Goal: Download file/media

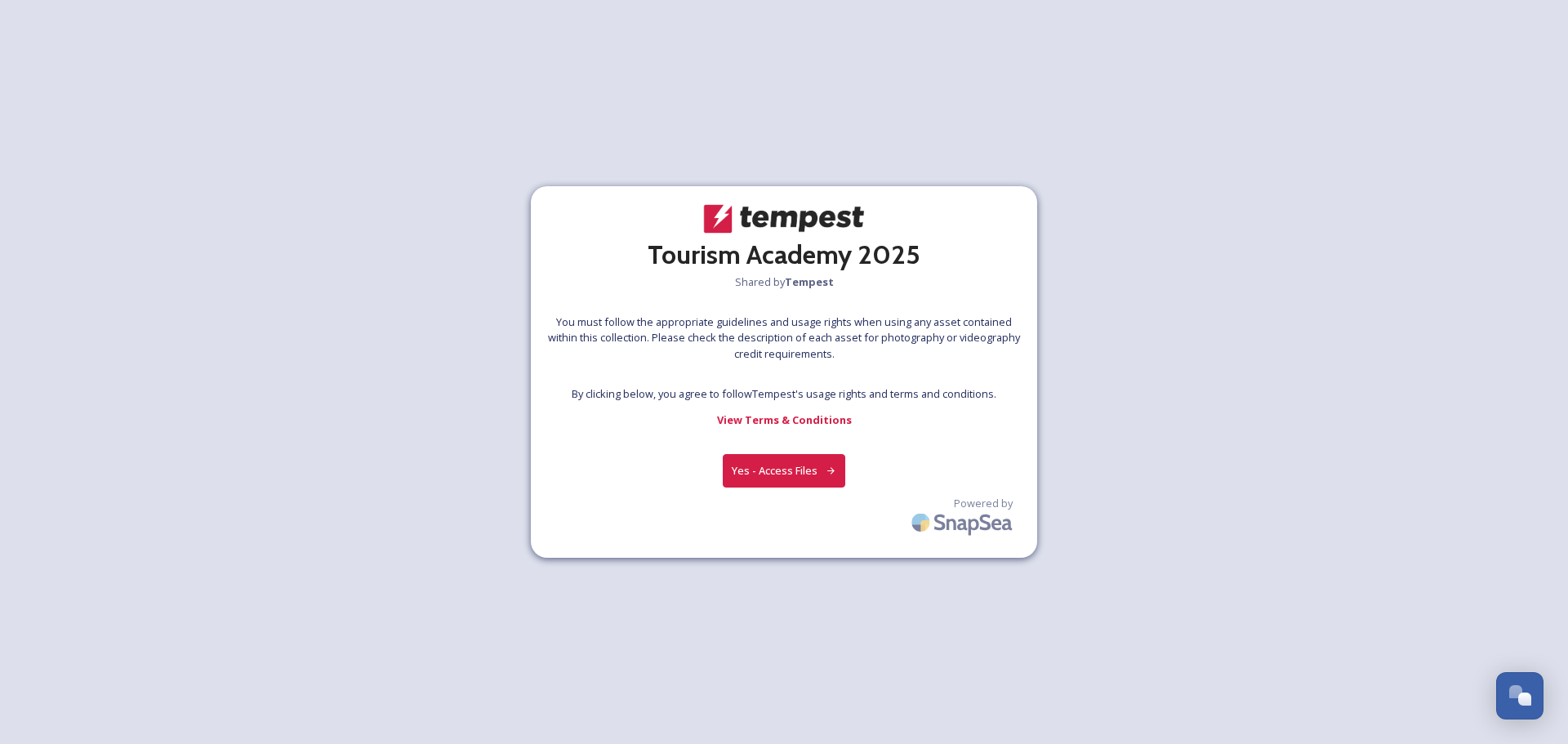
click at [784, 481] on button "Yes - Access Files" at bounding box center [784, 471] width 123 height 34
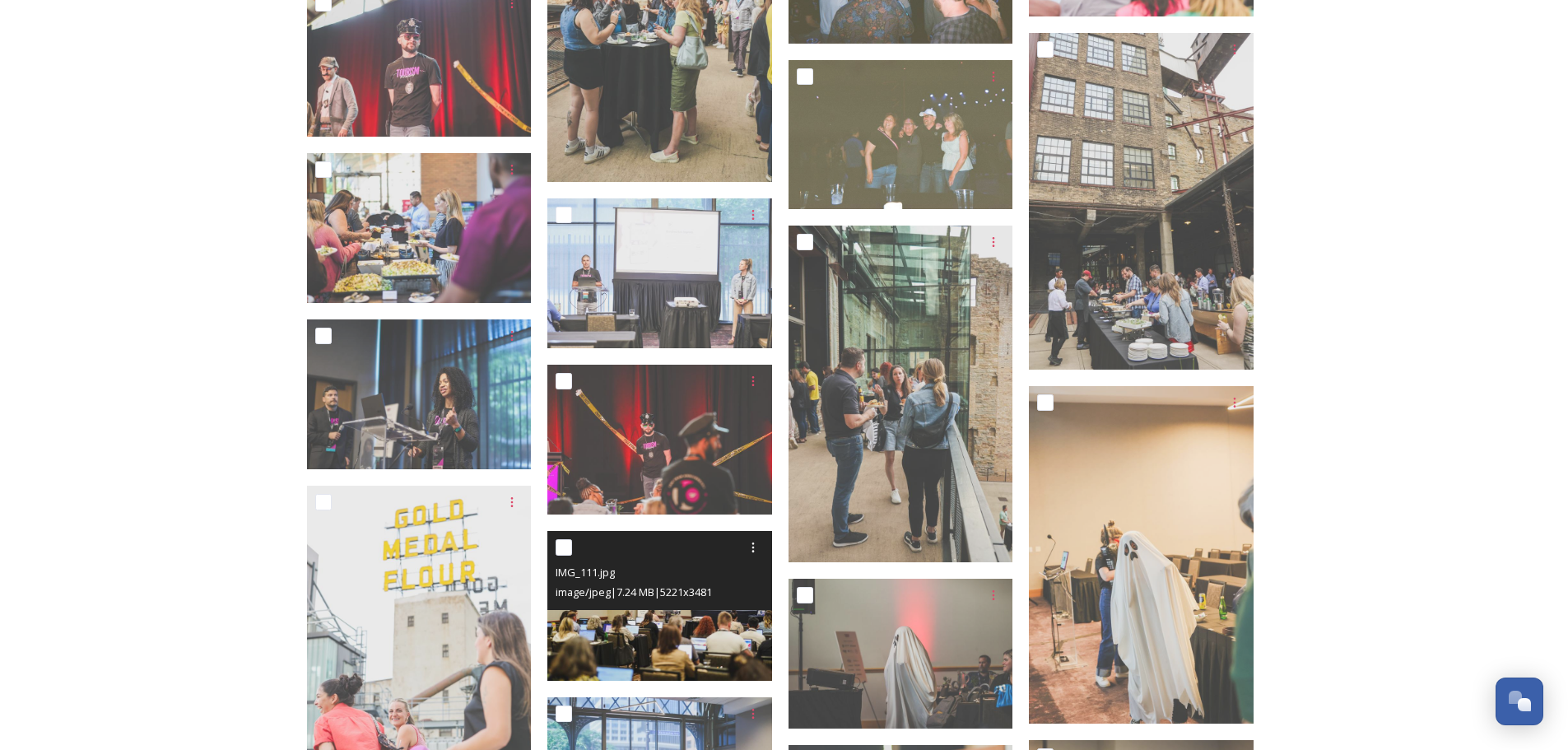
scroll to position [1811, 0]
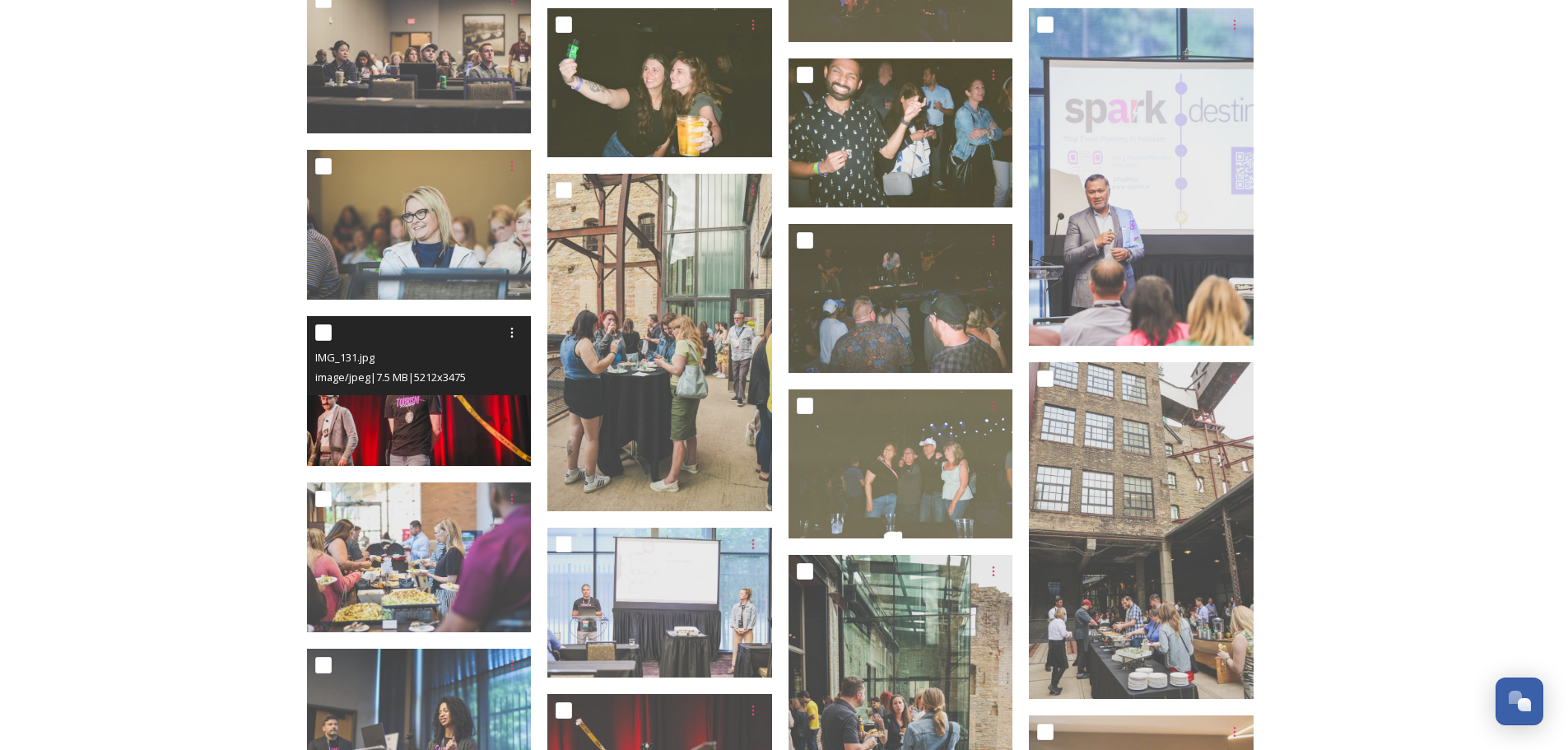
click at [416, 421] on img at bounding box center [418, 391] width 224 height 150
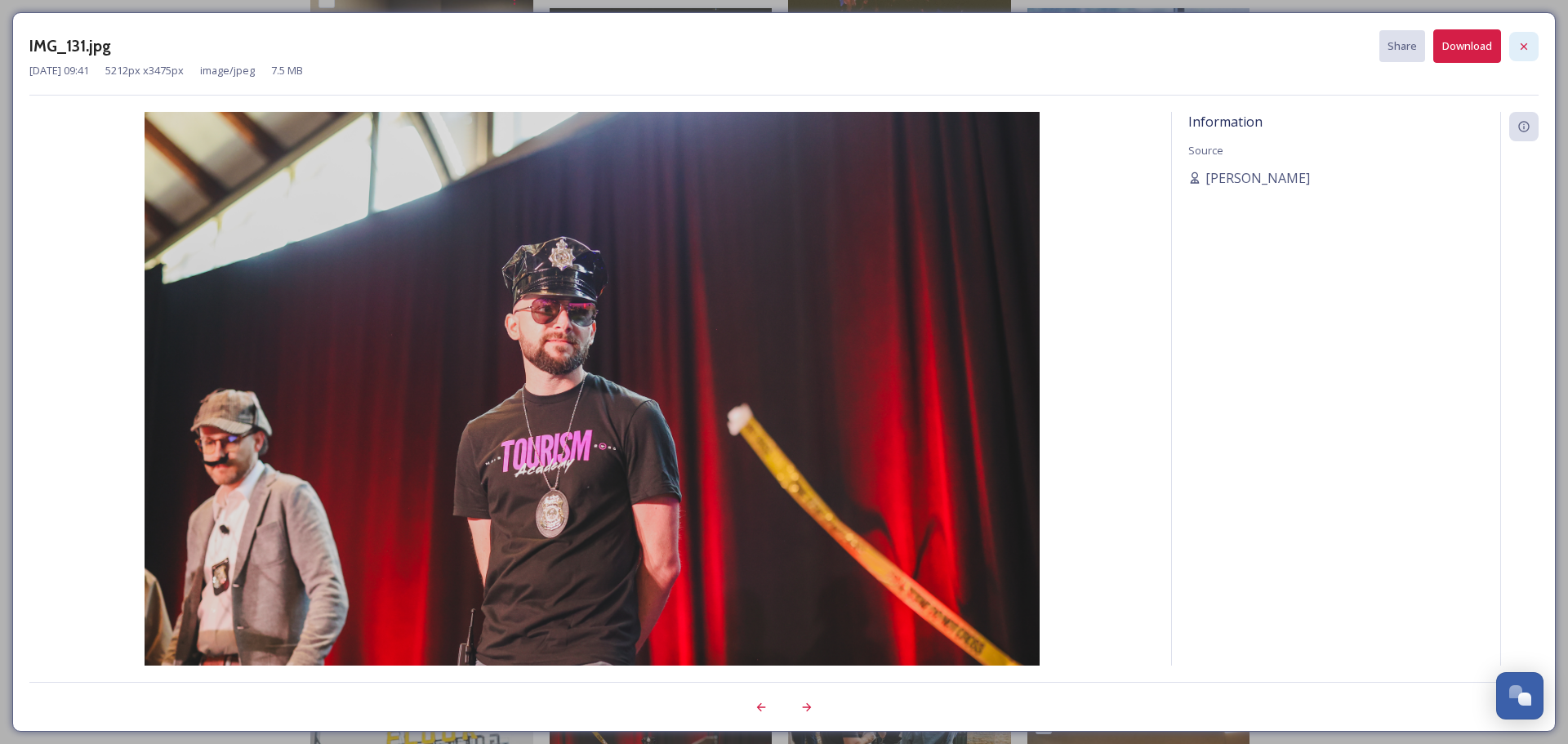
click at [1525, 43] on icon at bounding box center [1524, 47] width 13 height 13
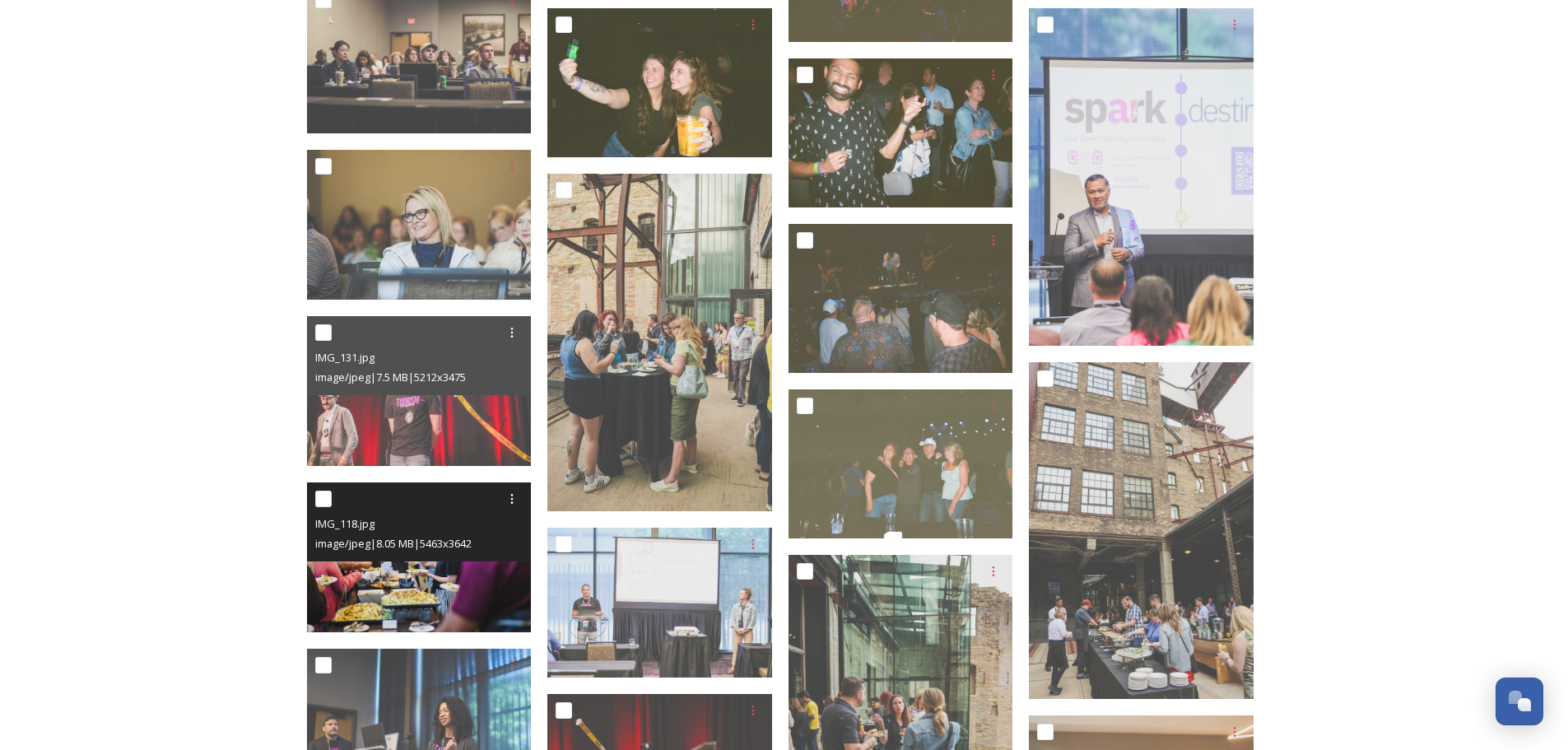
click at [462, 565] on img at bounding box center [418, 557] width 224 height 150
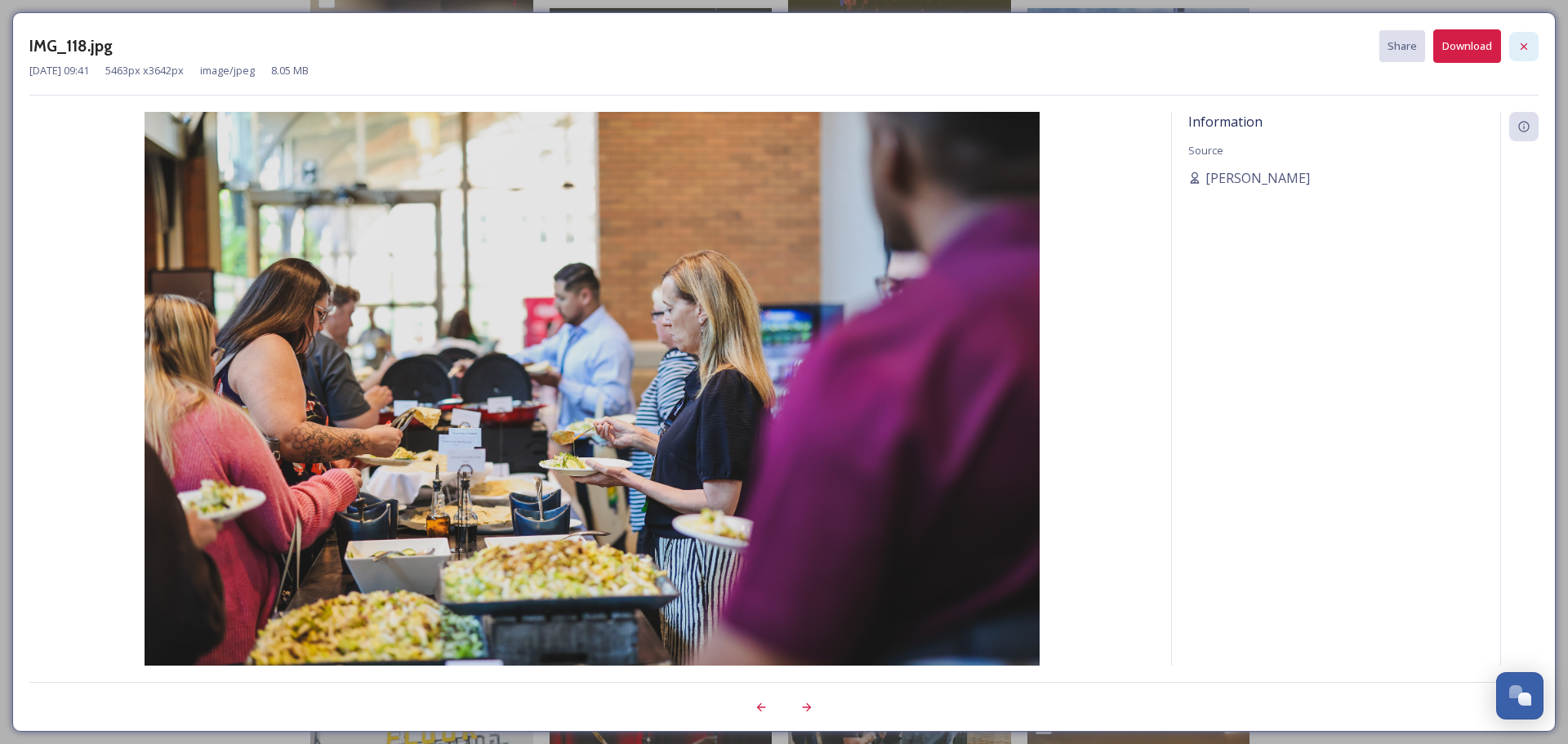
click at [1526, 45] on icon at bounding box center [1524, 47] width 13 height 13
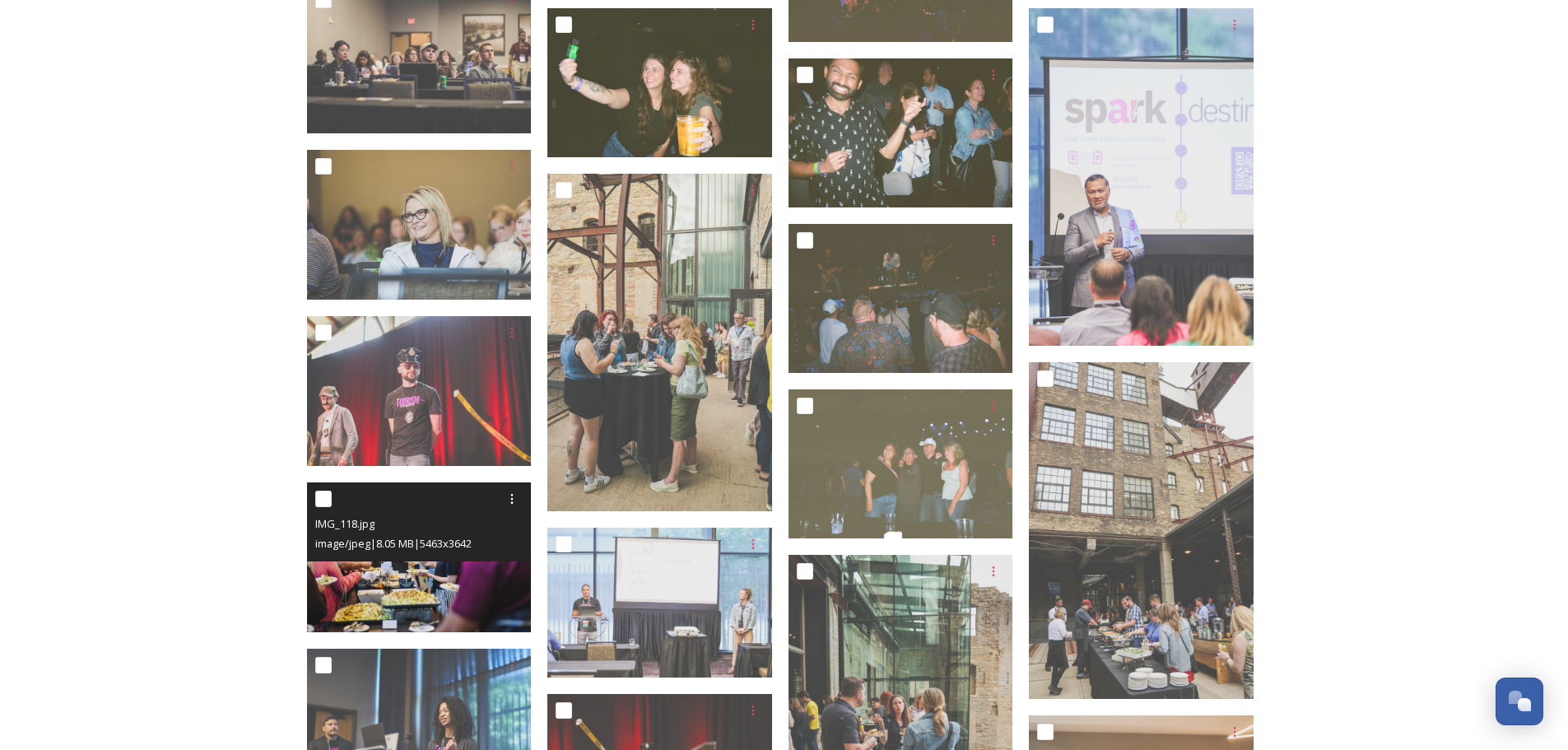
click at [446, 559] on div "IMG_118.jpg image/jpeg | 8.05 MB | 5463 x 3642" at bounding box center [418, 521] width 224 height 79
click at [448, 569] on img at bounding box center [418, 557] width 224 height 150
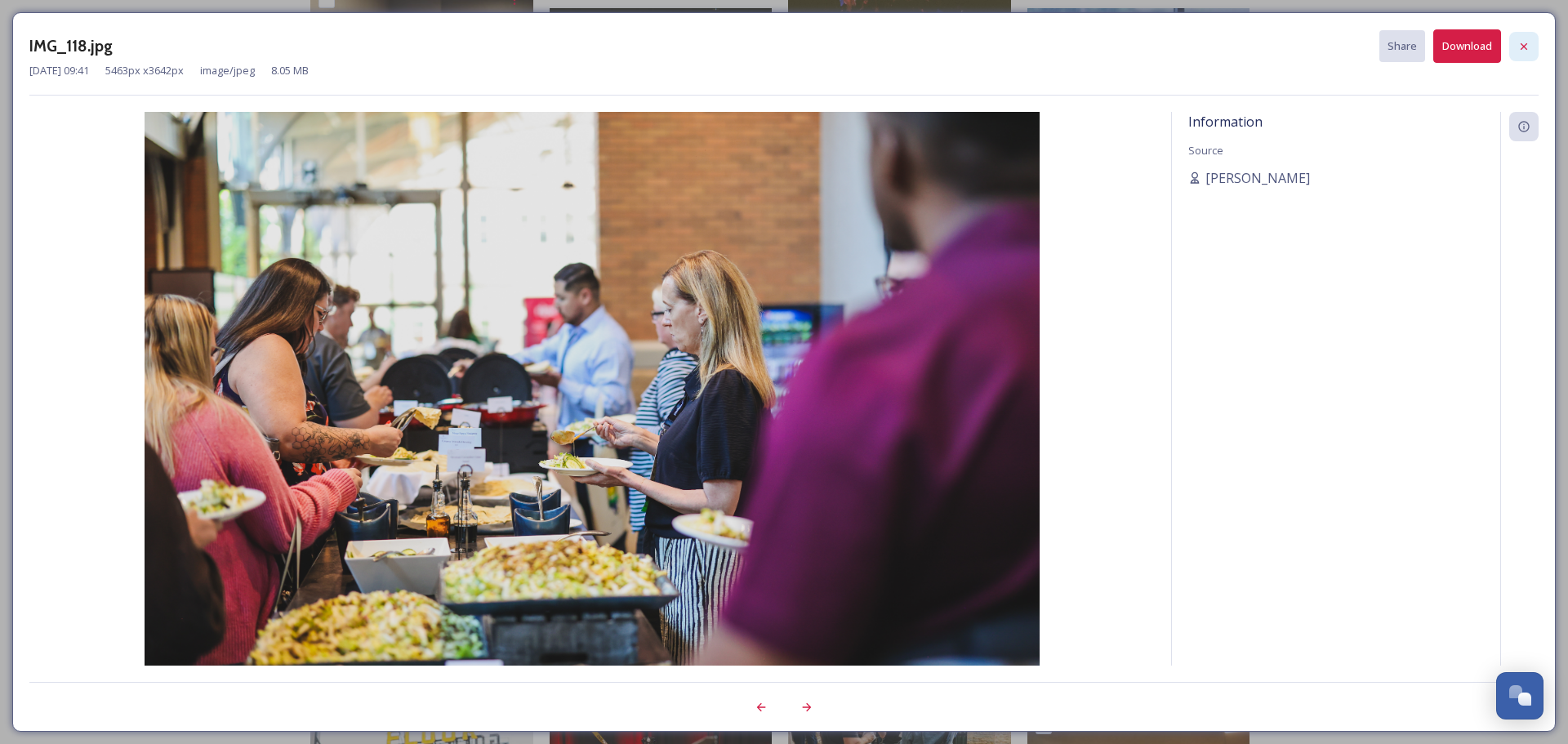
click at [1524, 50] on icon at bounding box center [1524, 47] width 13 height 13
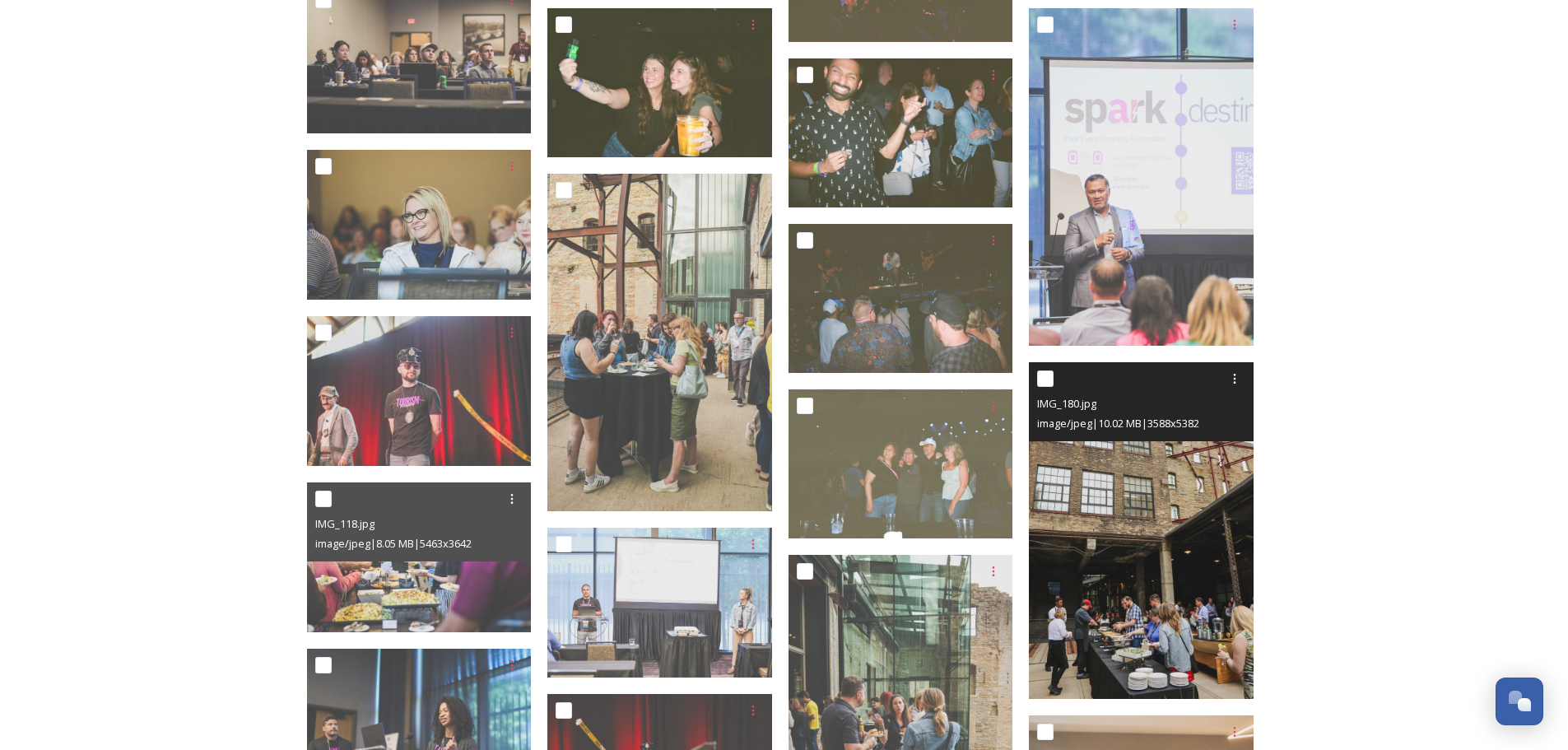
click at [1137, 610] on img at bounding box center [1140, 531] width 224 height 337
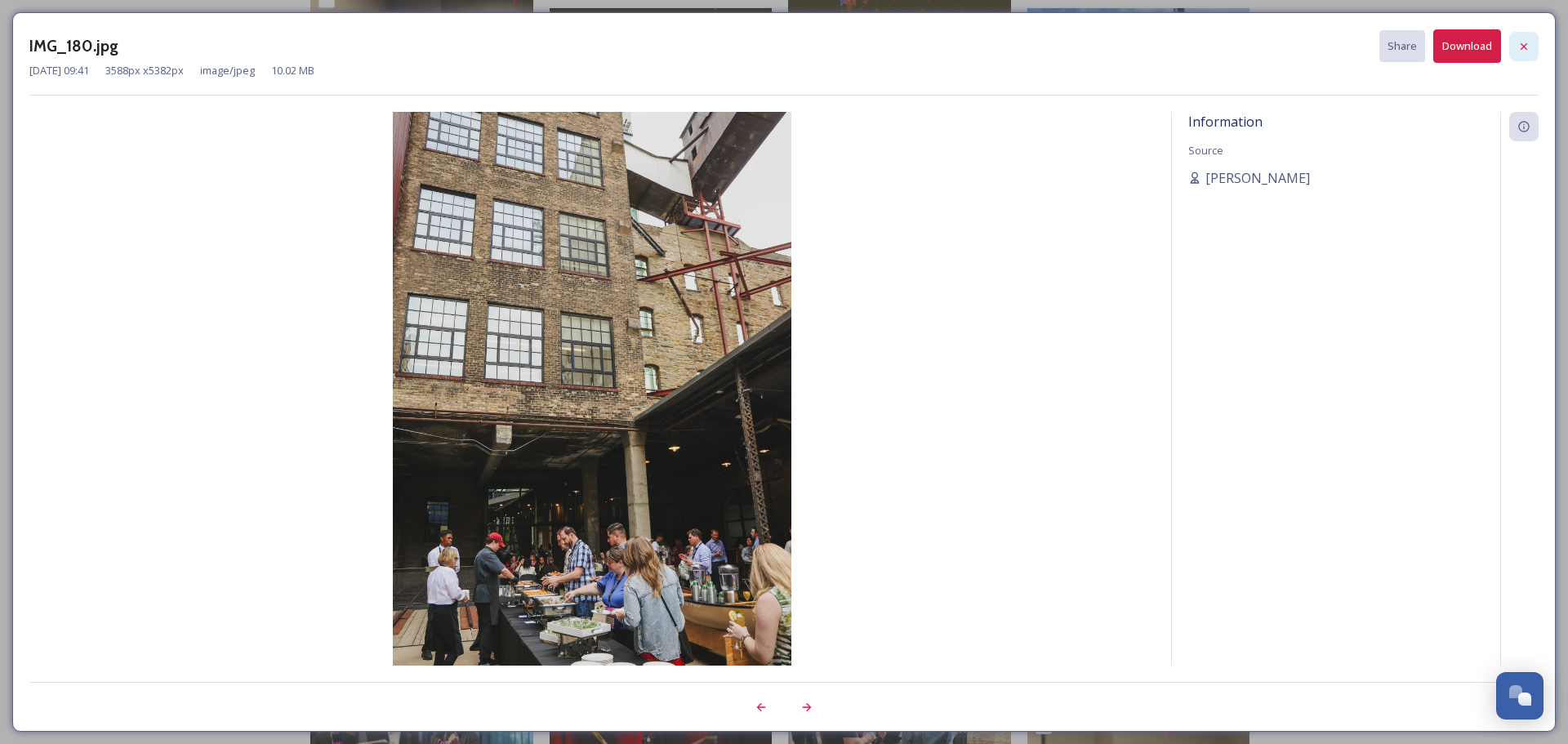
click at [1525, 43] on icon at bounding box center [1524, 47] width 13 height 13
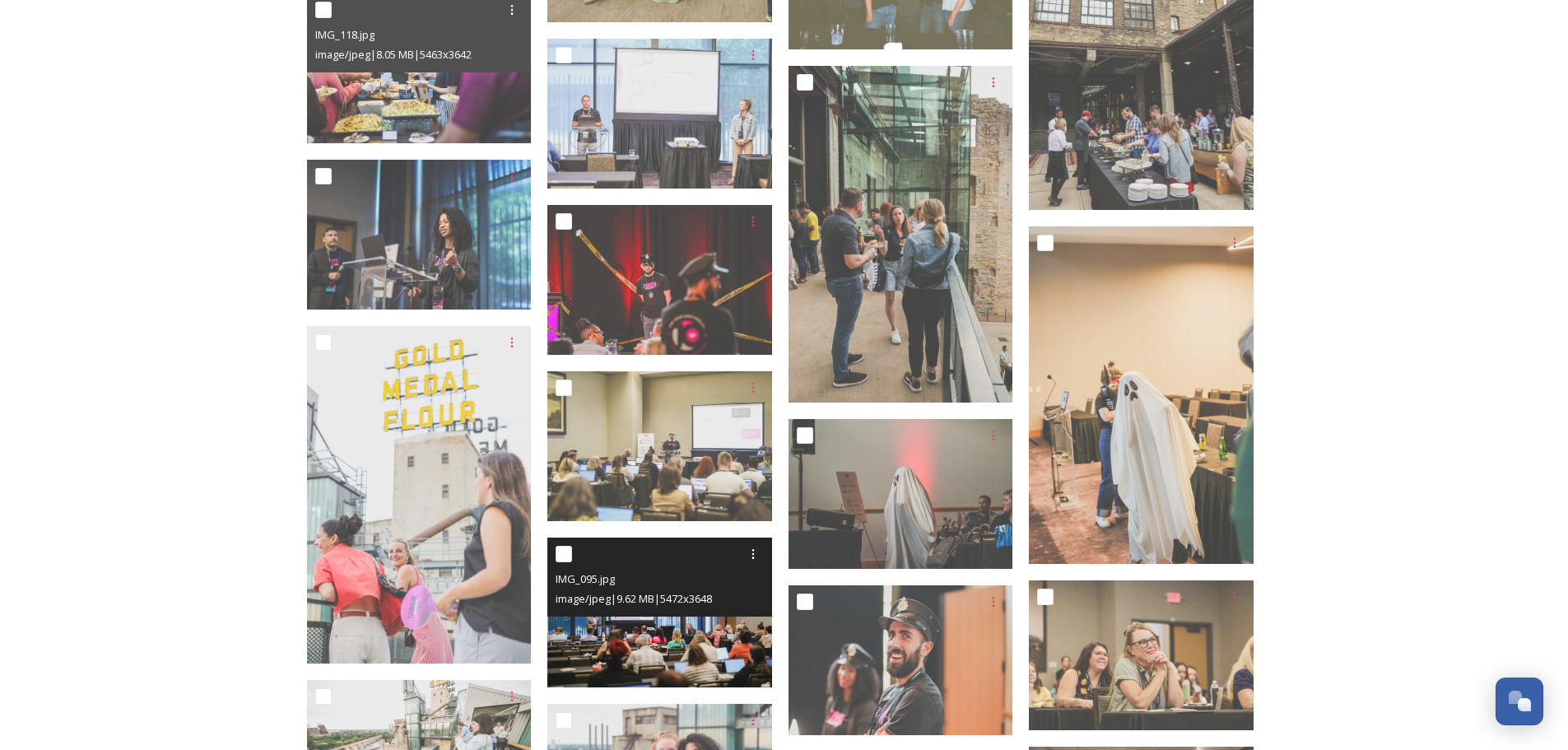
scroll to position [2387, 0]
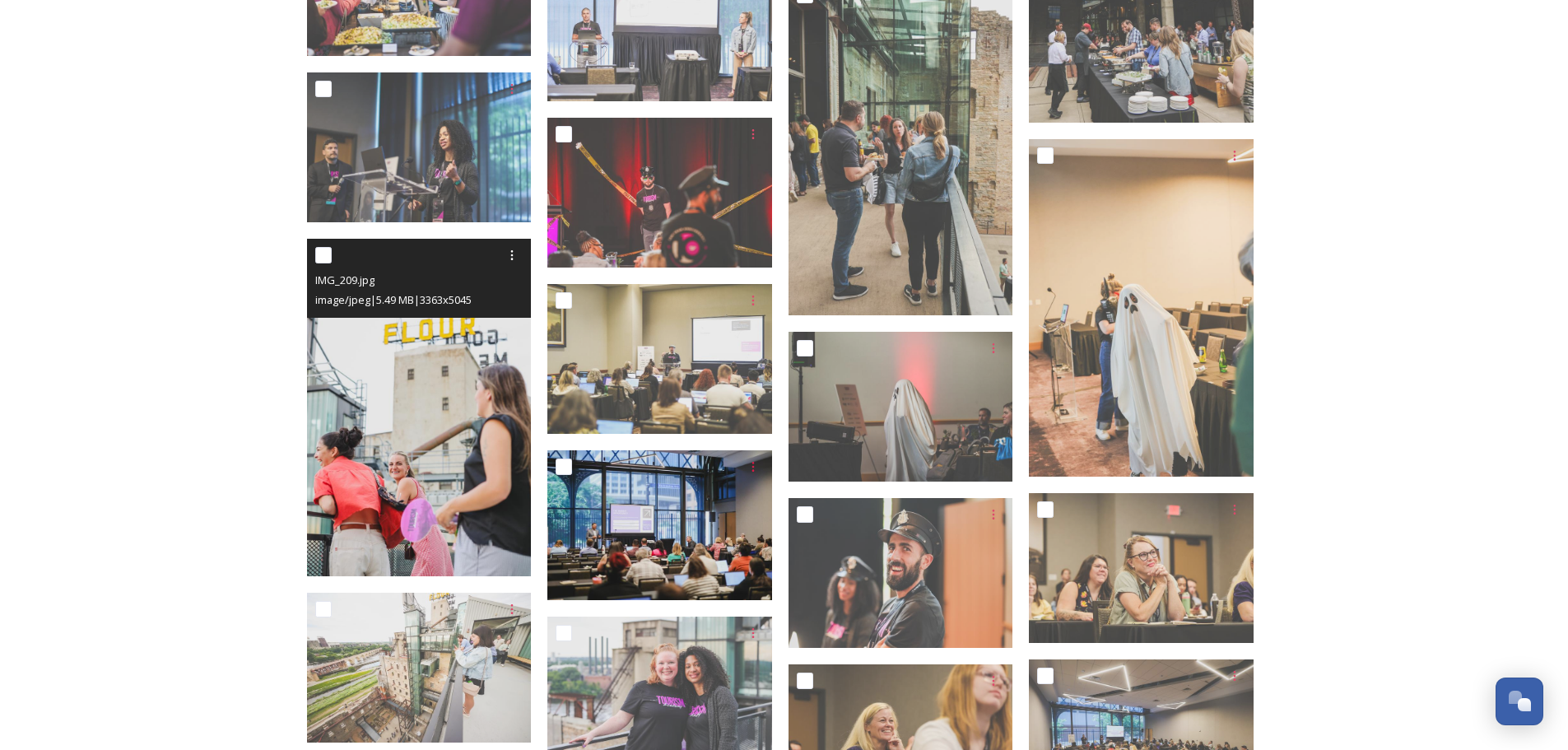
click at [445, 505] on img at bounding box center [418, 408] width 224 height 337
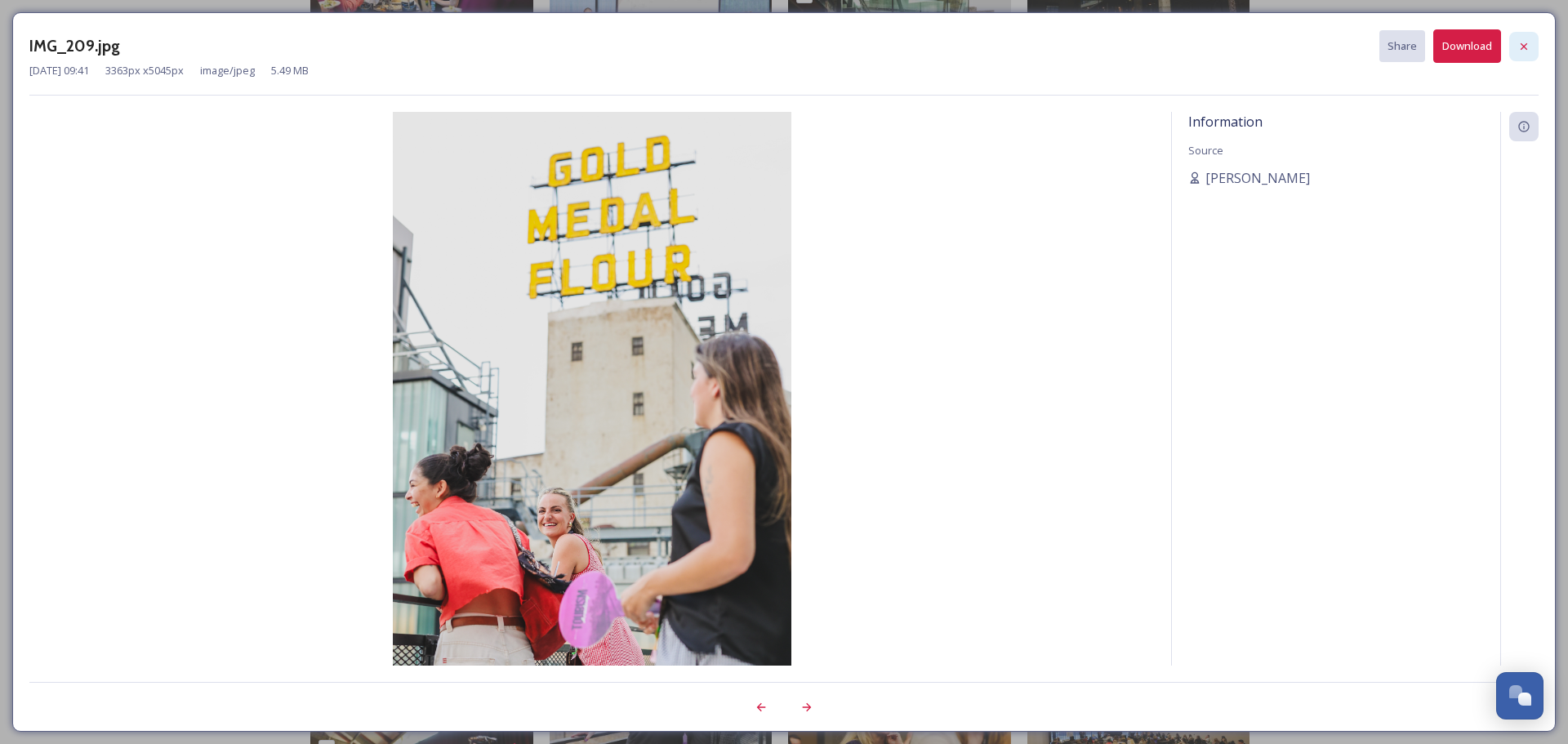
click at [1521, 44] on icon at bounding box center [1524, 47] width 13 height 13
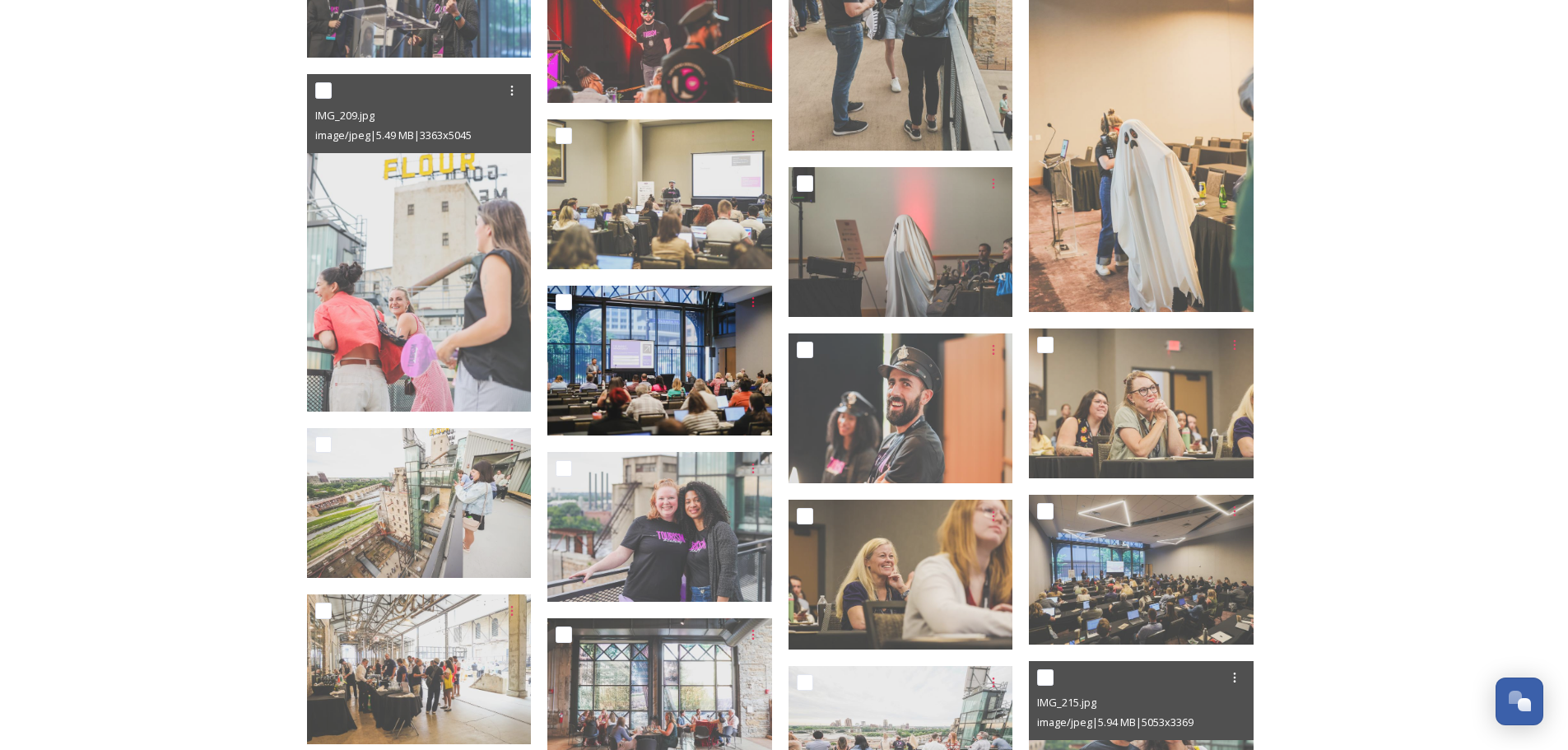
scroll to position [2635, 0]
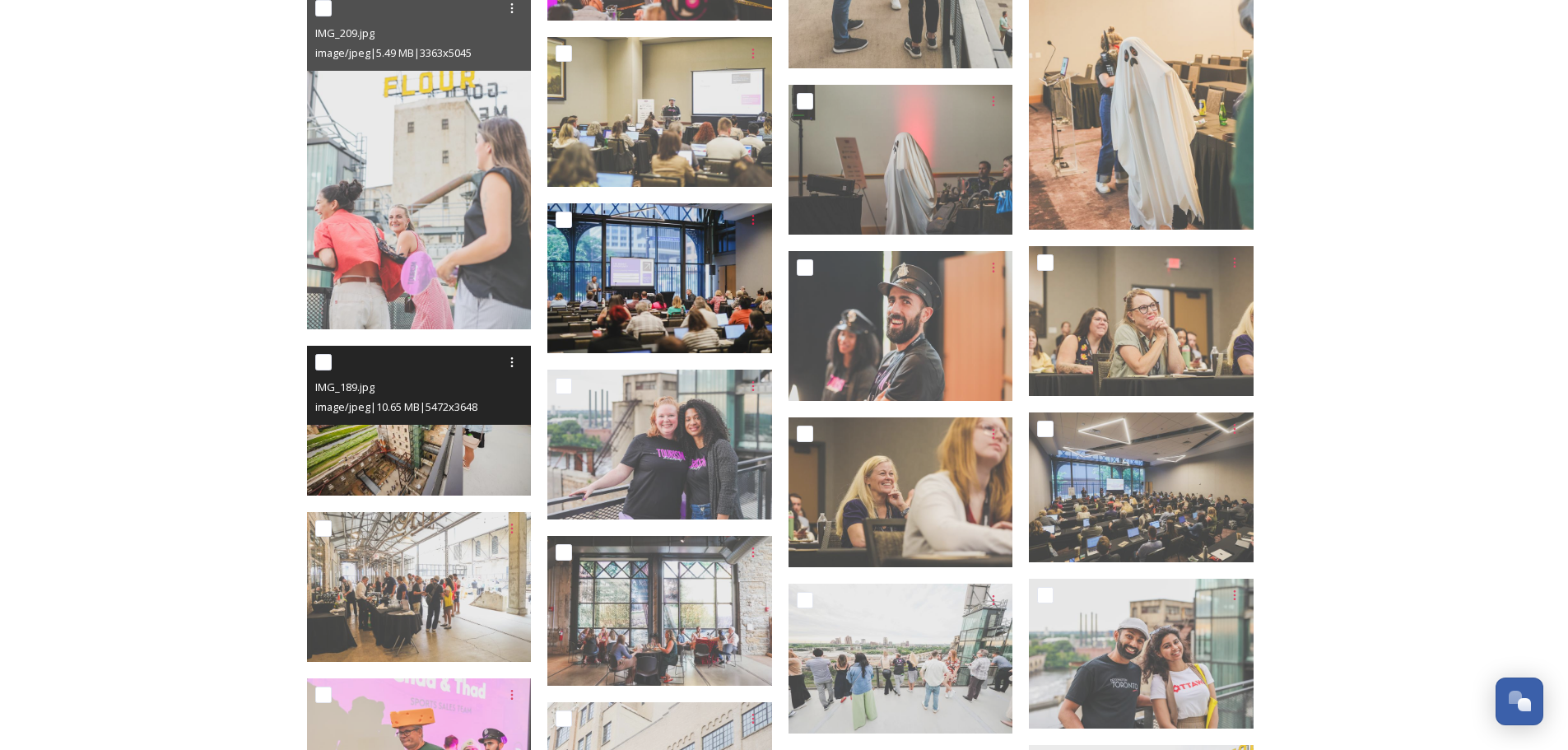
click at [435, 436] on img at bounding box center [418, 420] width 224 height 150
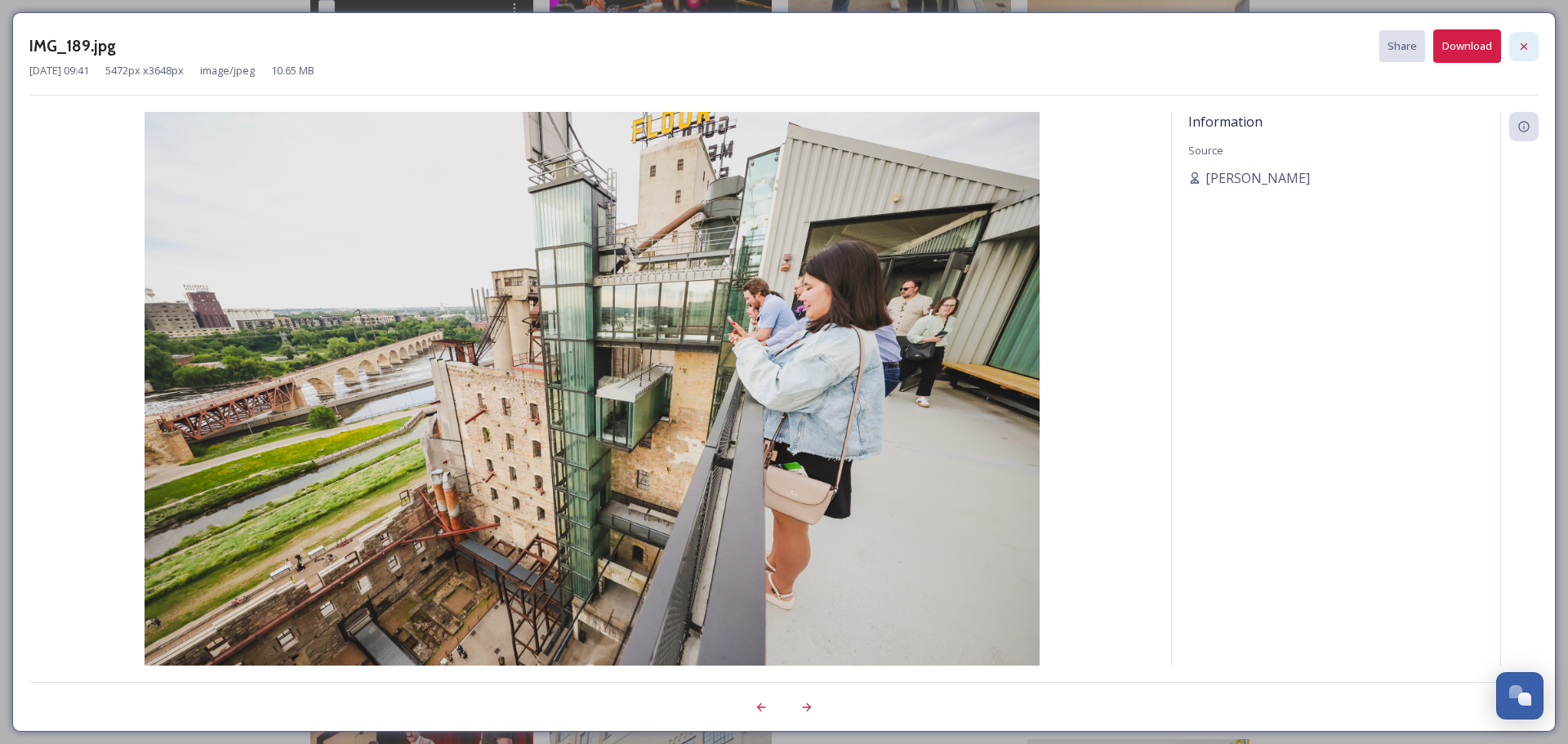
click at [1526, 41] on icon at bounding box center [1524, 47] width 13 height 13
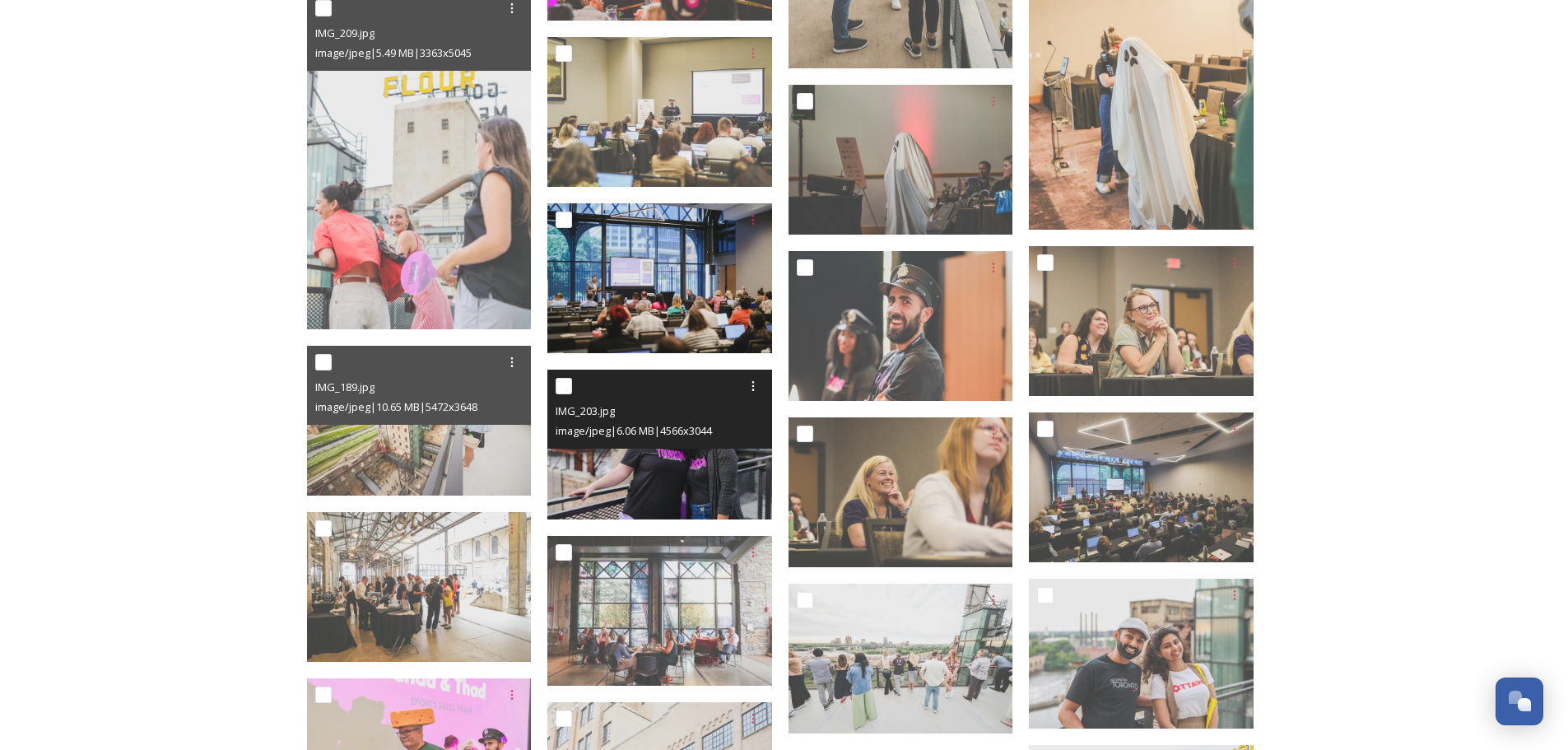
click at [690, 485] on img at bounding box center [659, 444] width 224 height 150
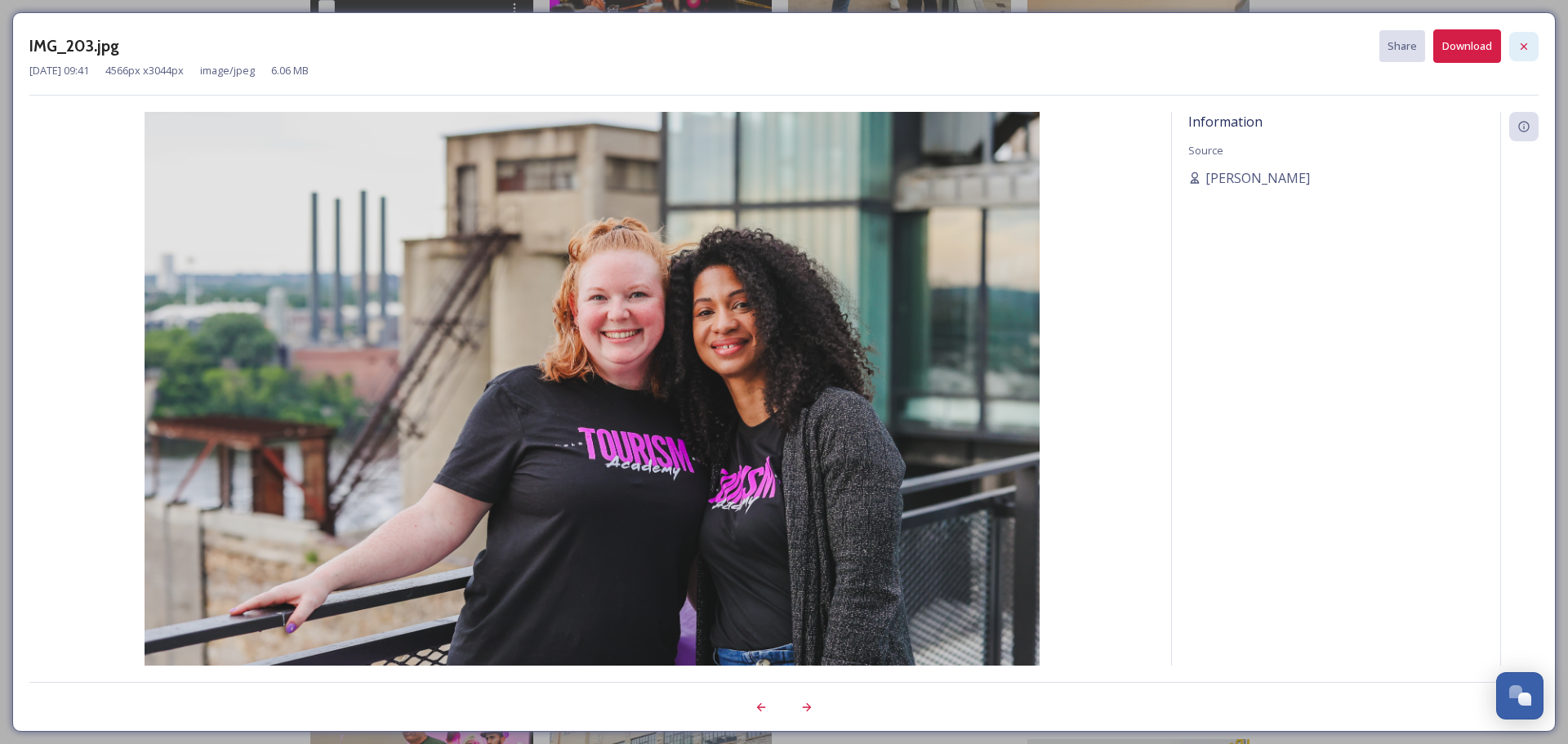
click at [1520, 46] on icon at bounding box center [1524, 47] width 13 height 13
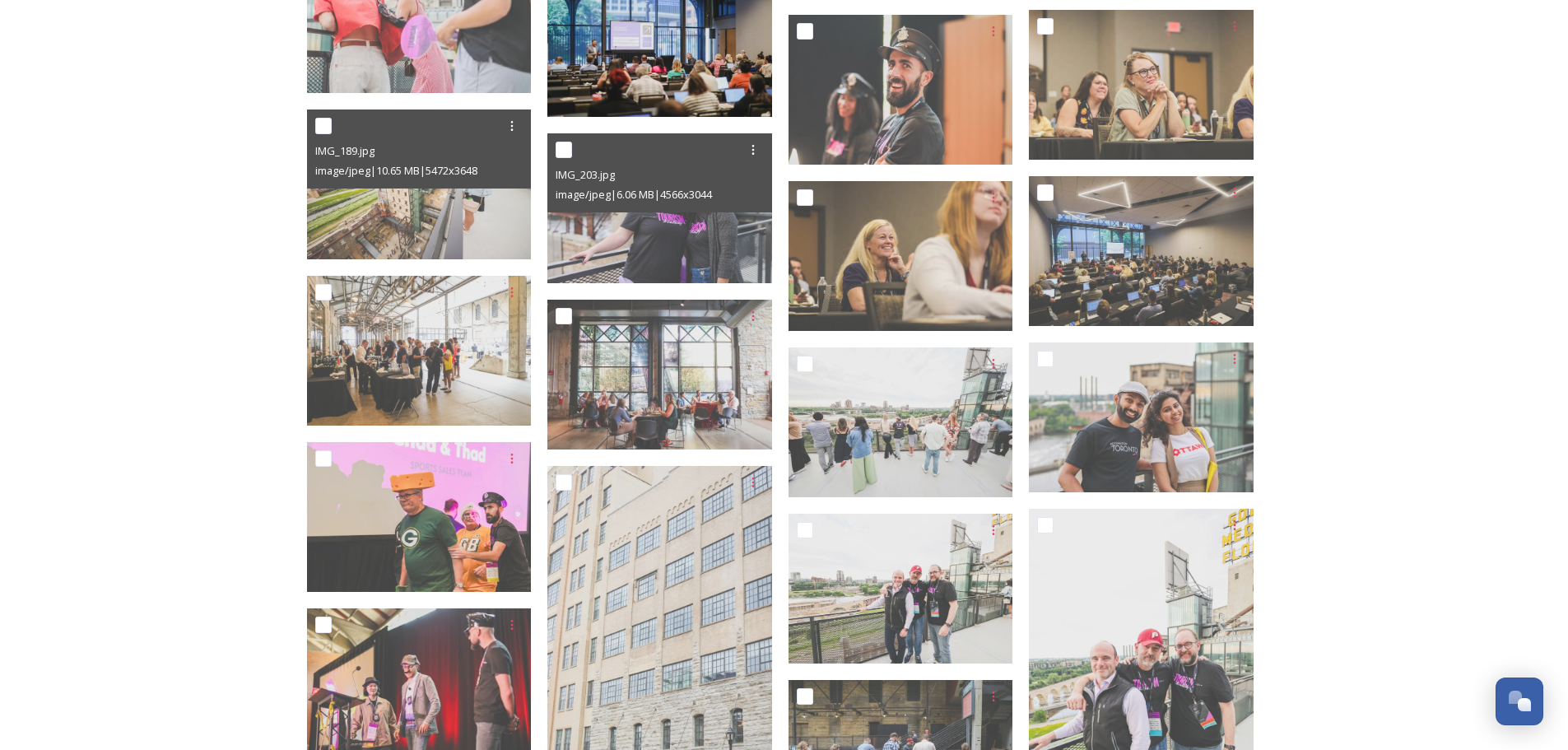
scroll to position [2881, 0]
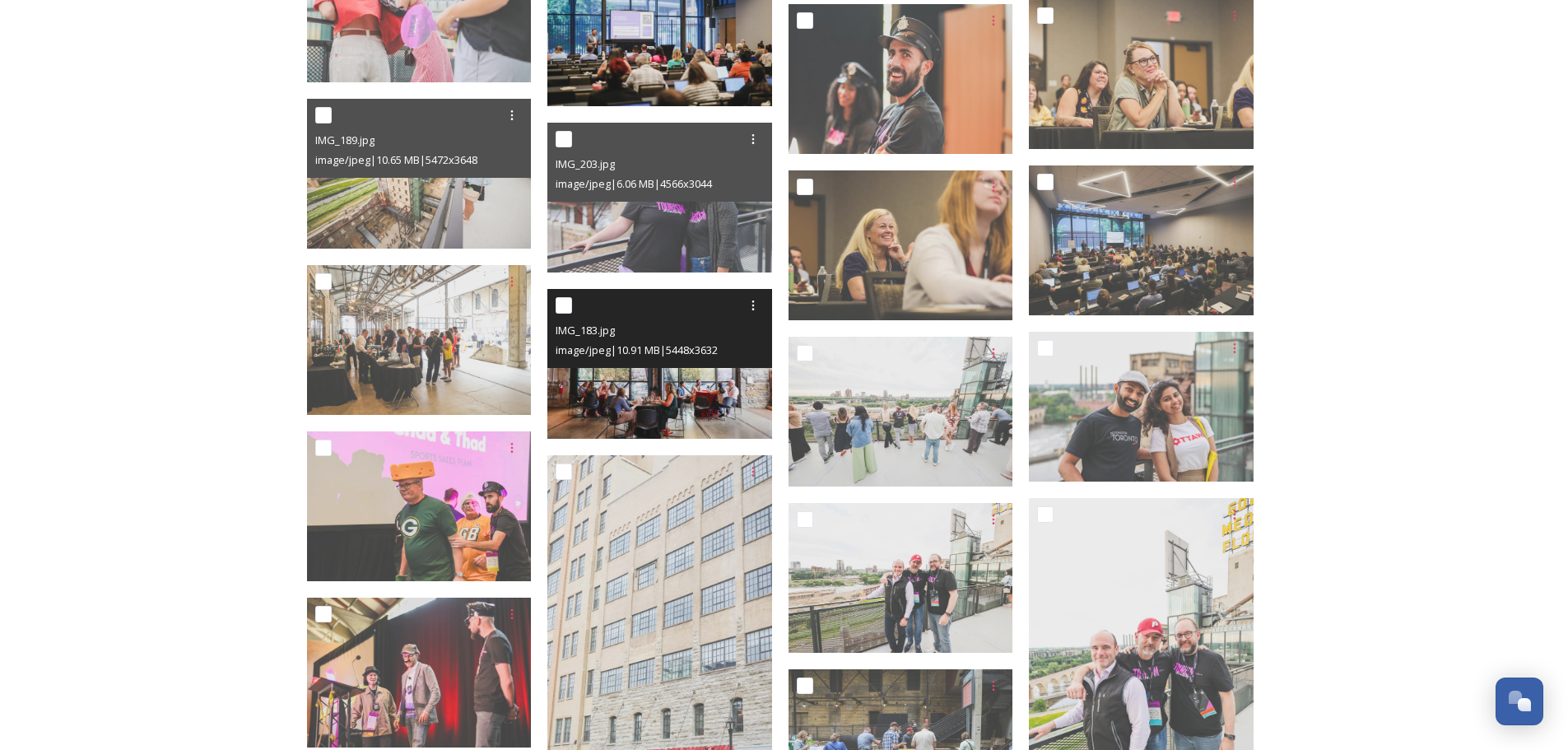
click at [717, 407] on img at bounding box center [659, 364] width 224 height 150
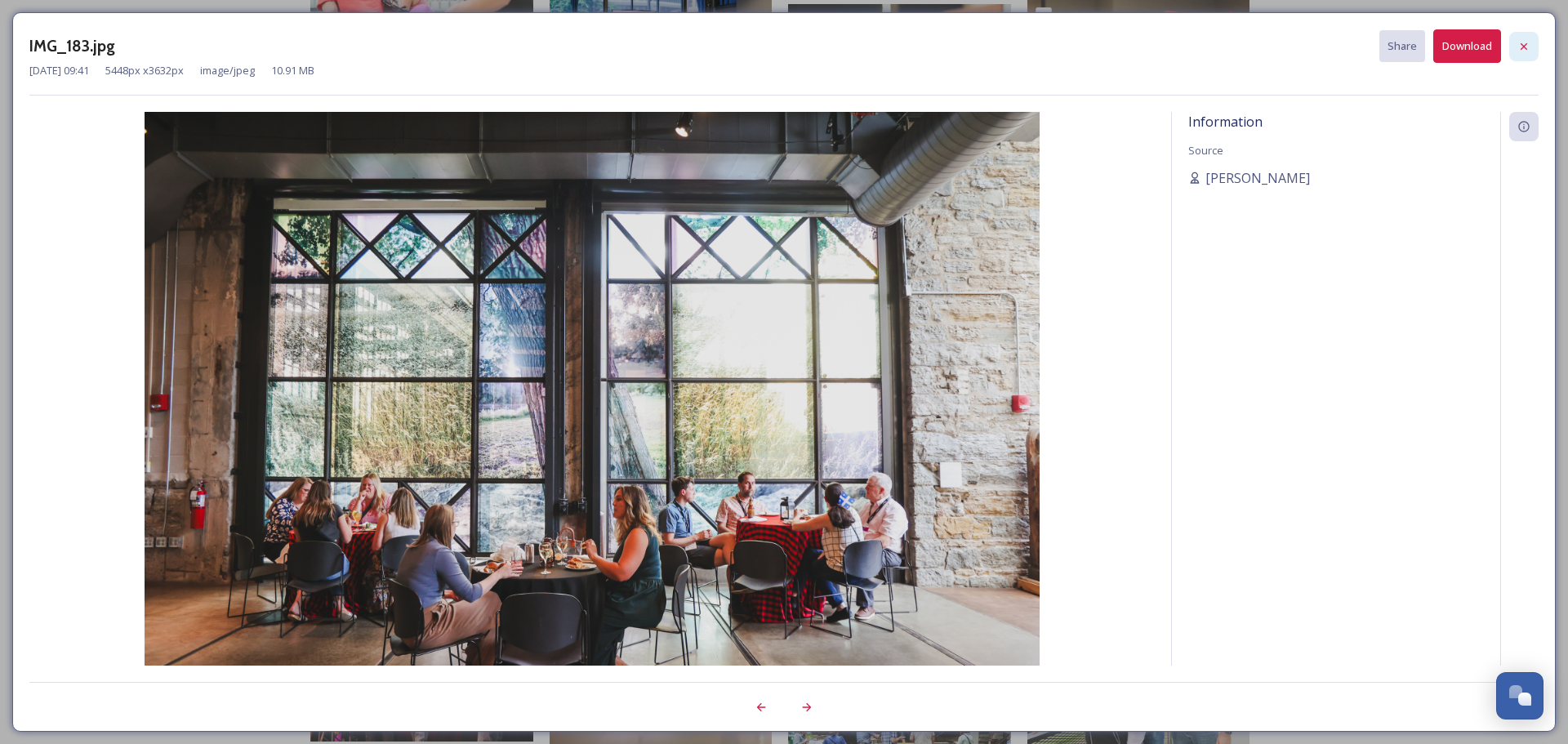
click at [1524, 50] on icon at bounding box center [1524, 47] width 13 height 13
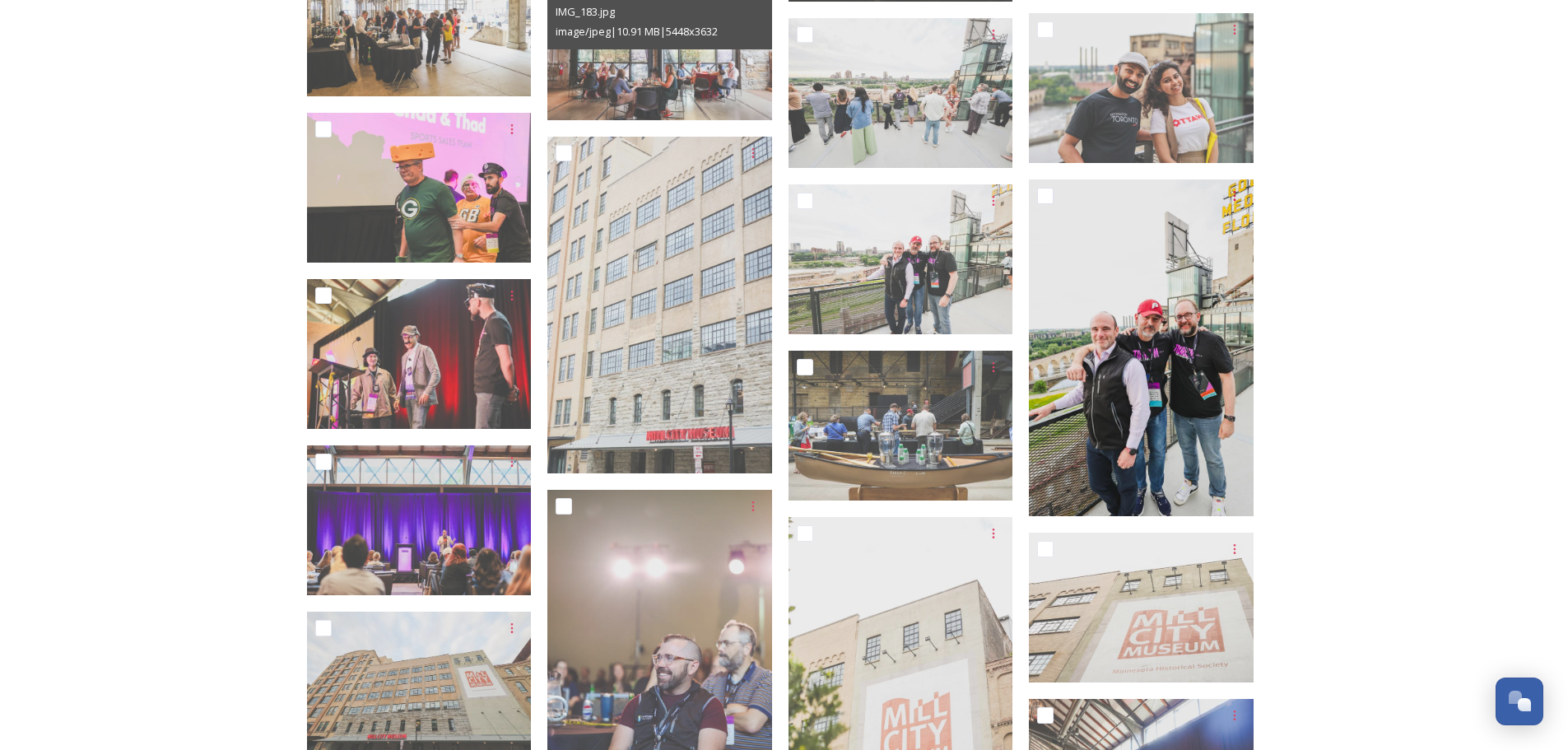
scroll to position [3211, 0]
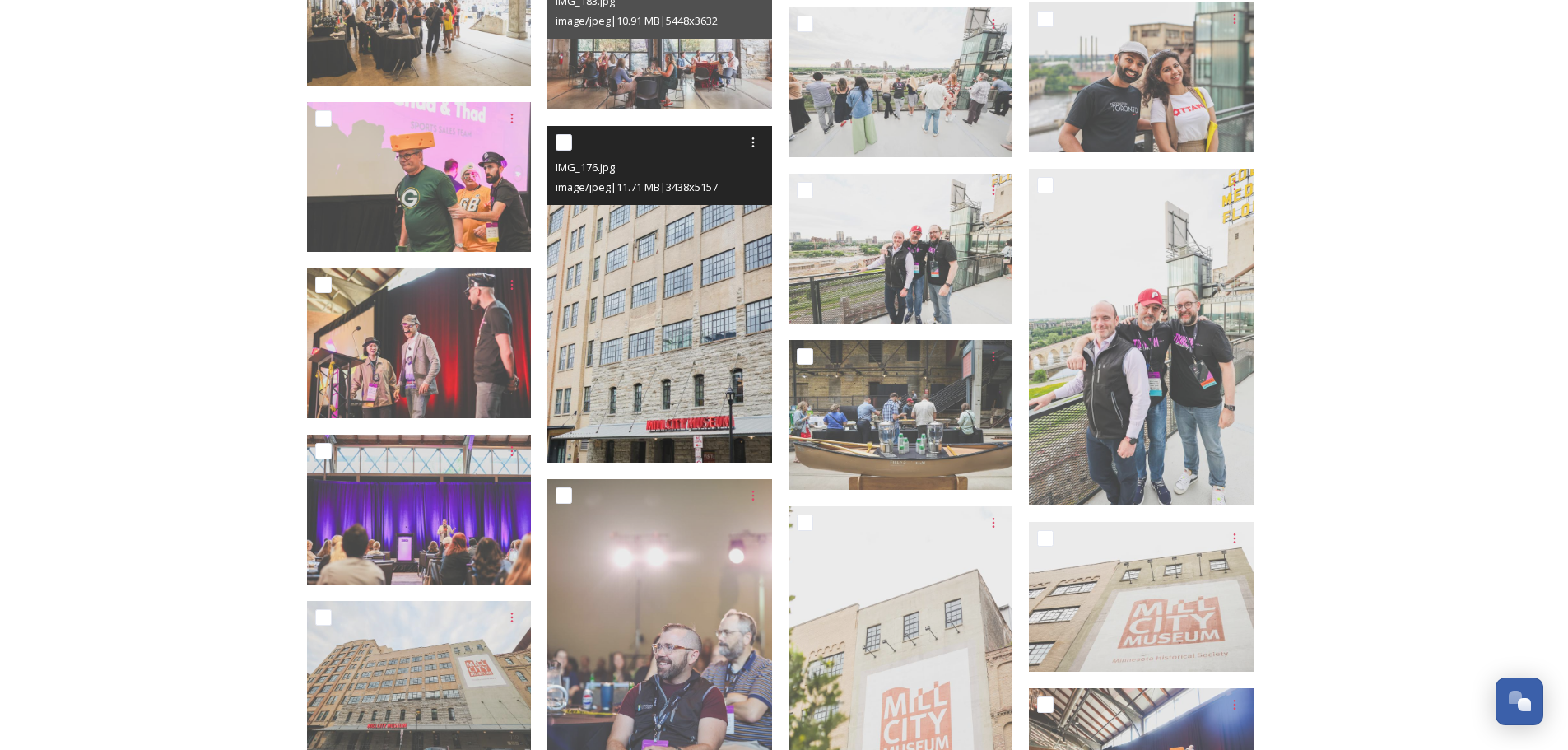
click at [623, 414] on img at bounding box center [659, 295] width 224 height 337
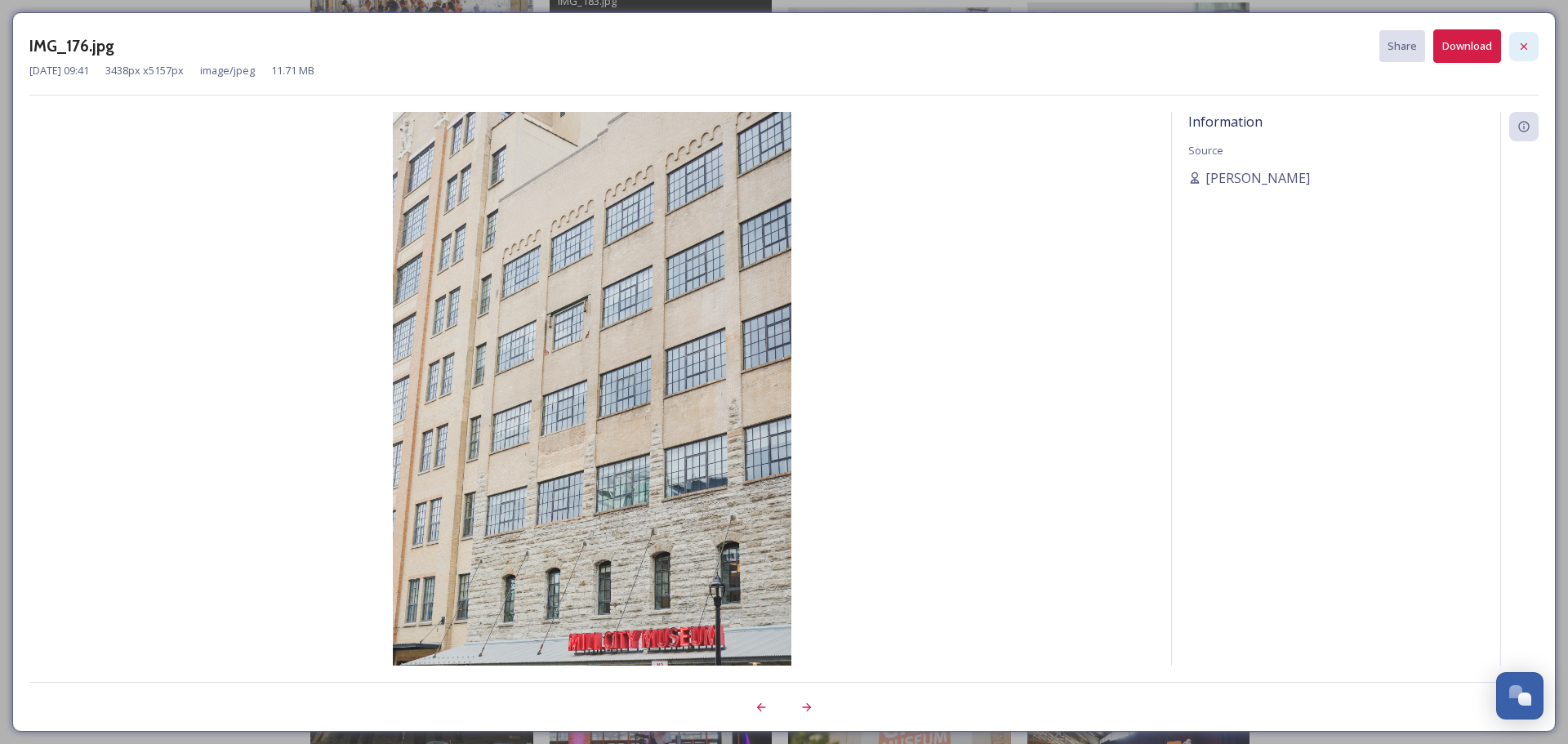
click at [1528, 40] on icon at bounding box center [1524, 47] width 13 height 13
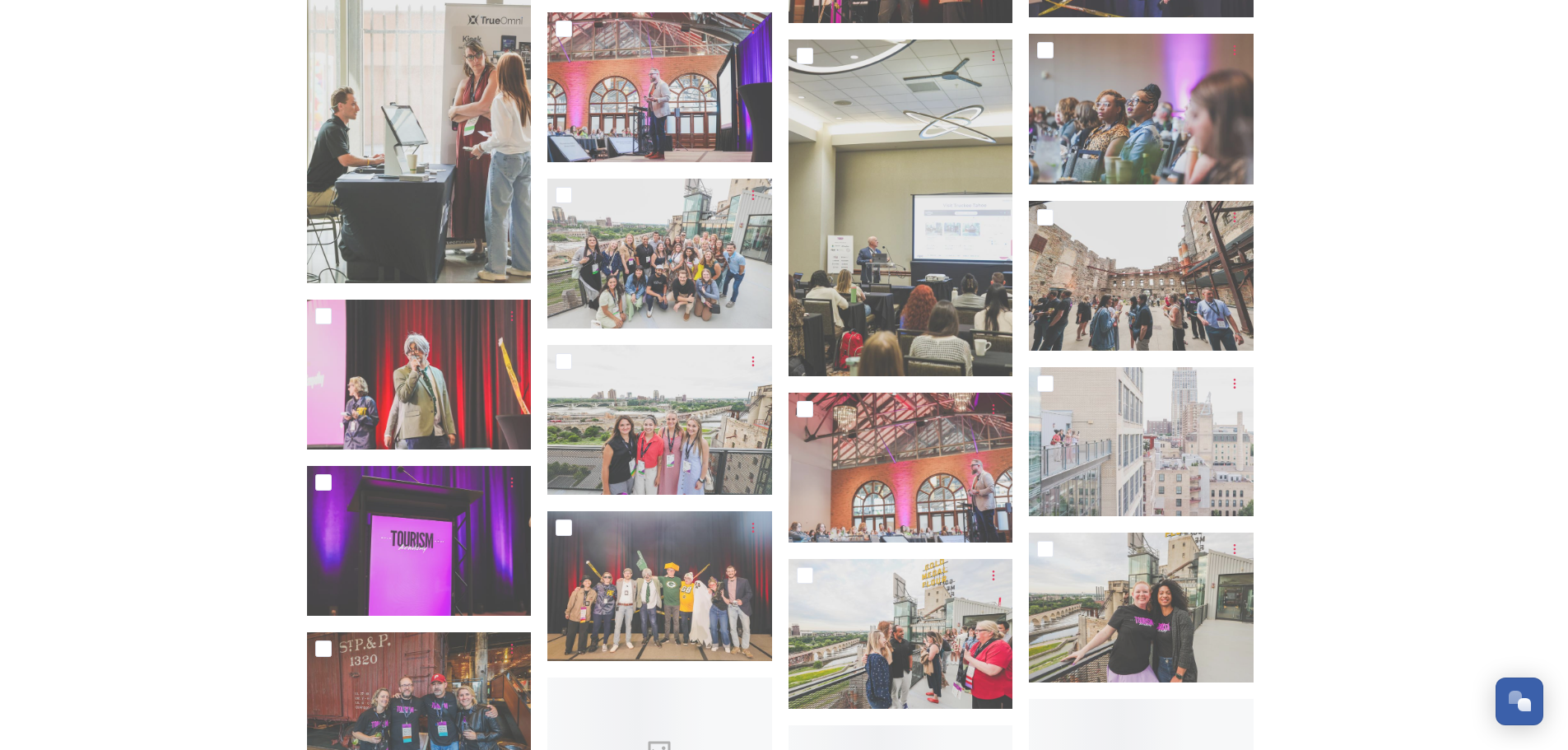
scroll to position [4199, 0]
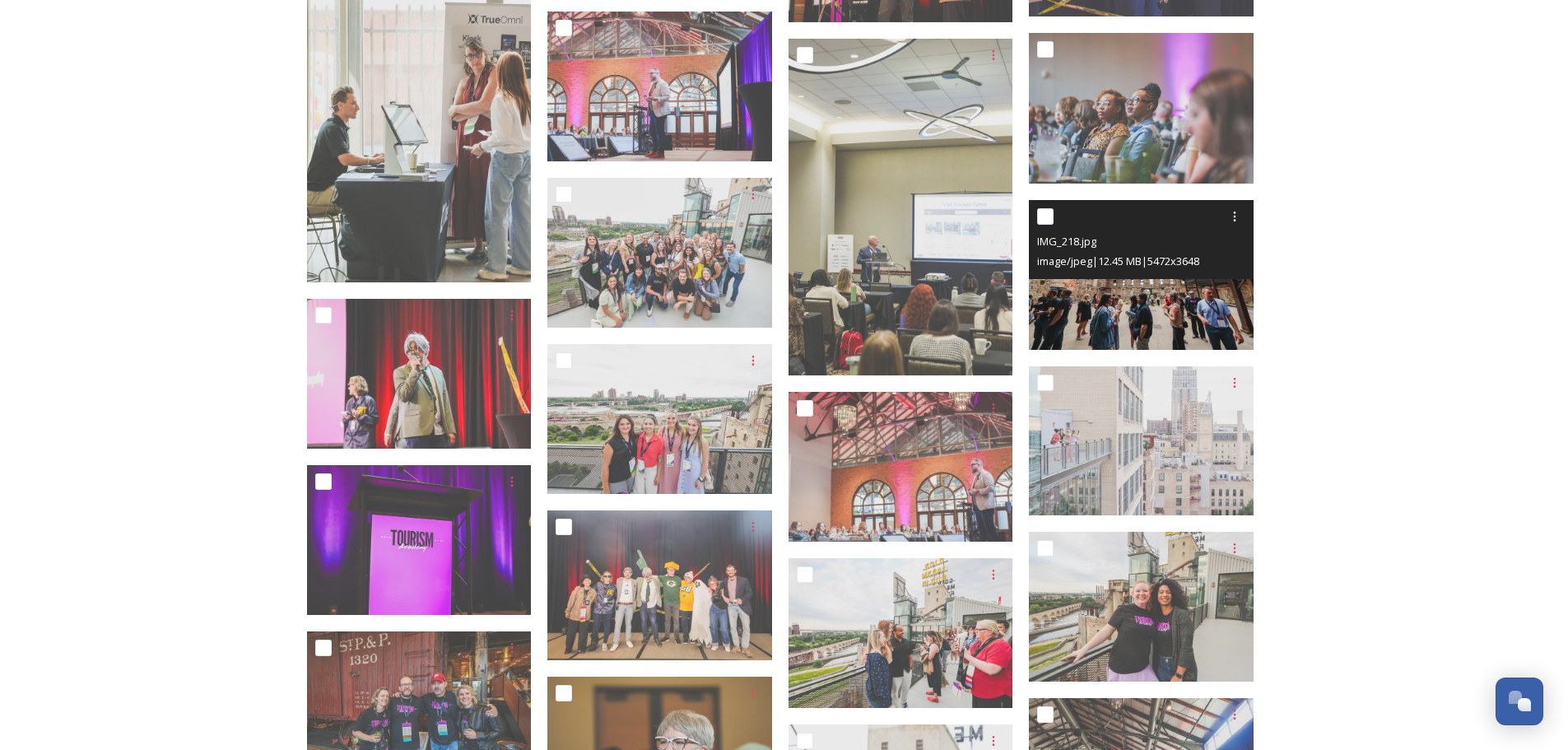
click at [1200, 322] on img at bounding box center [1140, 274] width 224 height 150
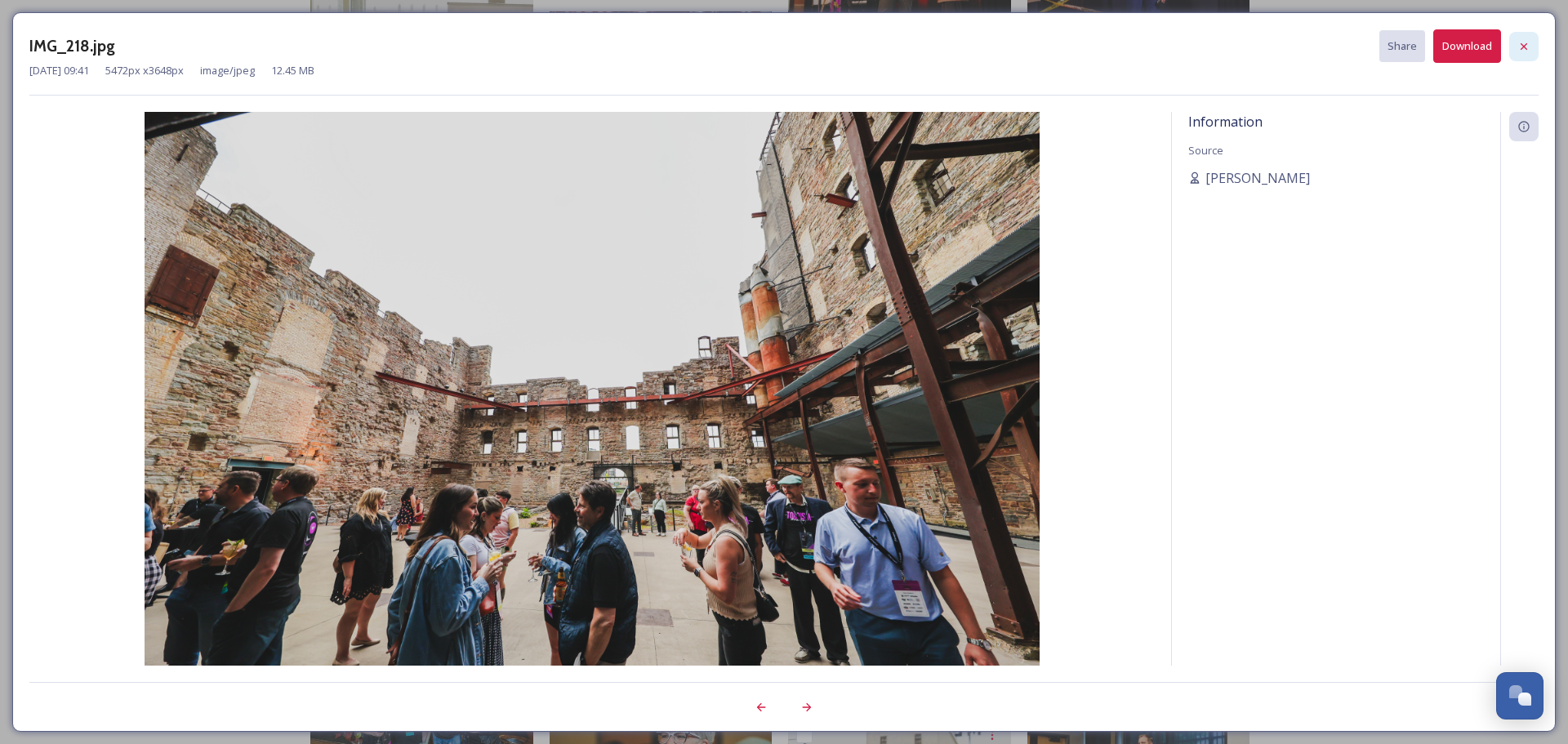
click at [1523, 45] on icon at bounding box center [1524, 47] width 13 height 13
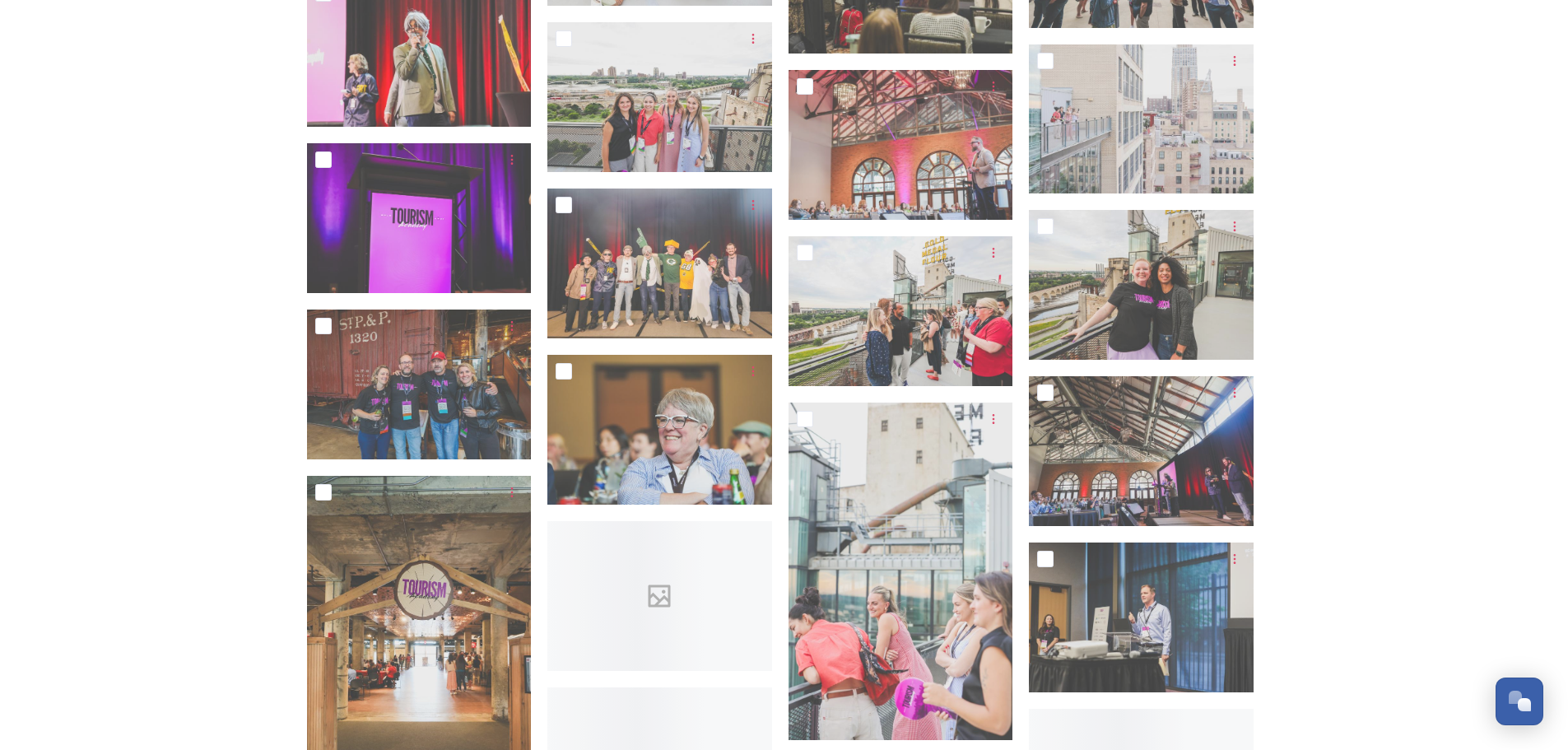
scroll to position [4529, 0]
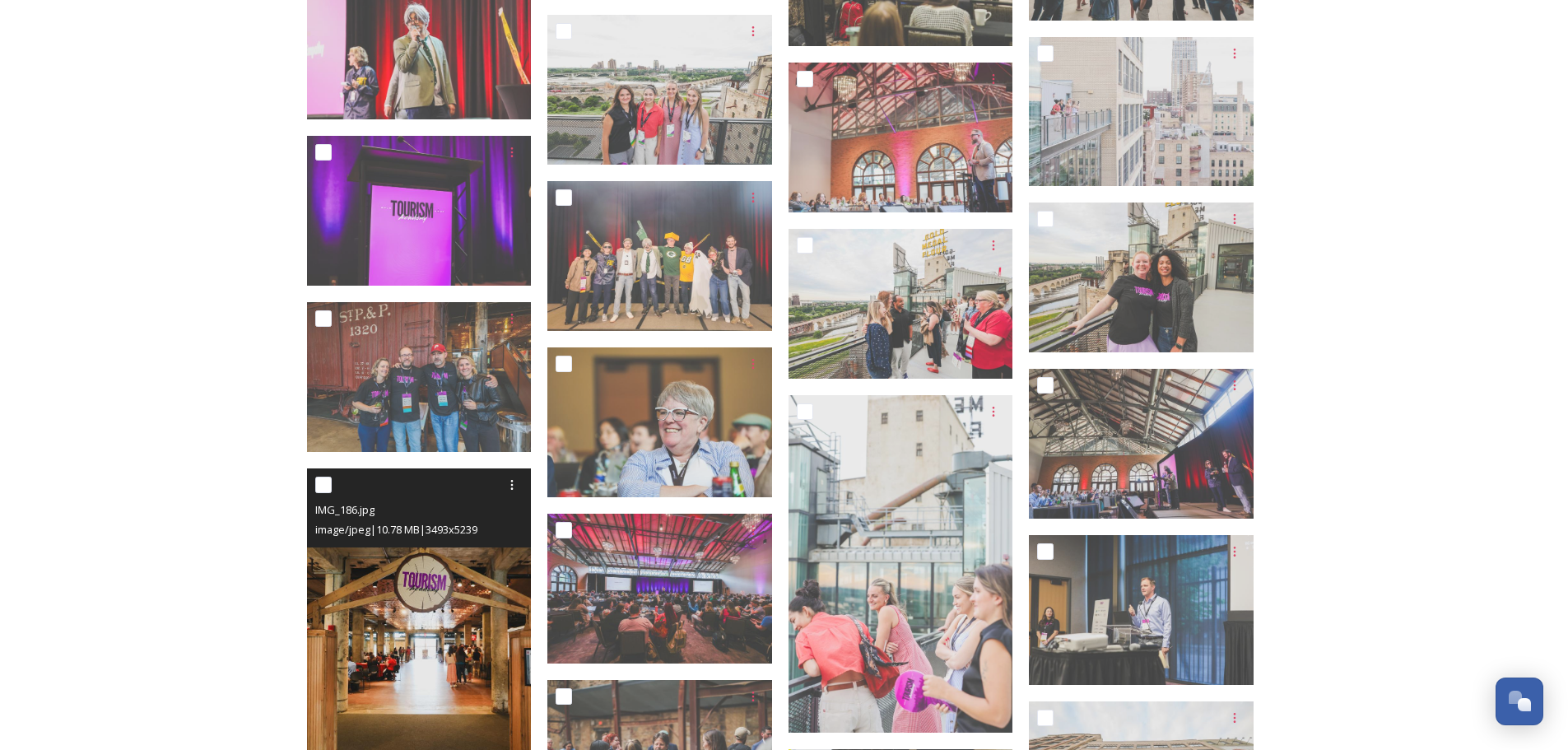
click at [452, 625] on img at bounding box center [418, 637] width 224 height 337
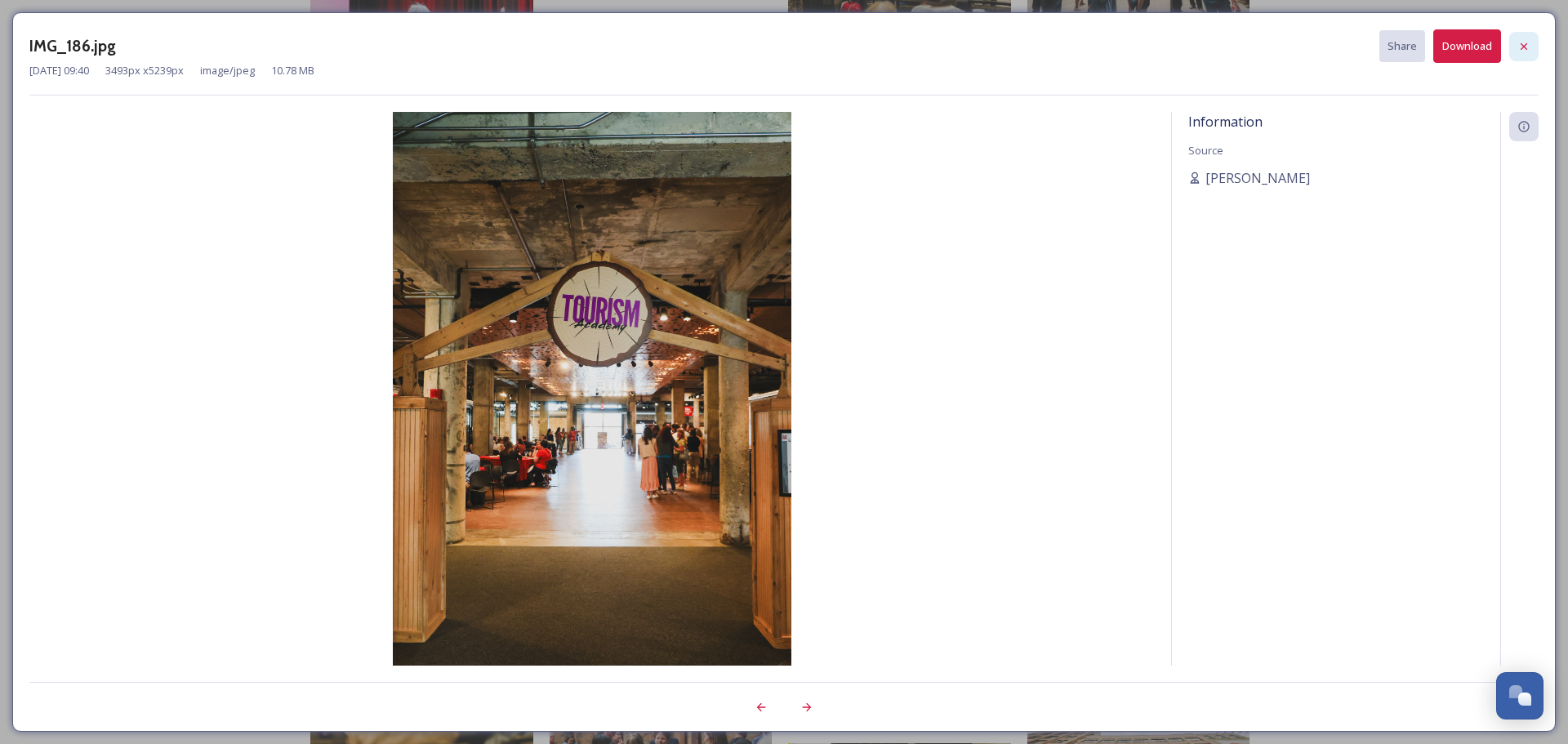
click at [1529, 40] on icon at bounding box center [1524, 47] width 13 height 13
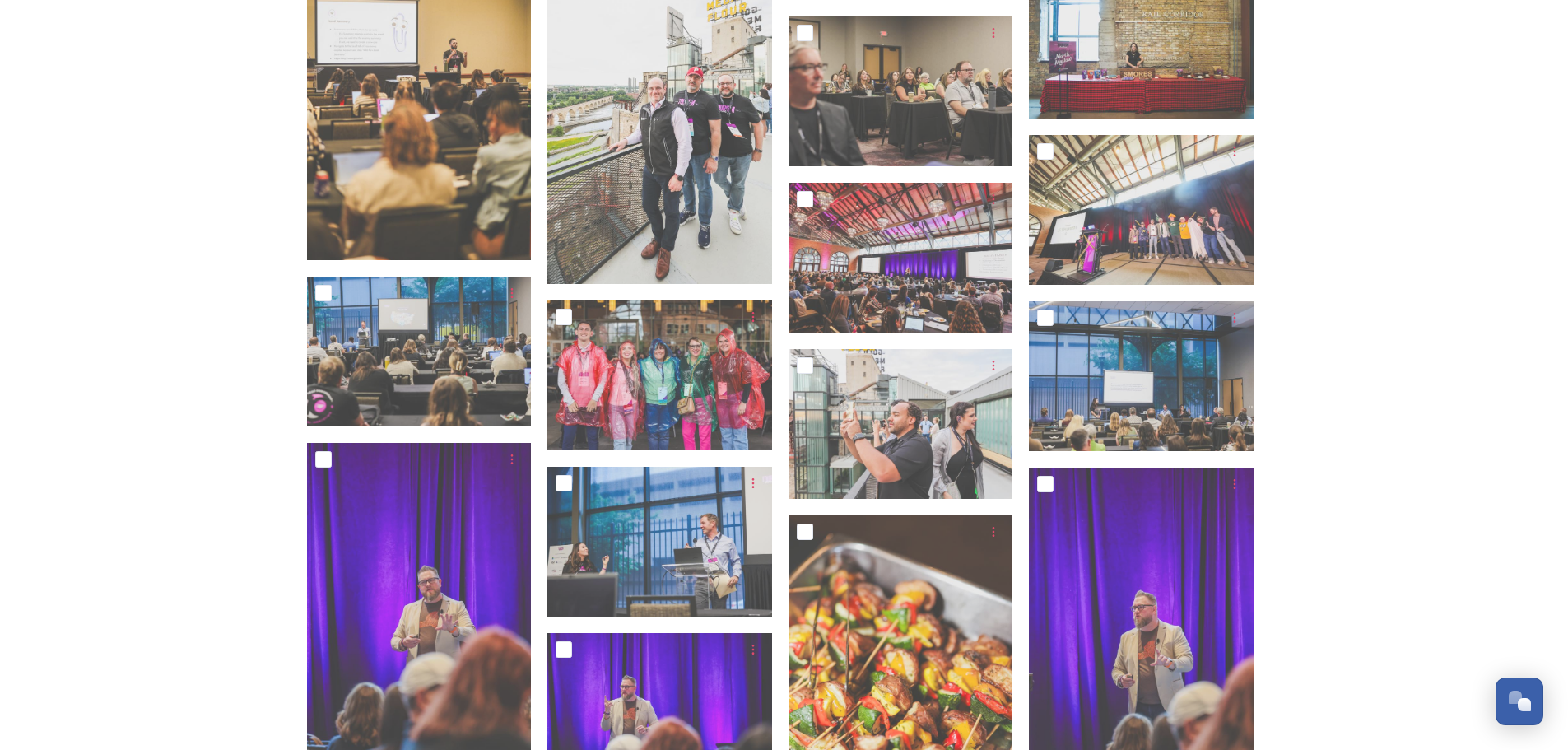
scroll to position [5434, 0]
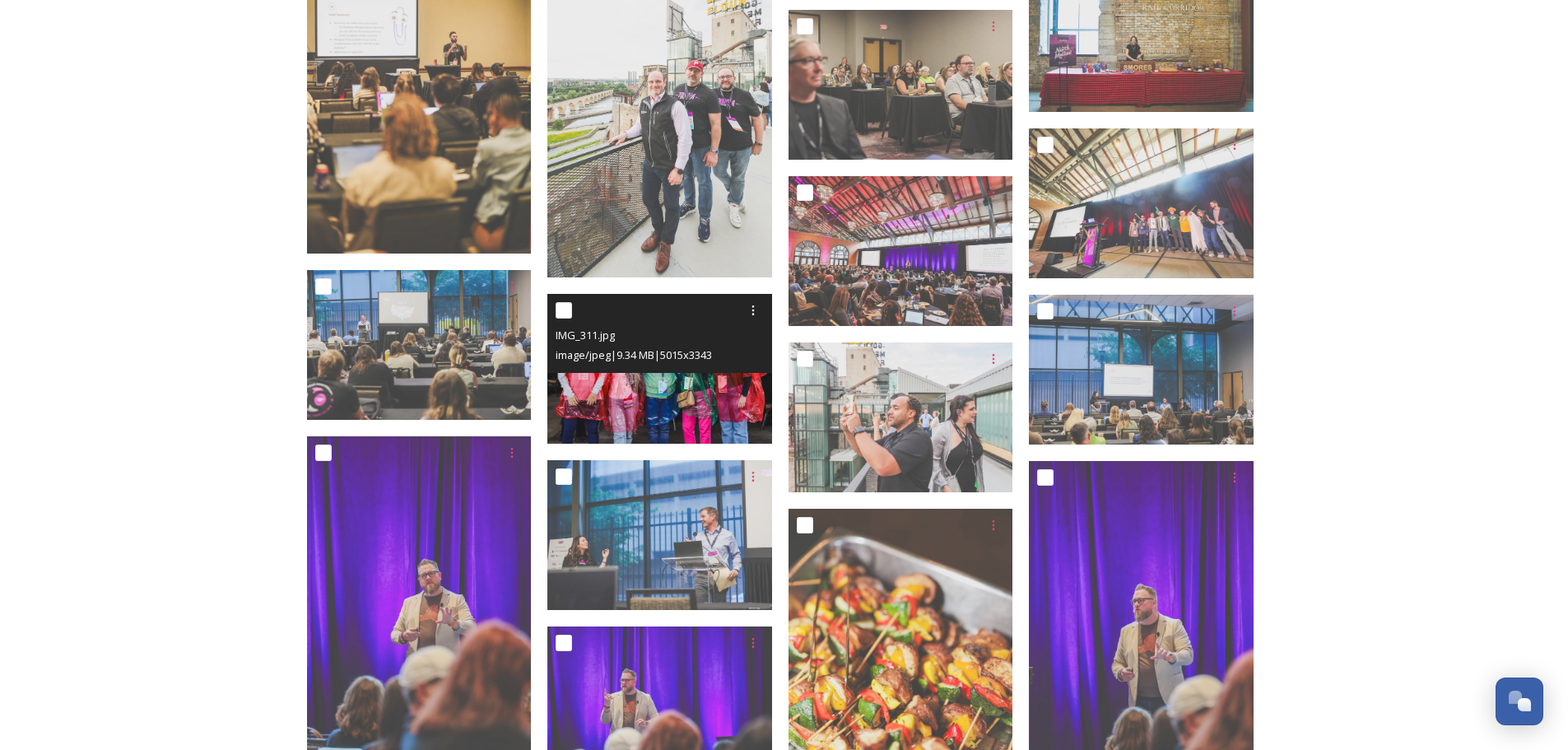
click at [688, 401] on img at bounding box center [659, 369] width 224 height 150
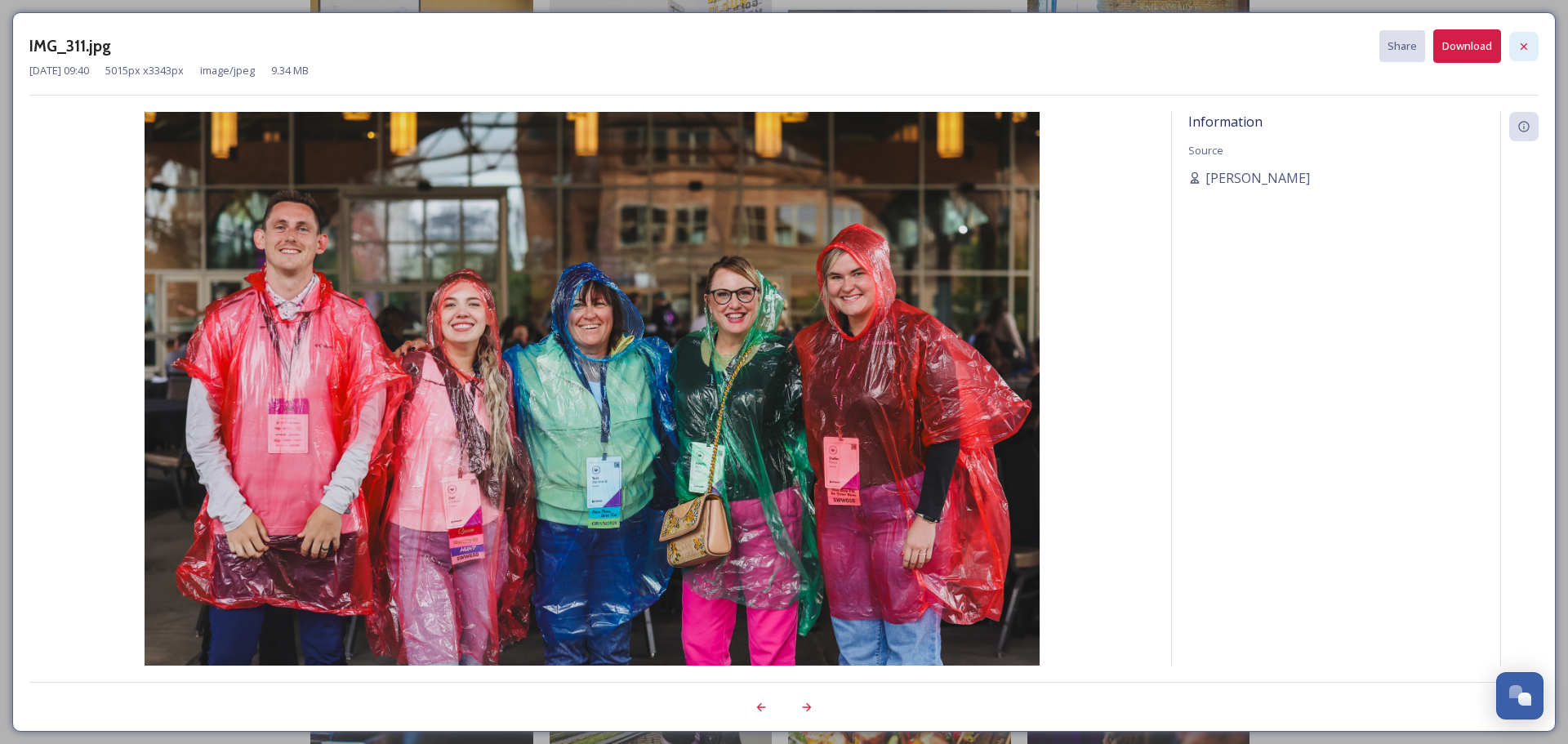
click at [1528, 42] on icon at bounding box center [1524, 47] width 13 height 13
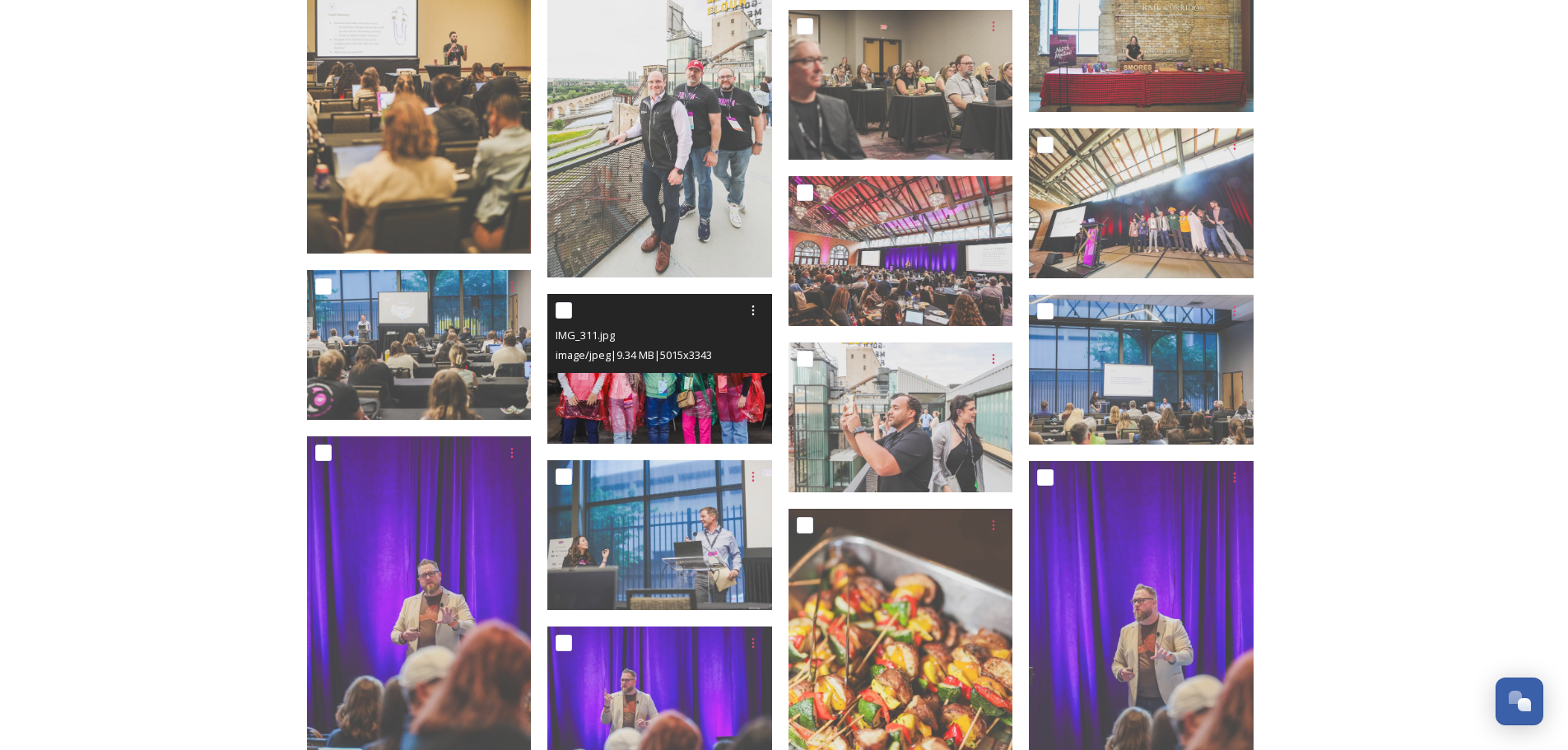
click at [693, 419] on img at bounding box center [659, 369] width 224 height 150
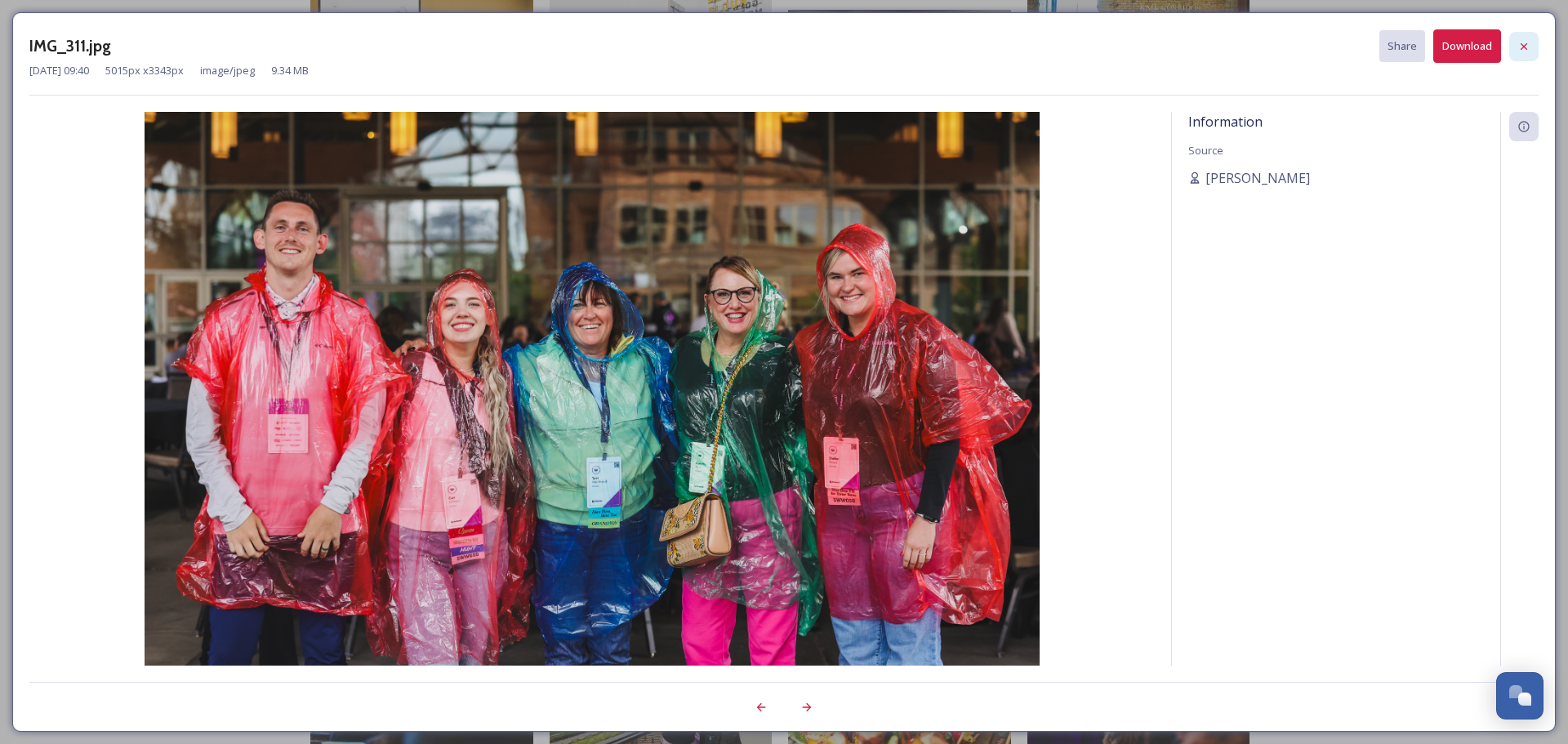
click at [1525, 43] on icon at bounding box center [1524, 47] width 13 height 13
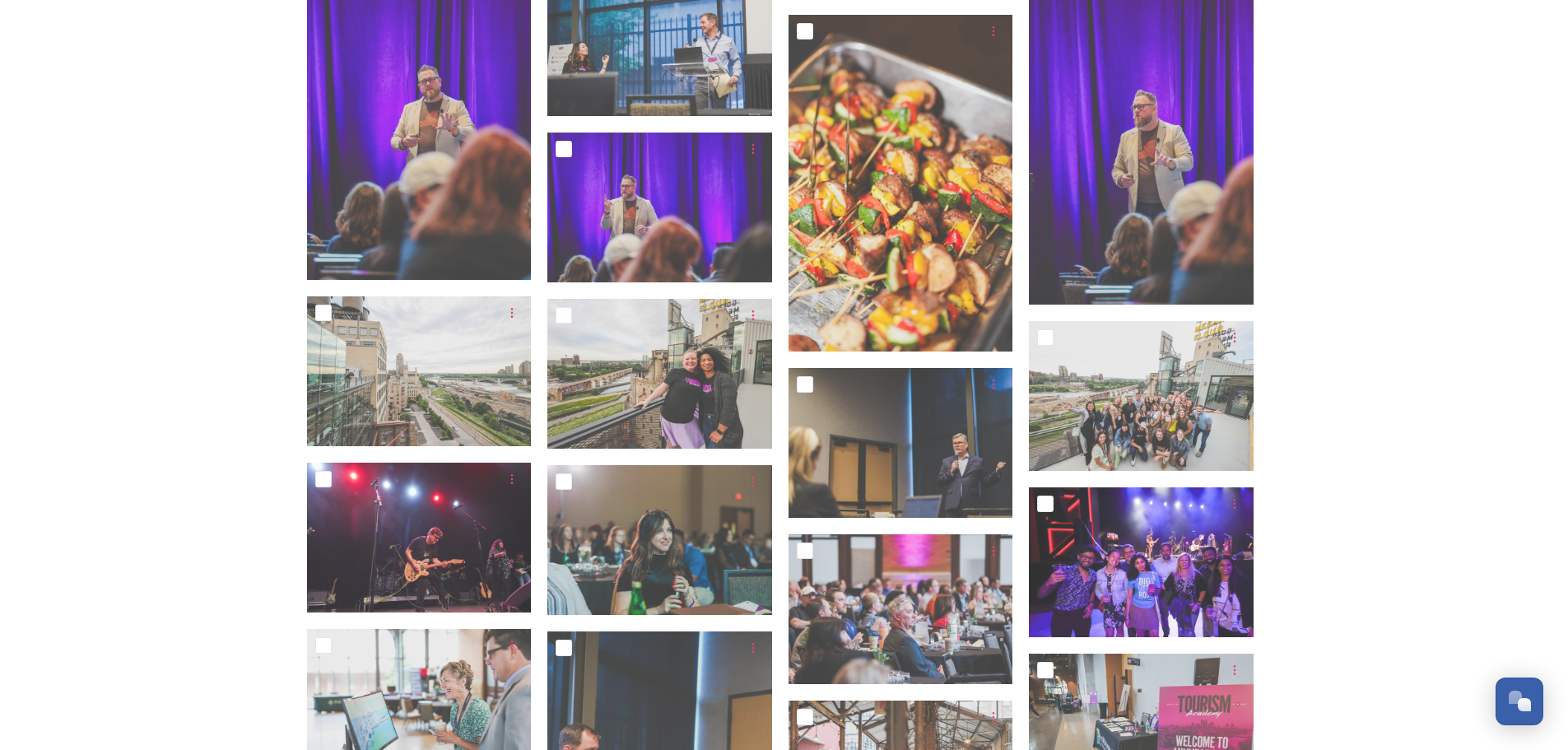
scroll to position [6092, 0]
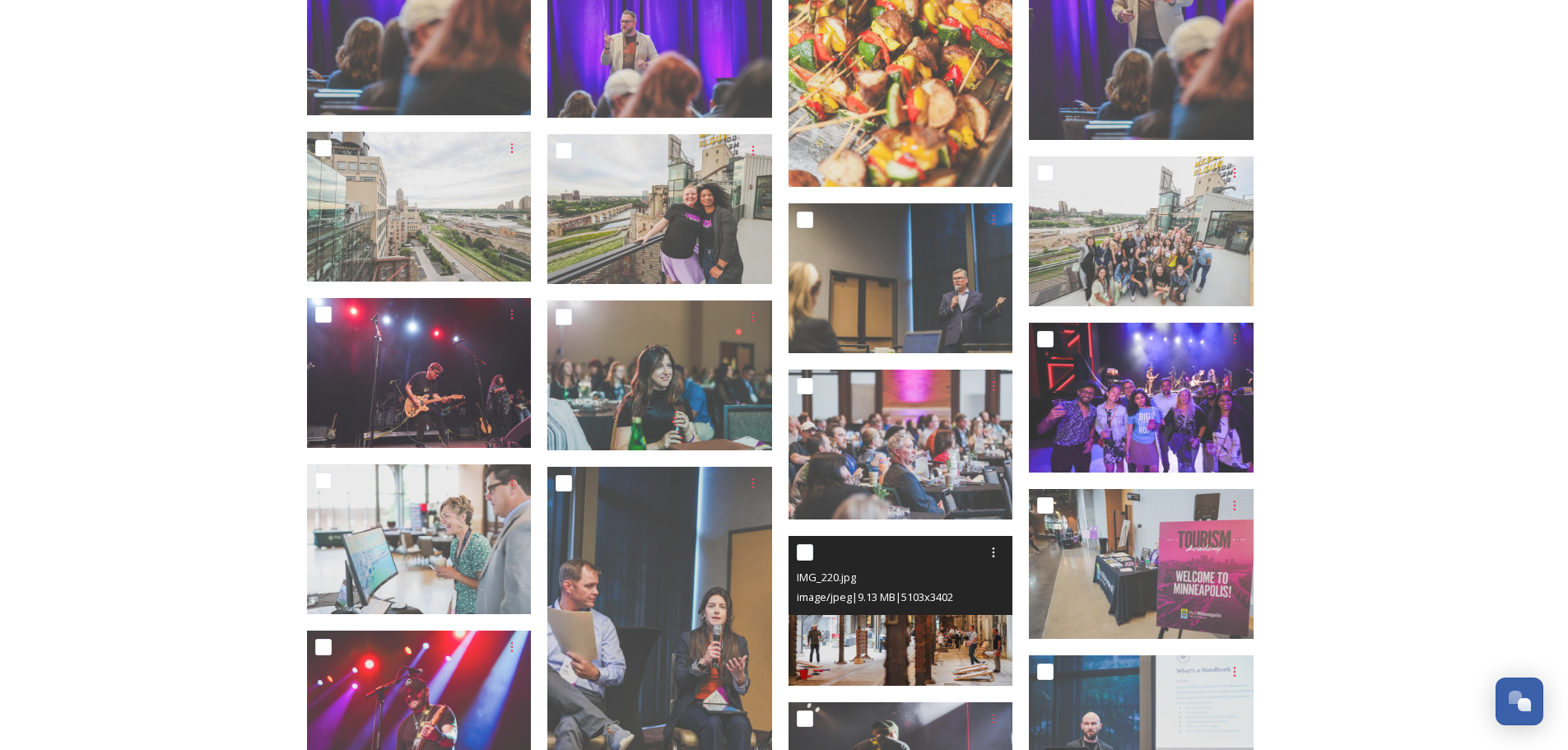
click at [963, 649] on img at bounding box center [900, 610] width 224 height 150
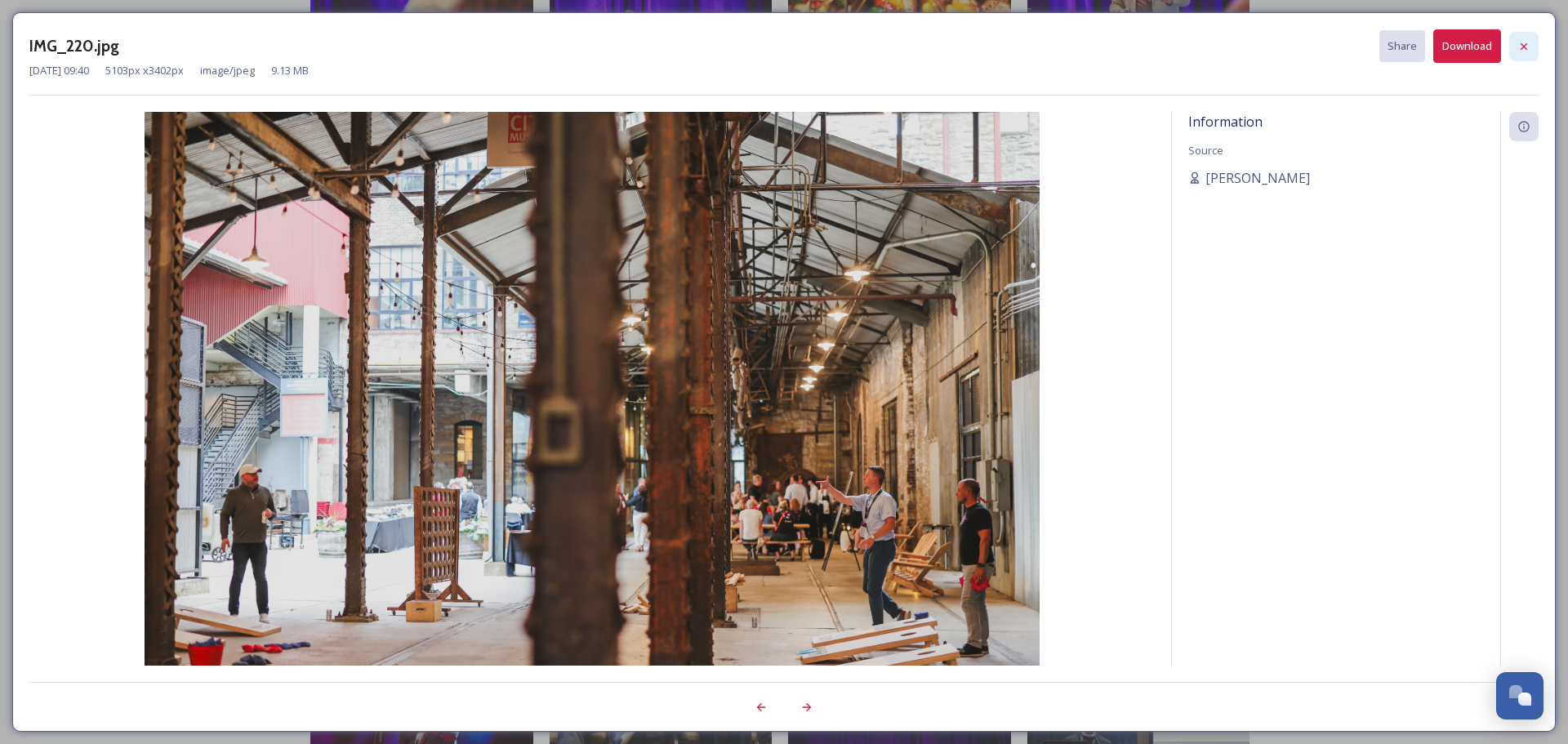
click at [1521, 50] on icon at bounding box center [1524, 47] width 13 height 13
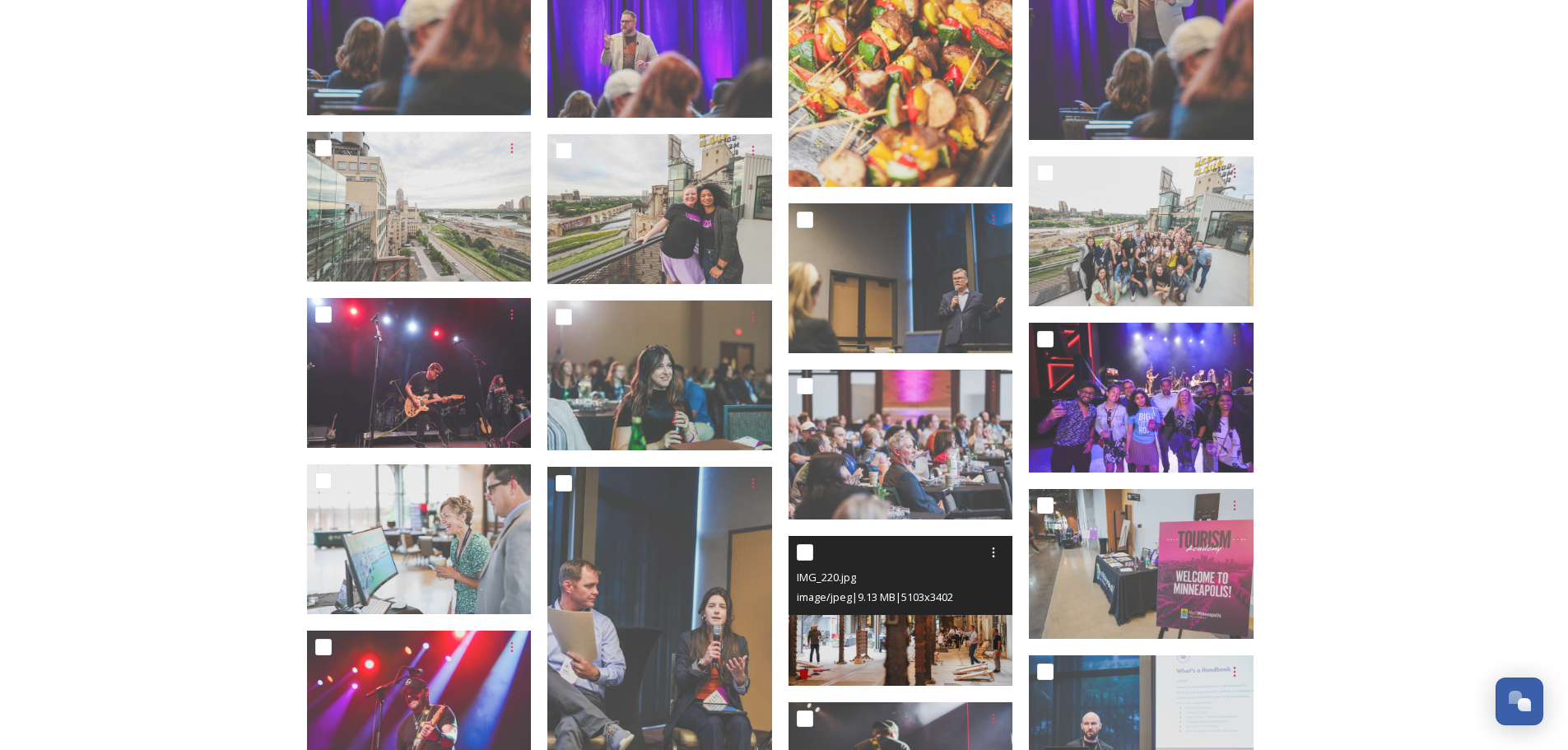
click at [955, 659] on img at bounding box center [900, 610] width 224 height 150
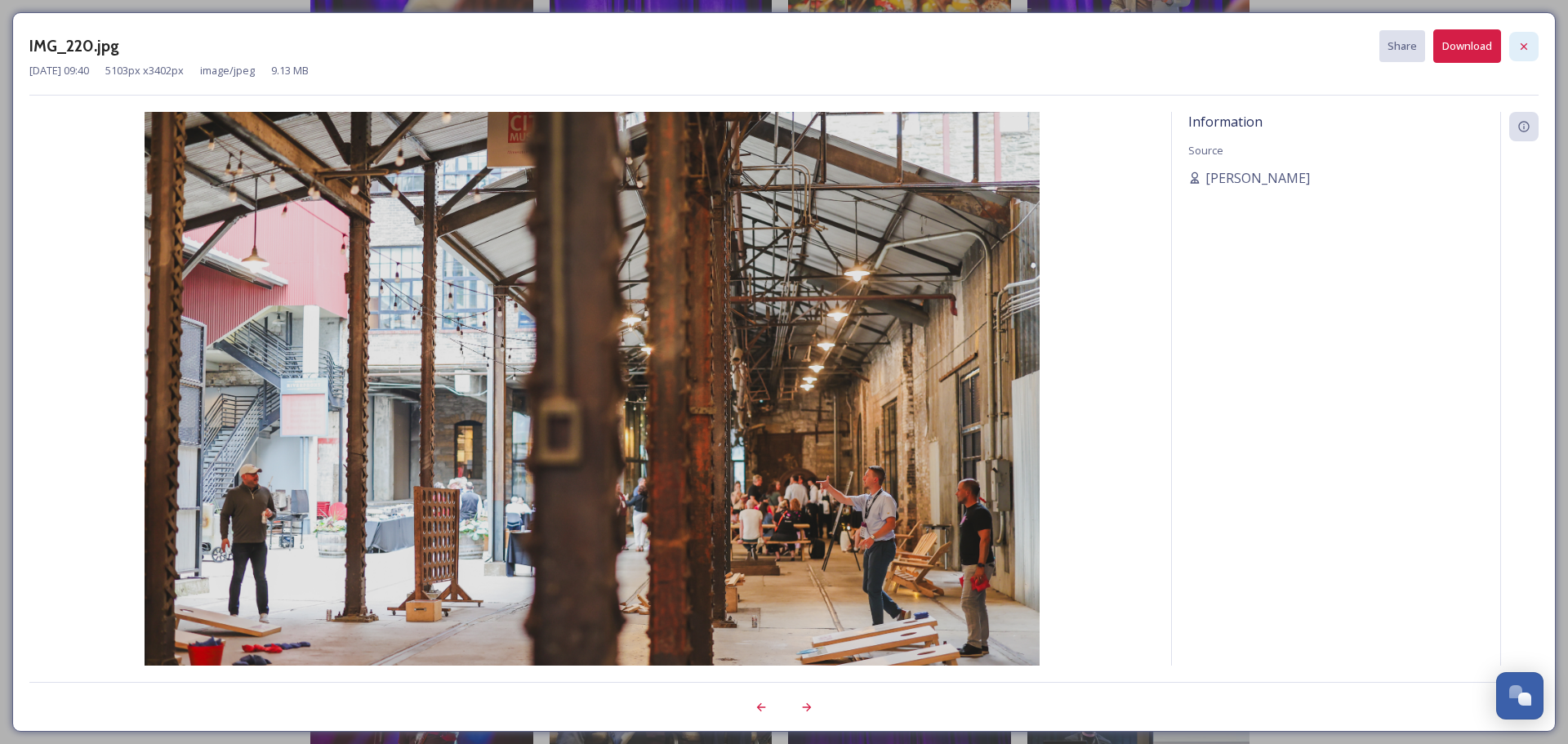
click at [1525, 42] on icon at bounding box center [1524, 47] width 13 height 13
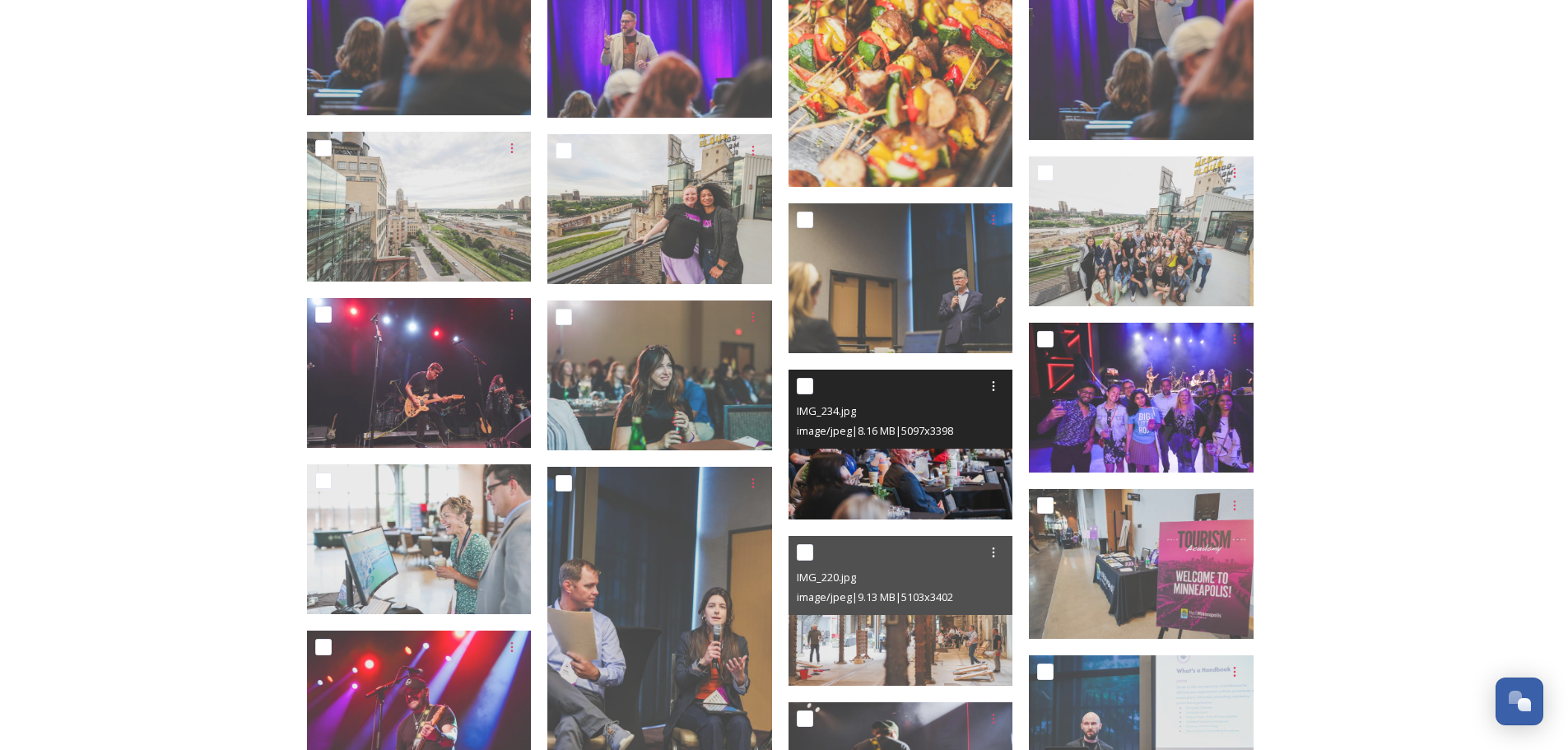
click at [969, 486] on img at bounding box center [900, 444] width 224 height 150
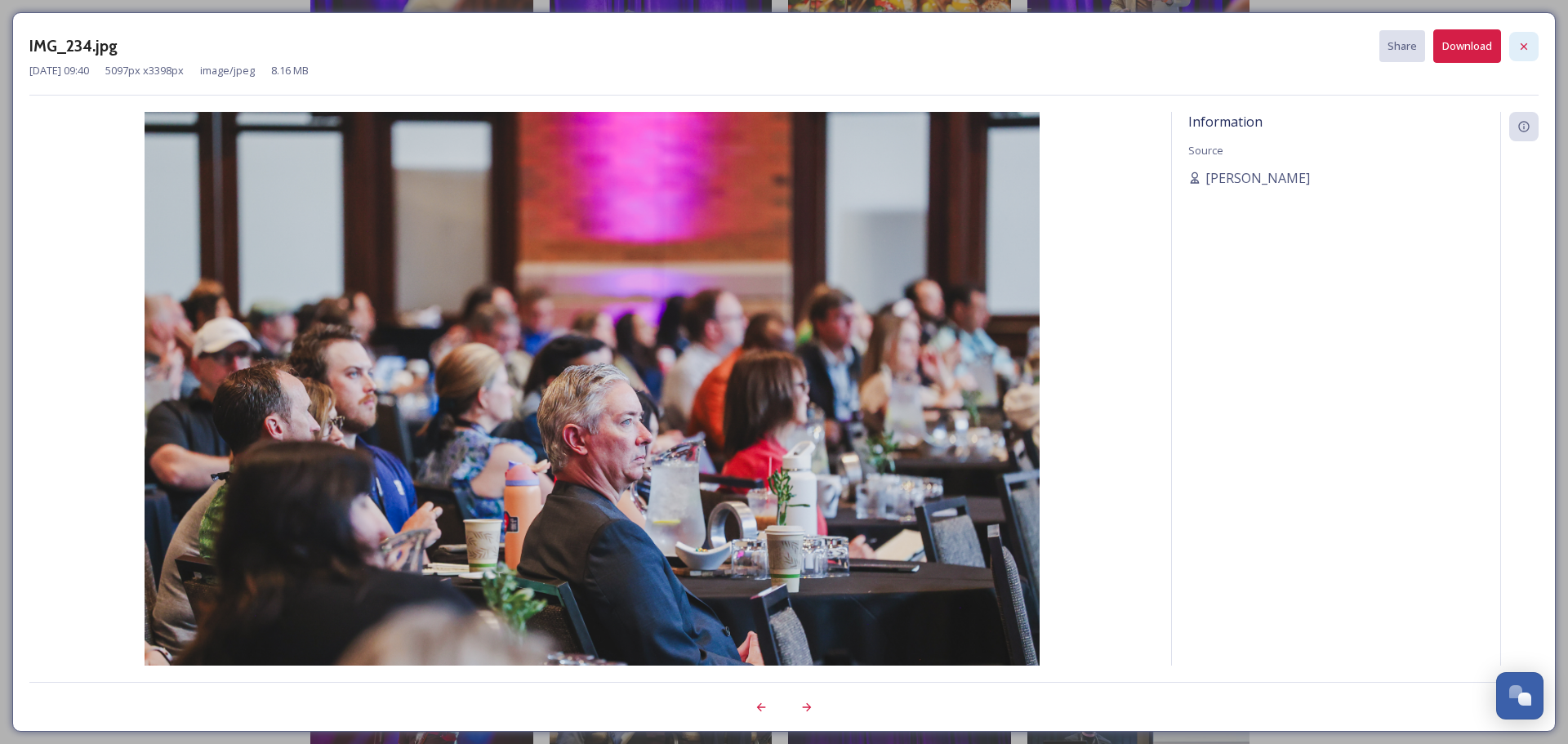
click at [1527, 44] on icon at bounding box center [1524, 46] width 7 height 7
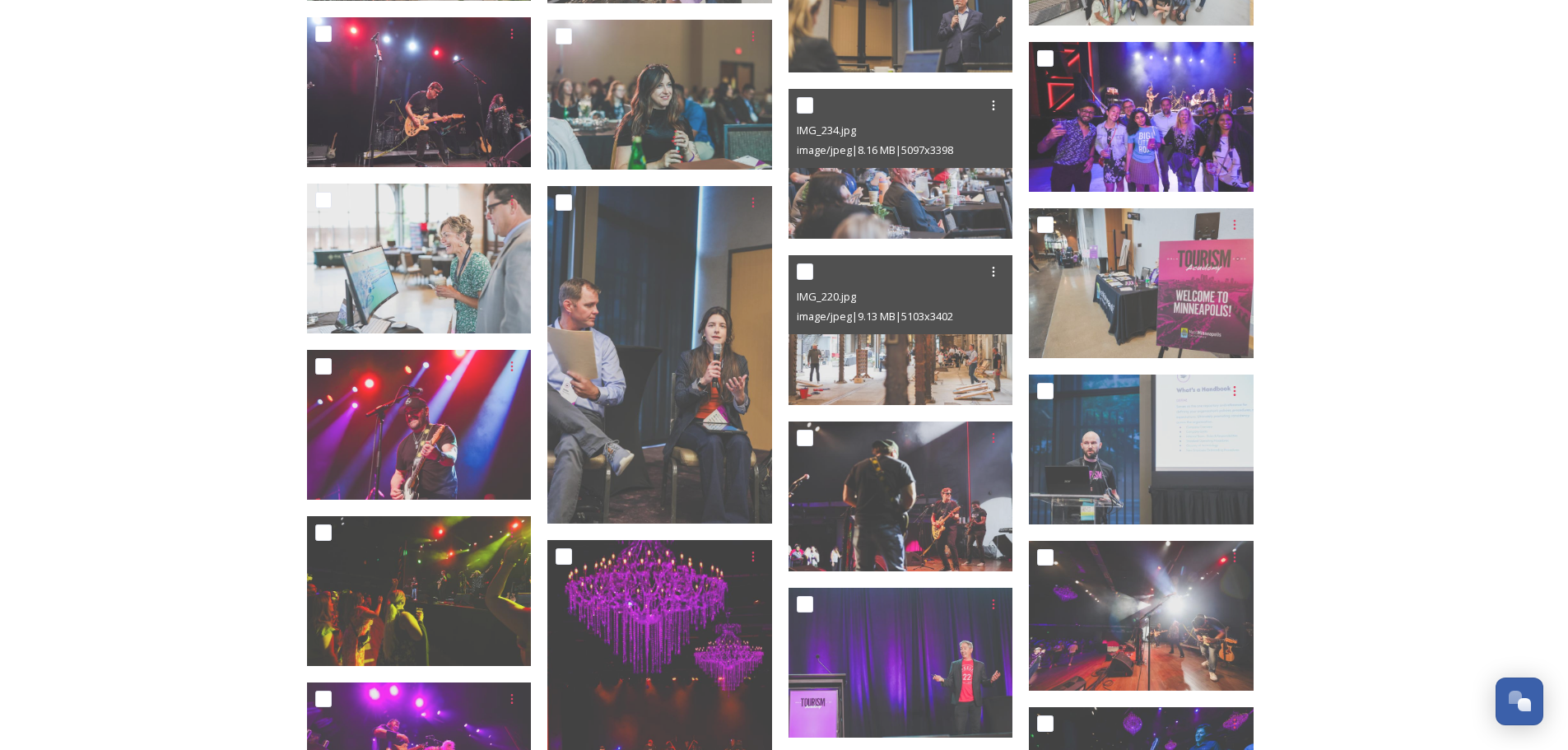
scroll to position [6422, 0]
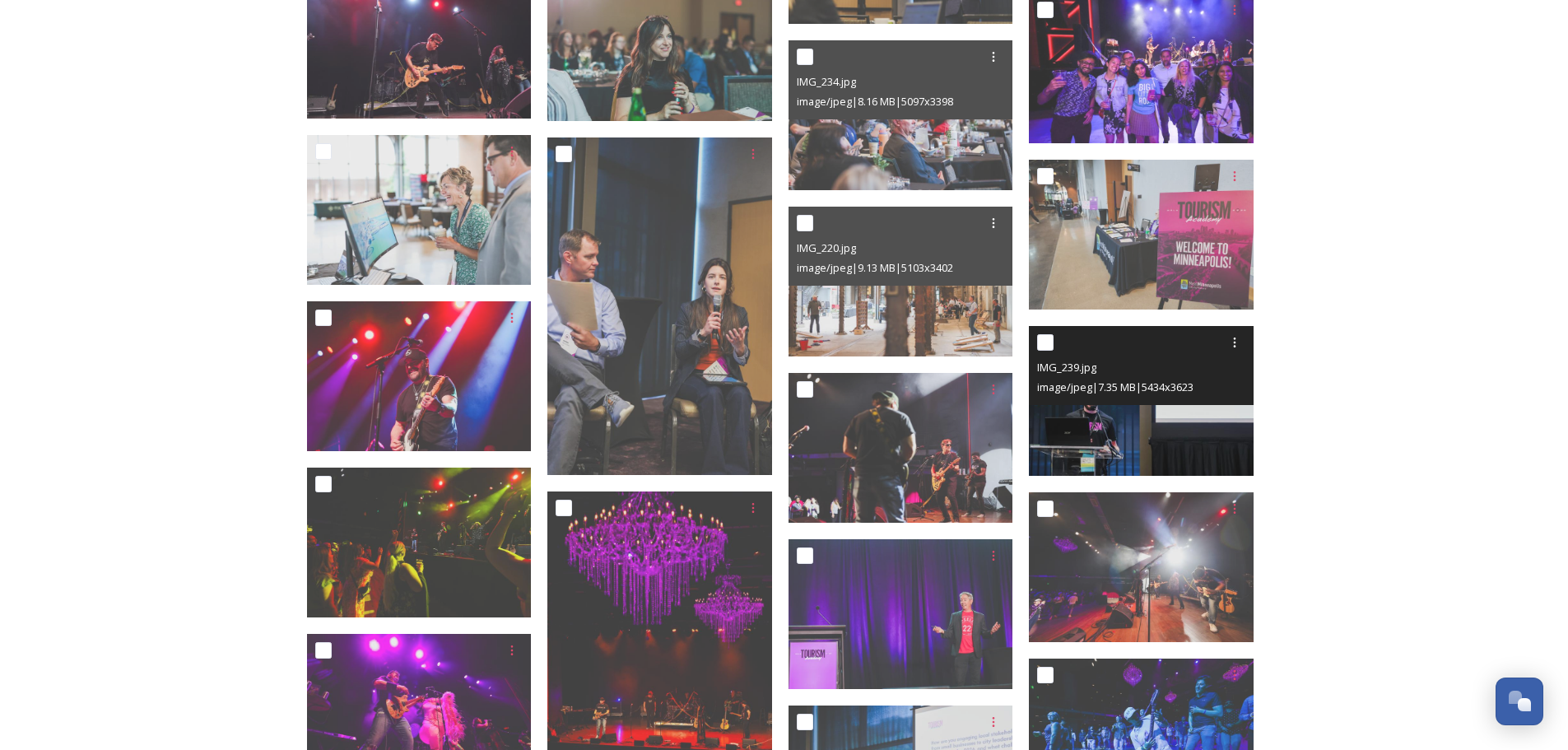
click at [1138, 438] on img at bounding box center [1140, 401] width 224 height 150
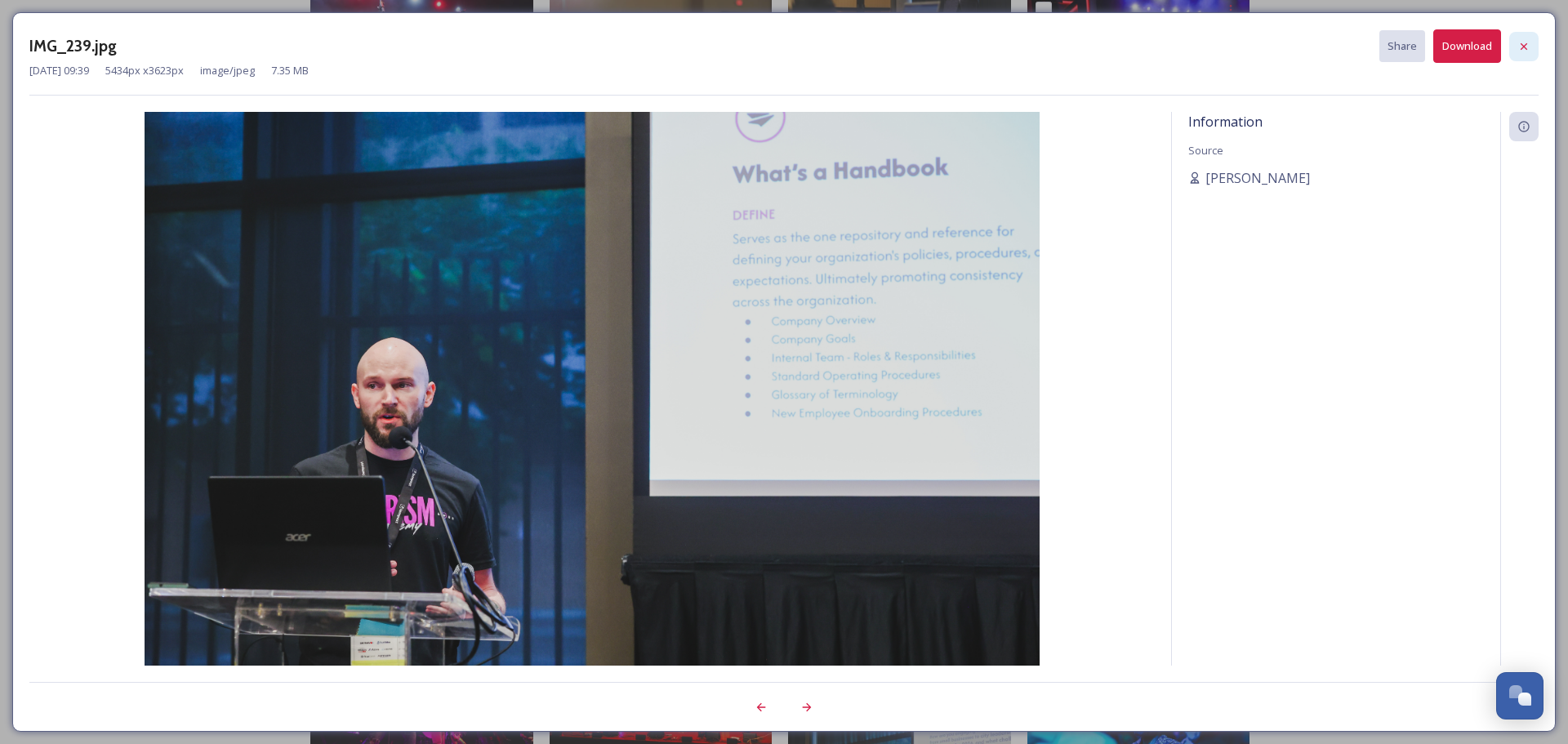
click at [1518, 44] on icon at bounding box center [1524, 47] width 13 height 13
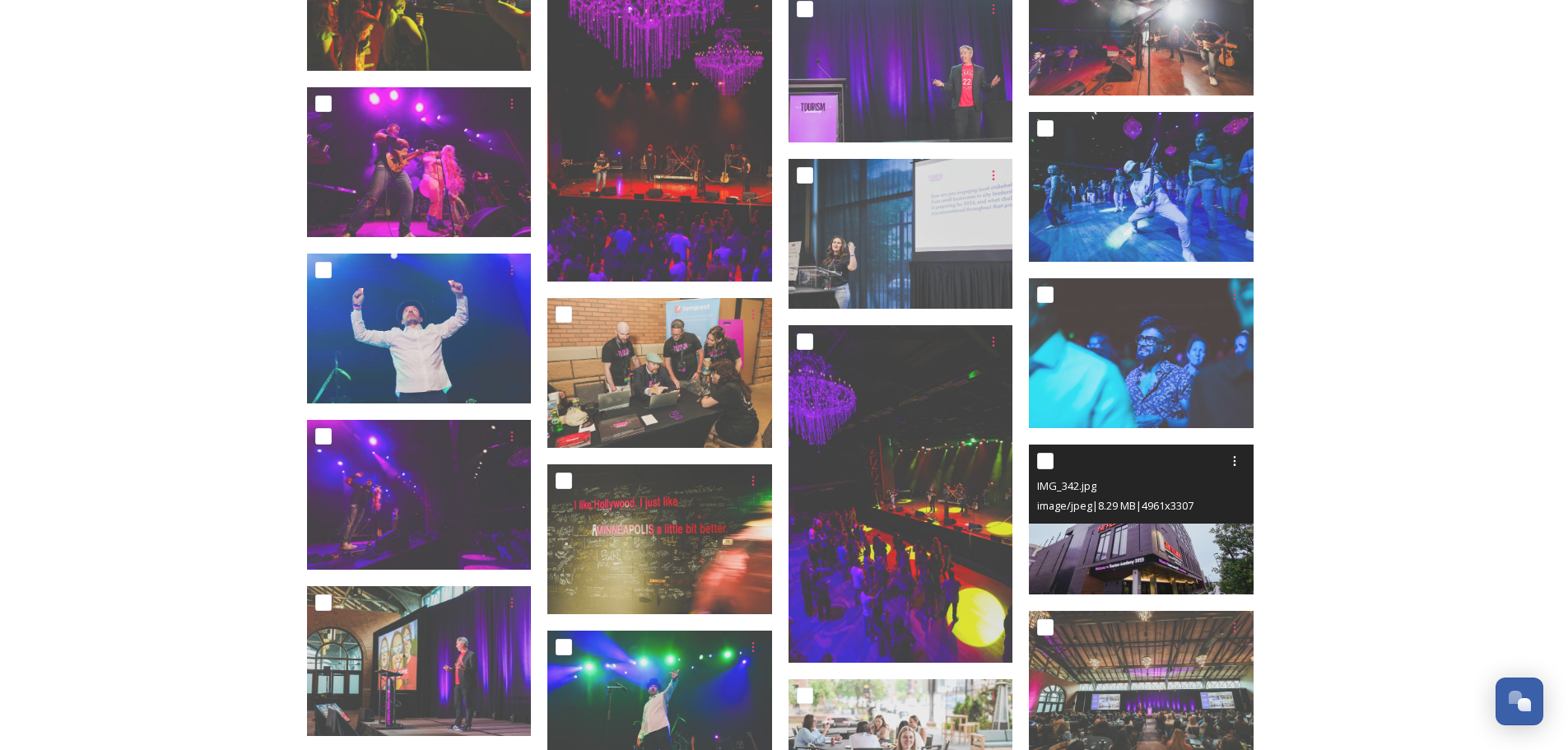
scroll to position [6998, 0]
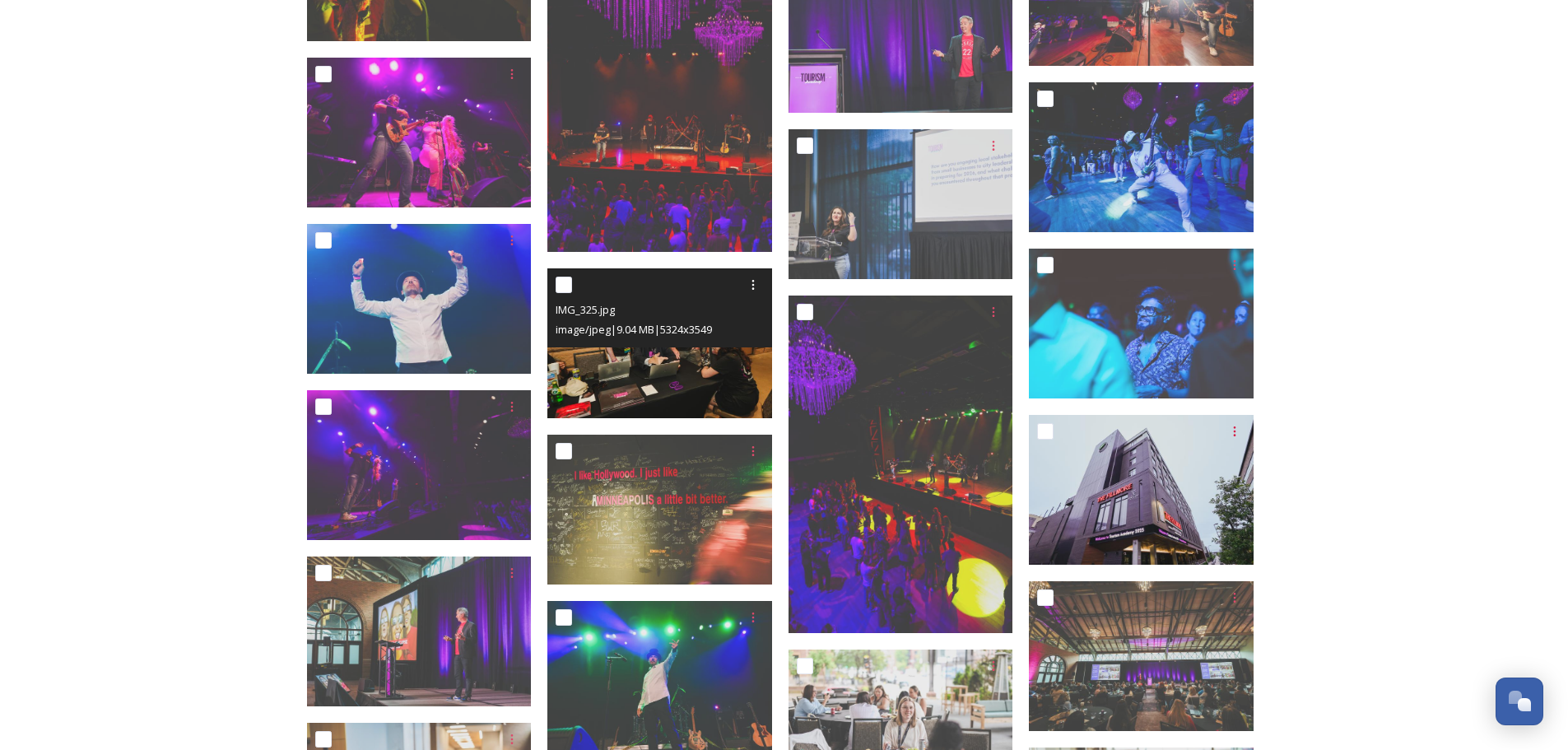
click at [671, 380] on img at bounding box center [659, 343] width 224 height 150
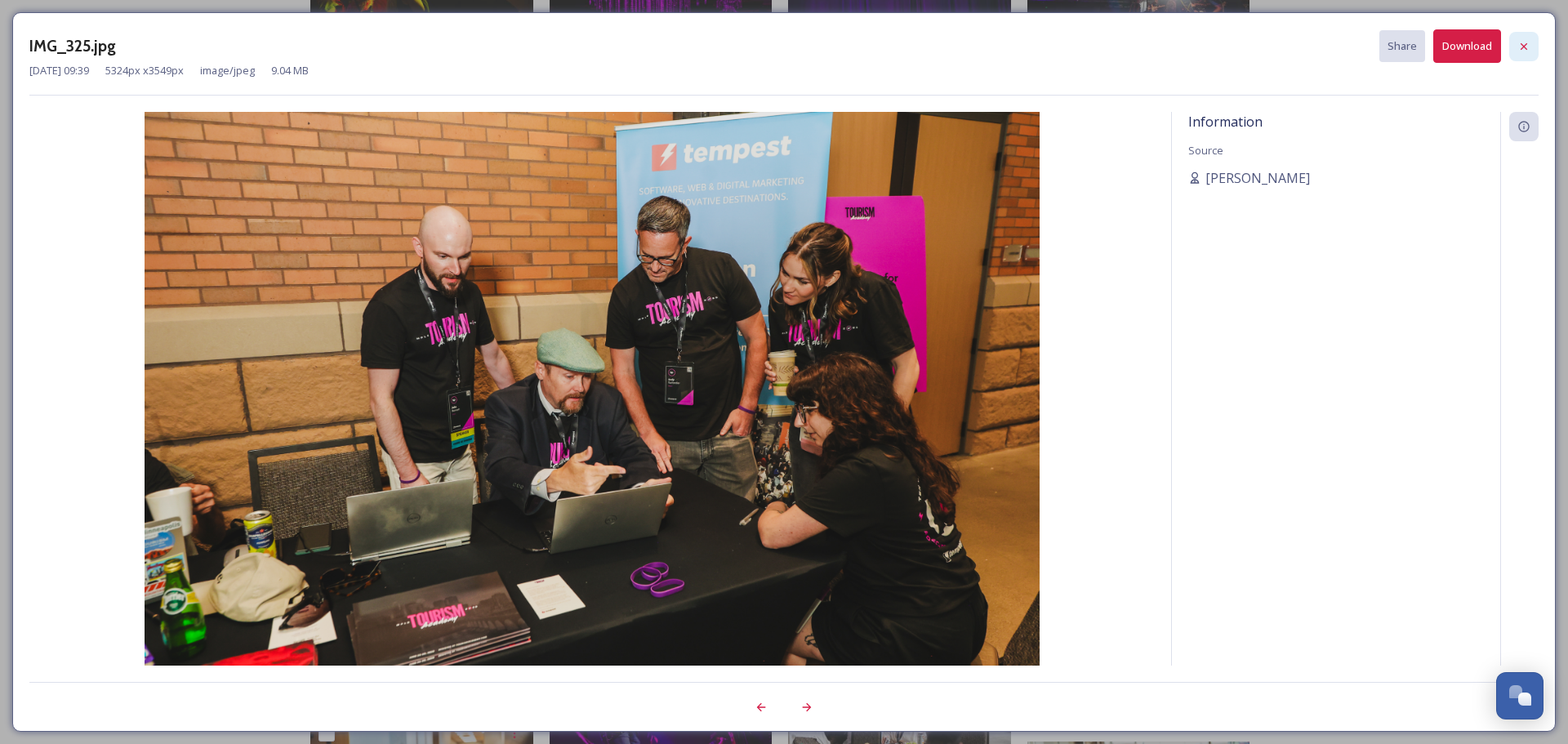
click at [1523, 45] on icon at bounding box center [1524, 47] width 13 height 13
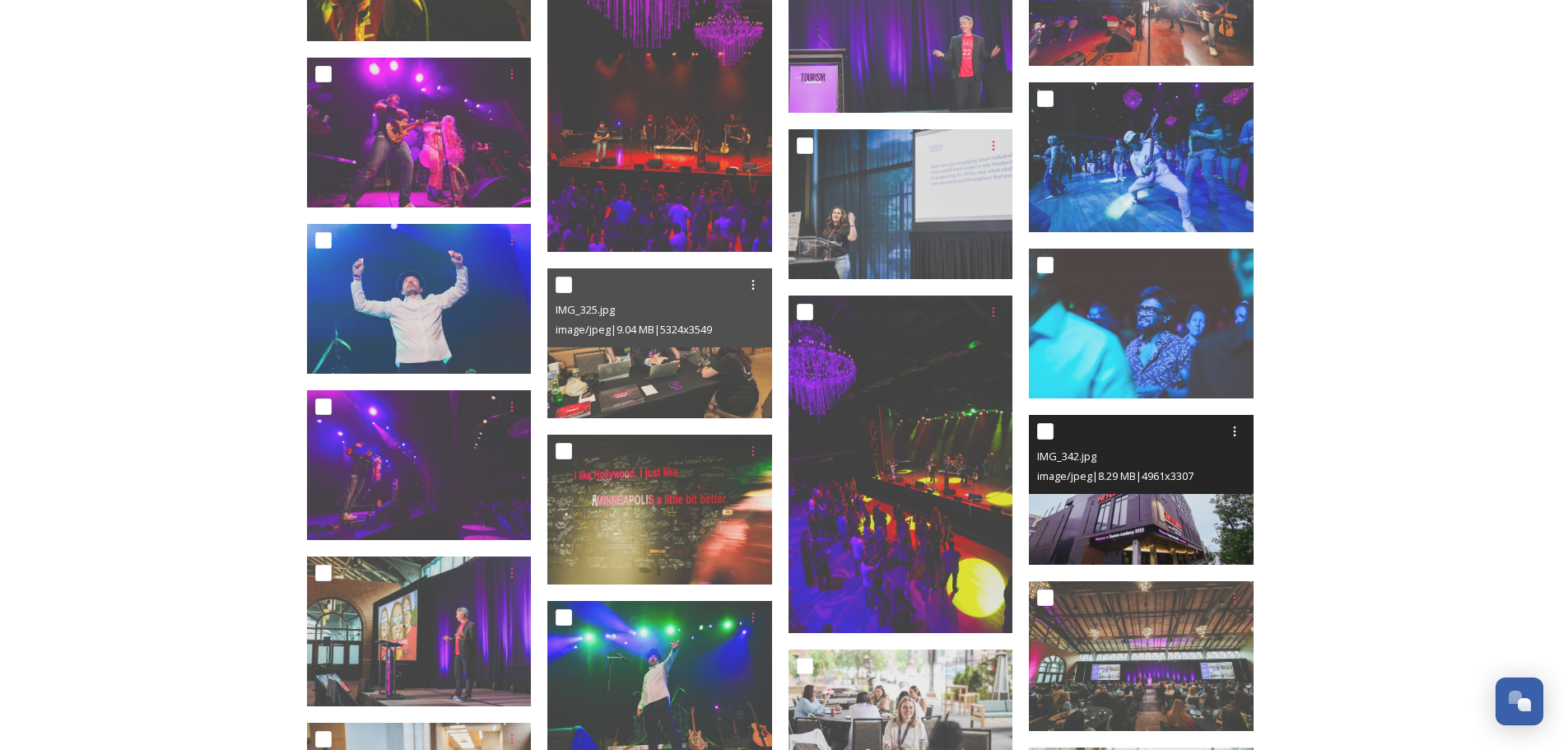
click at [1180, 523] on img at bounding box center [1140, 490] width 224 height 150
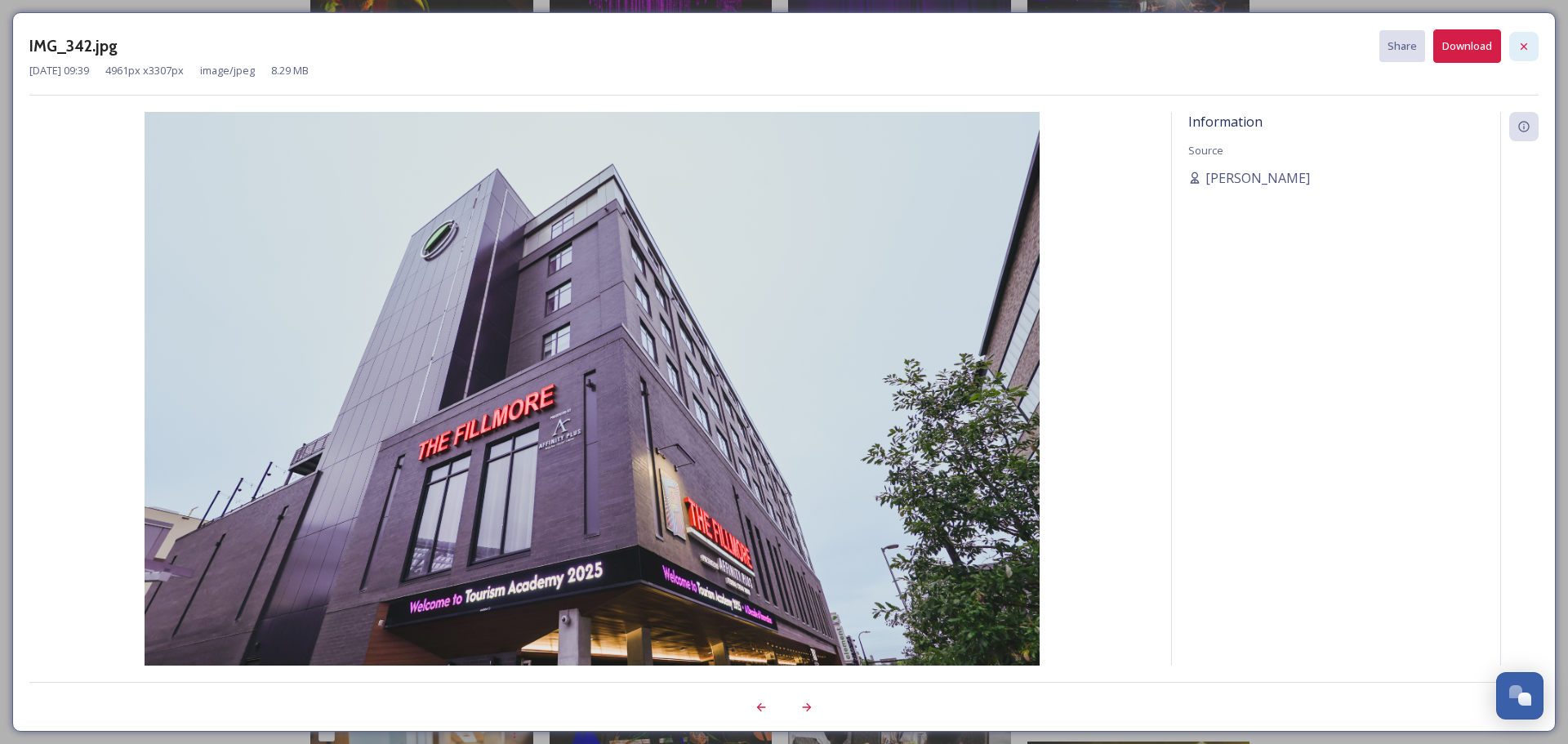
click at [1526, 37] on div at bounding box center [1523, 46] width 29 height 29
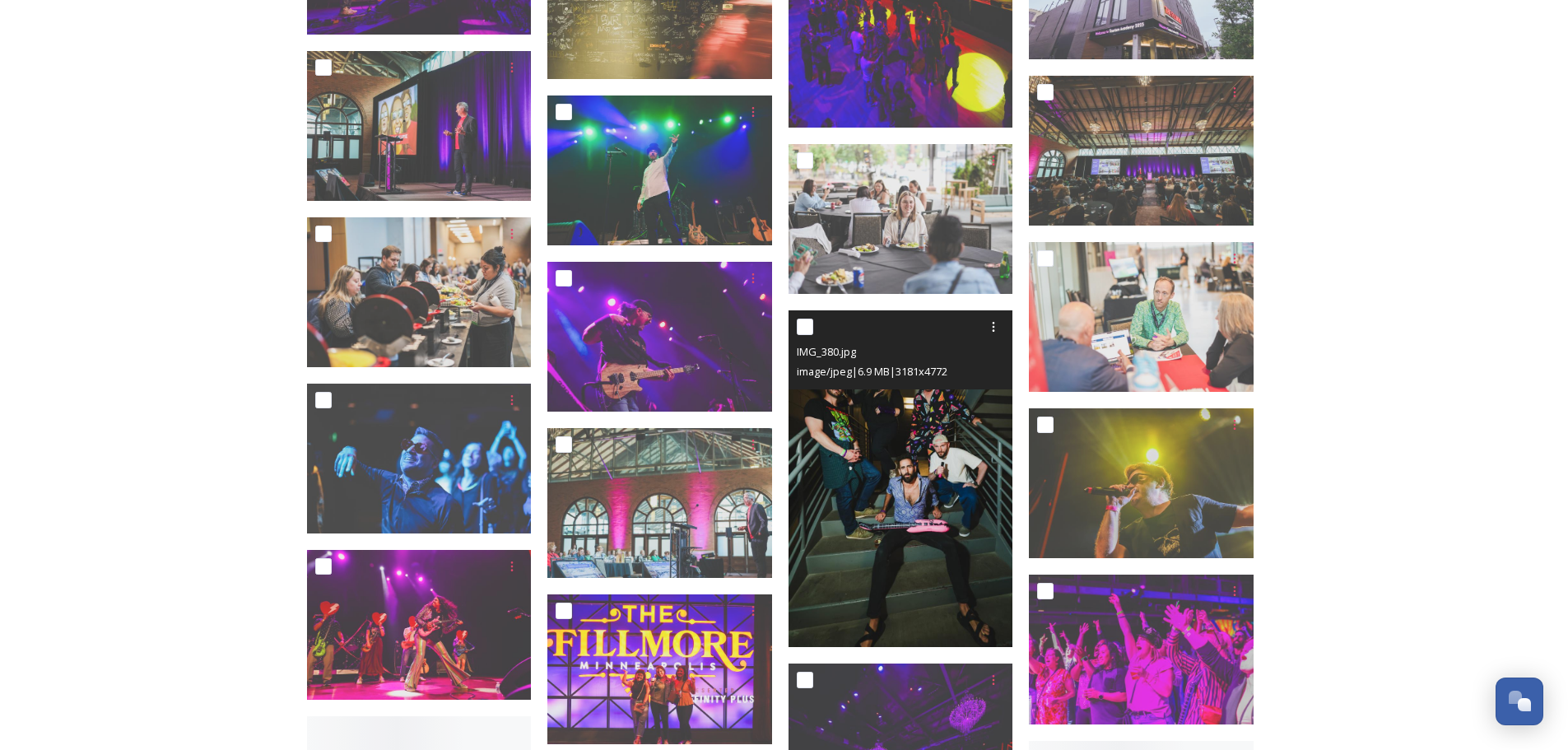
scroll to position [7575, 0]
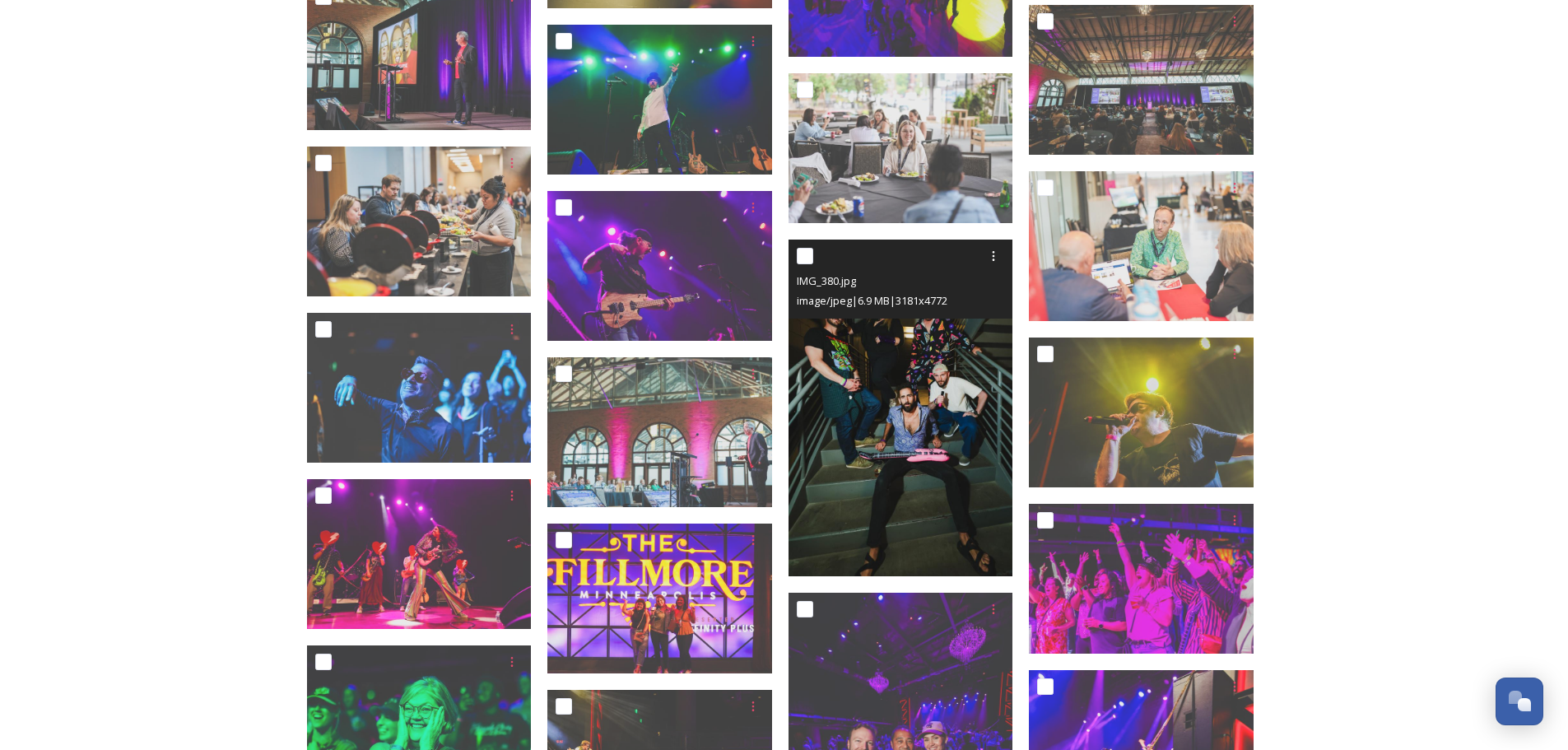
click at [920, 495] on img at bounding box center [900, 408] width 224 height 337
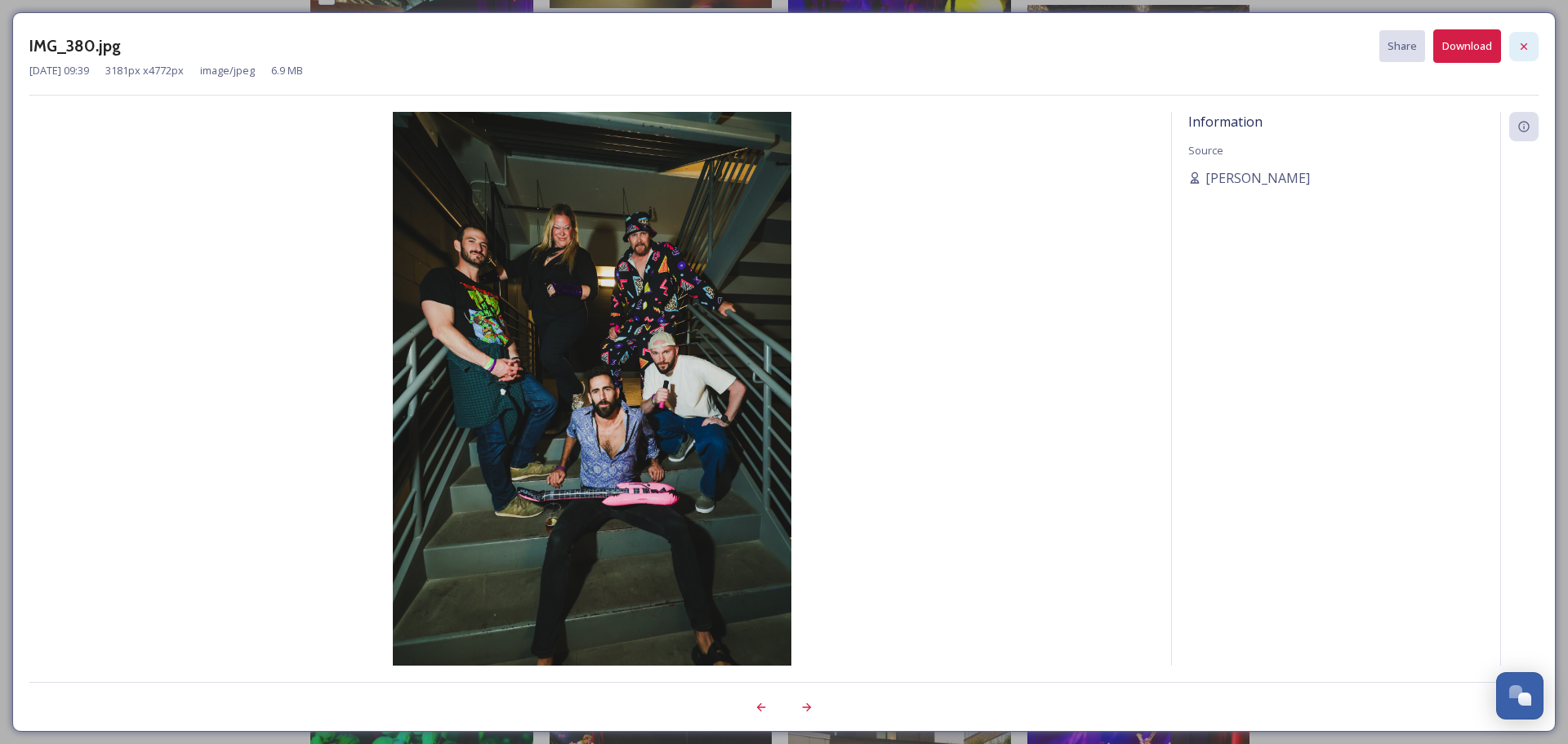
click at [1529, 48] on icon at bounding box center [1524, 47] width 13 height 13
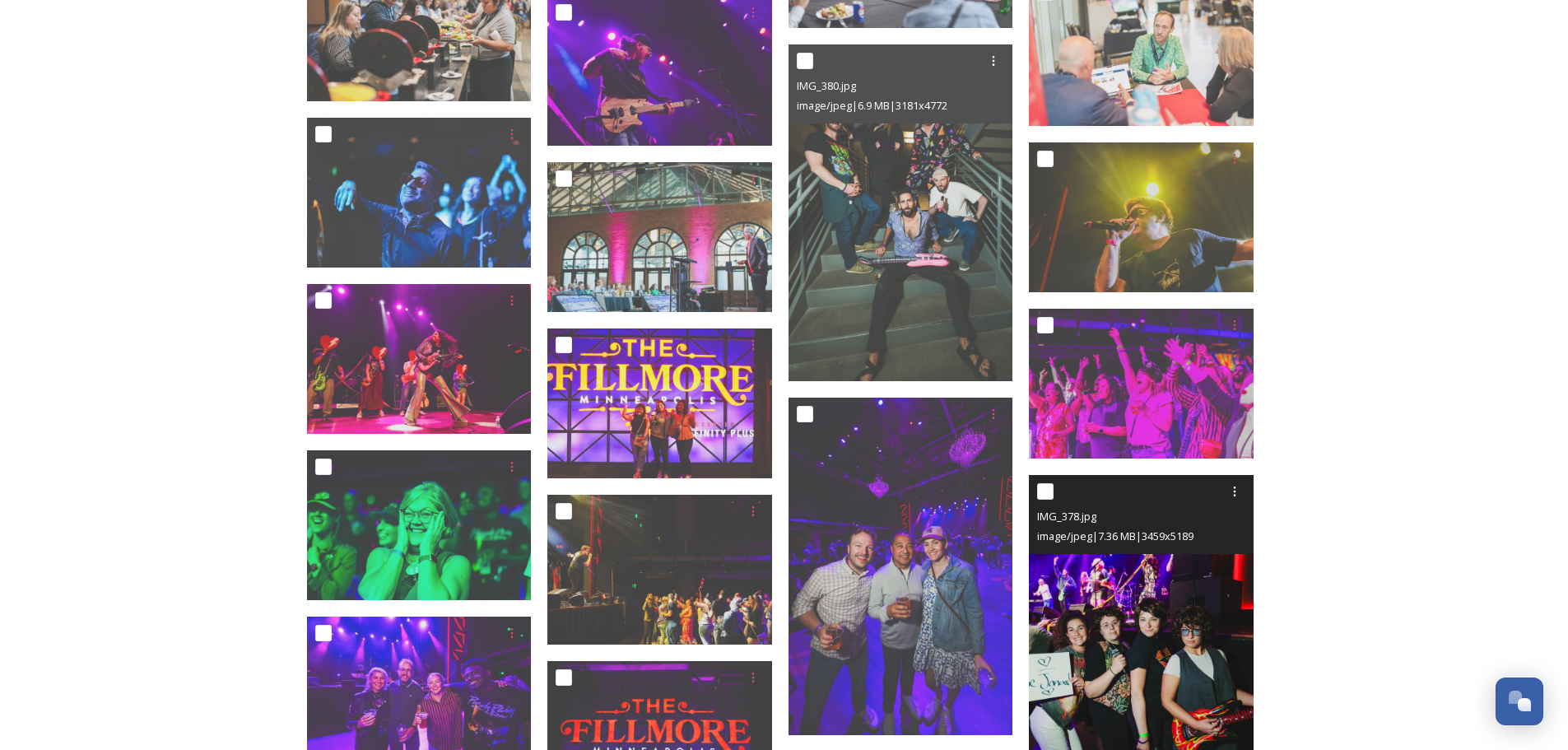
scroll to position [7822, 0]
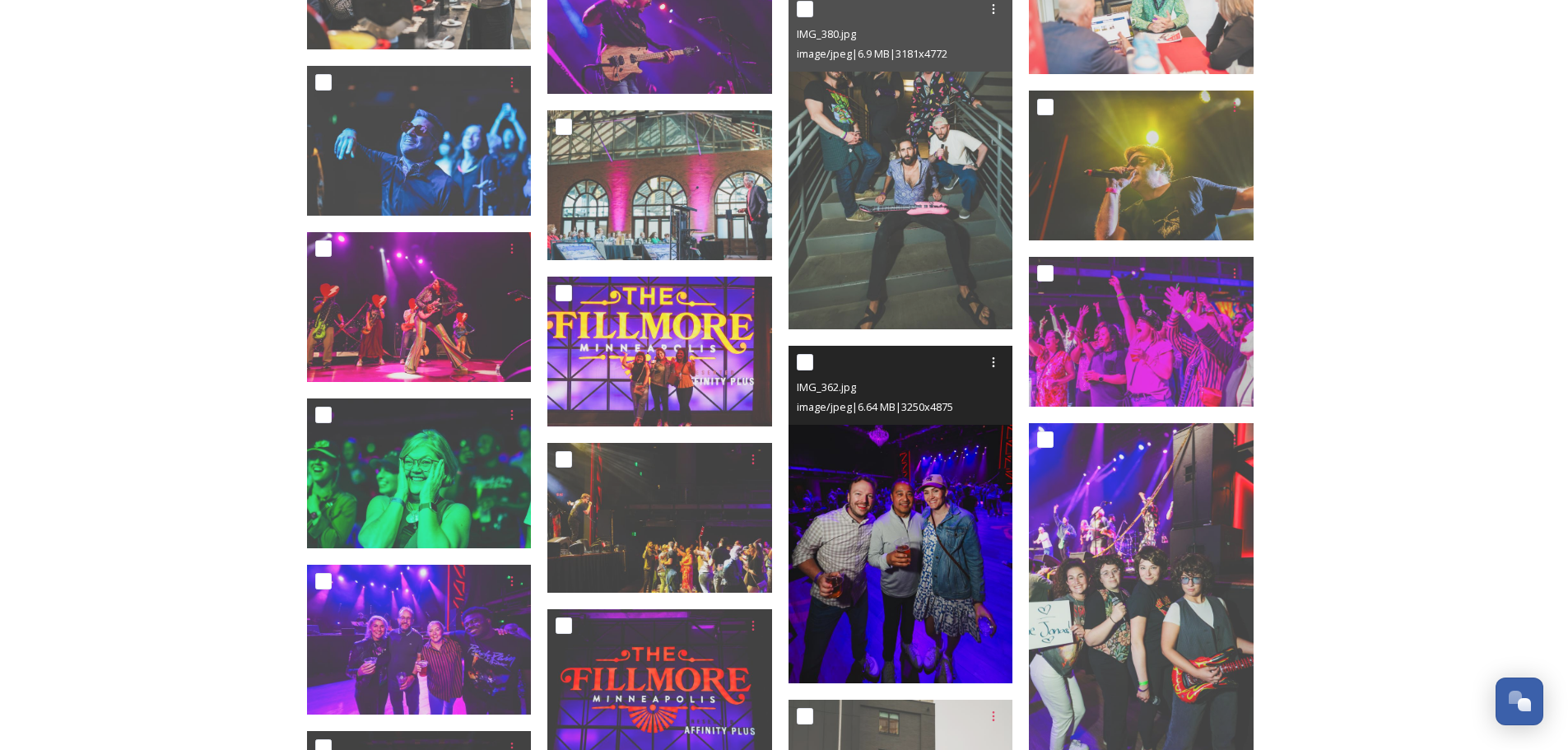
click at [930, 616] on img at bounding box center [900, 514] width 224 height 337
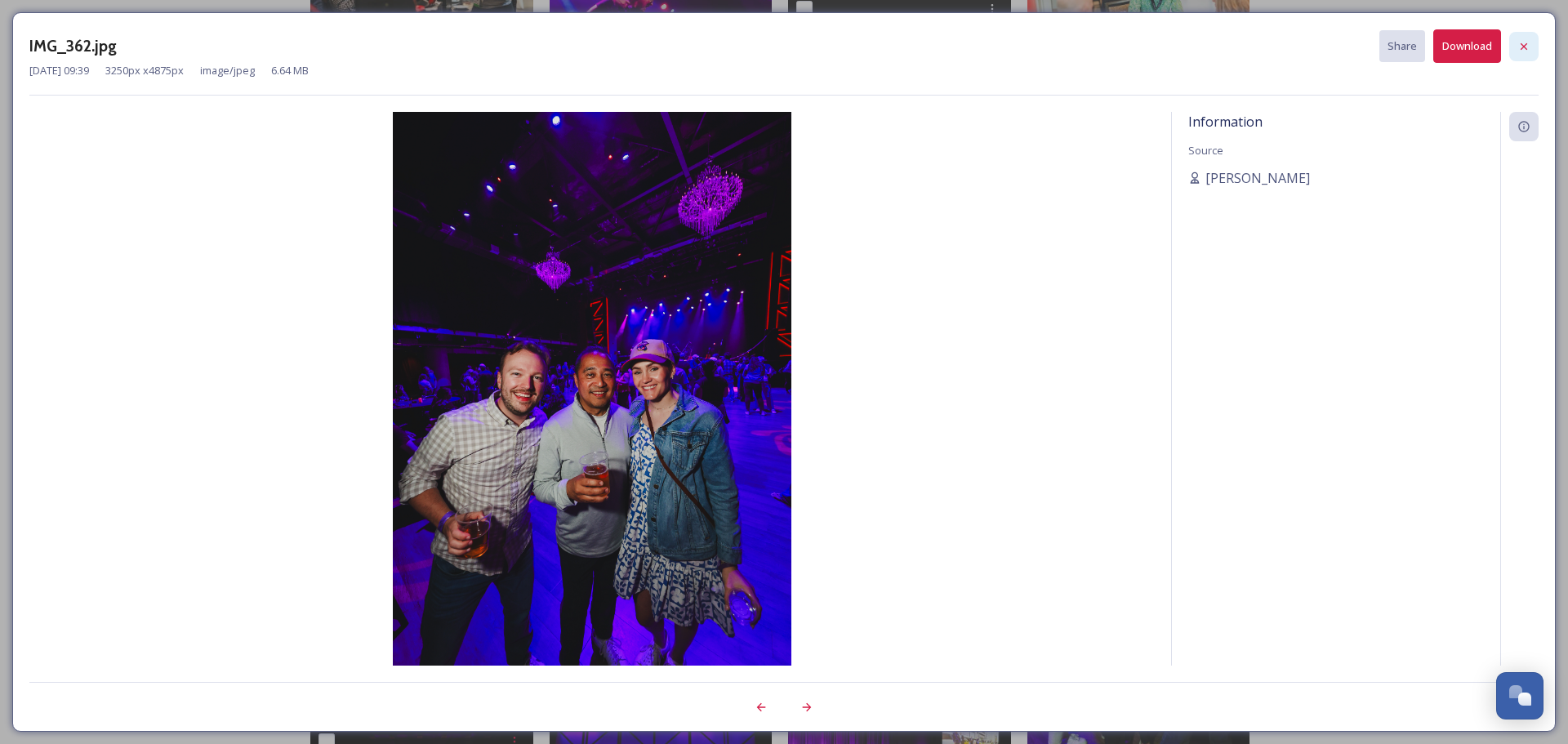
click at [1519, 45] on icon at bounding box center [1524, 47] width 13 height 13
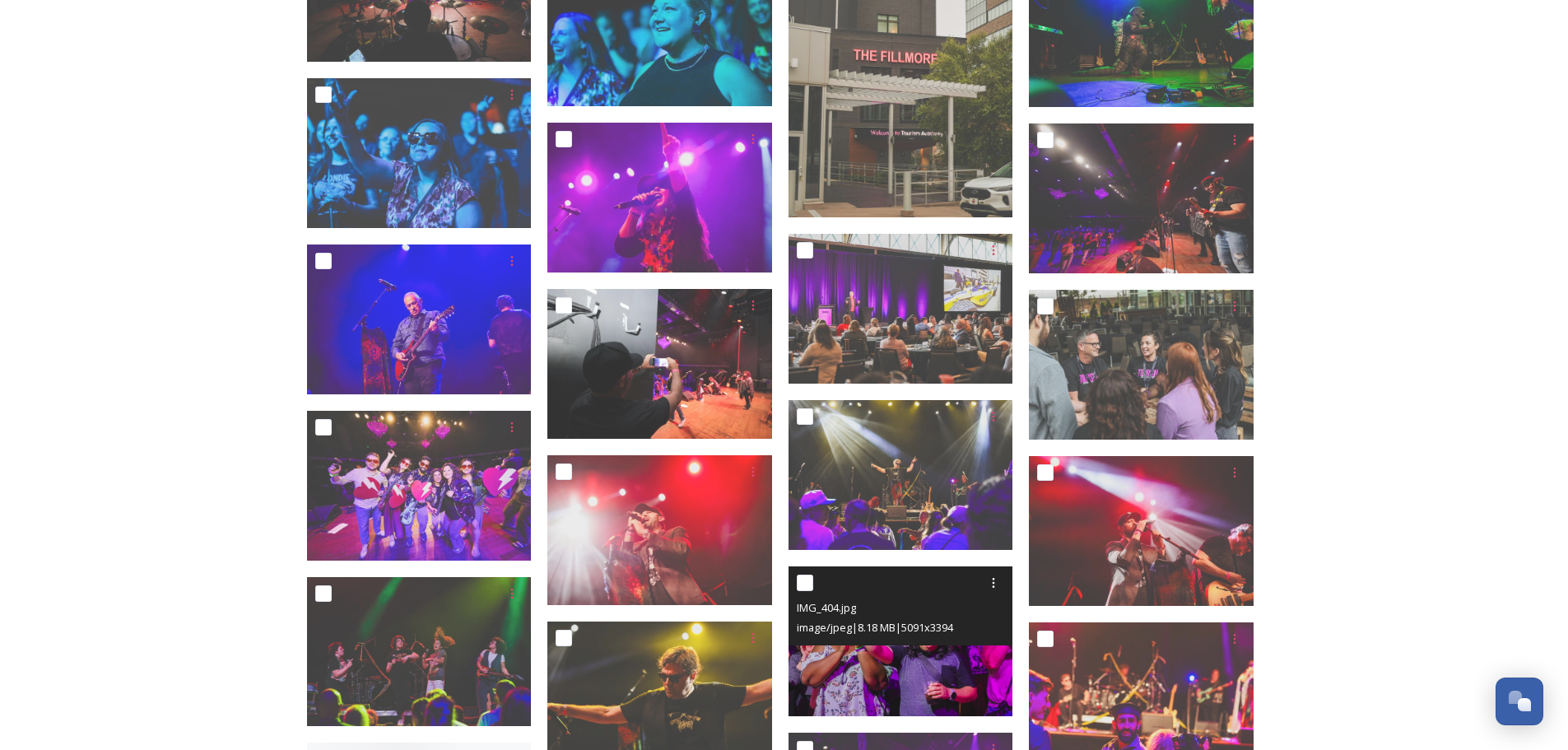
scroll to position [8645, 0]
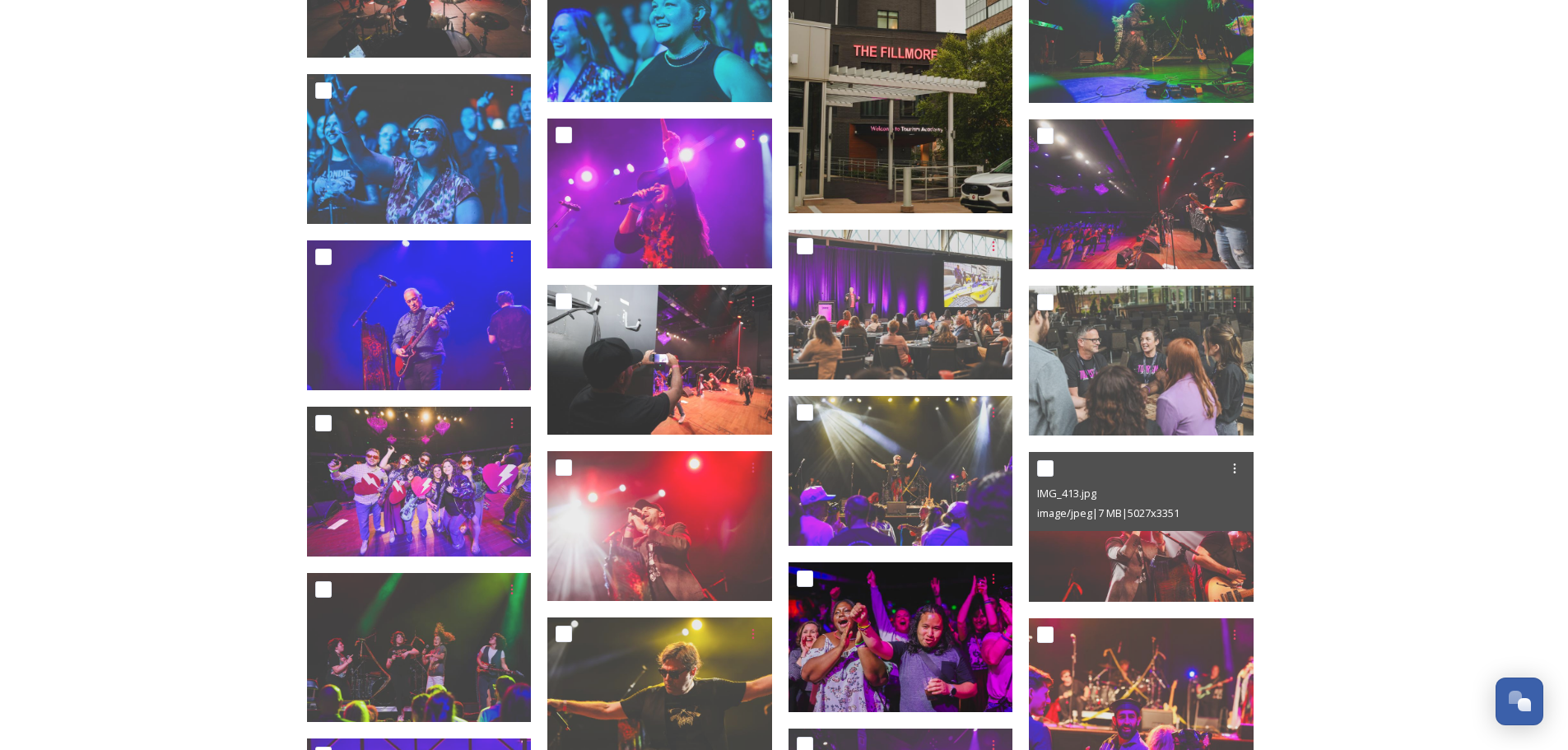
click at [855, 160] on img at bounding box center [900, 45] width 224 height 337
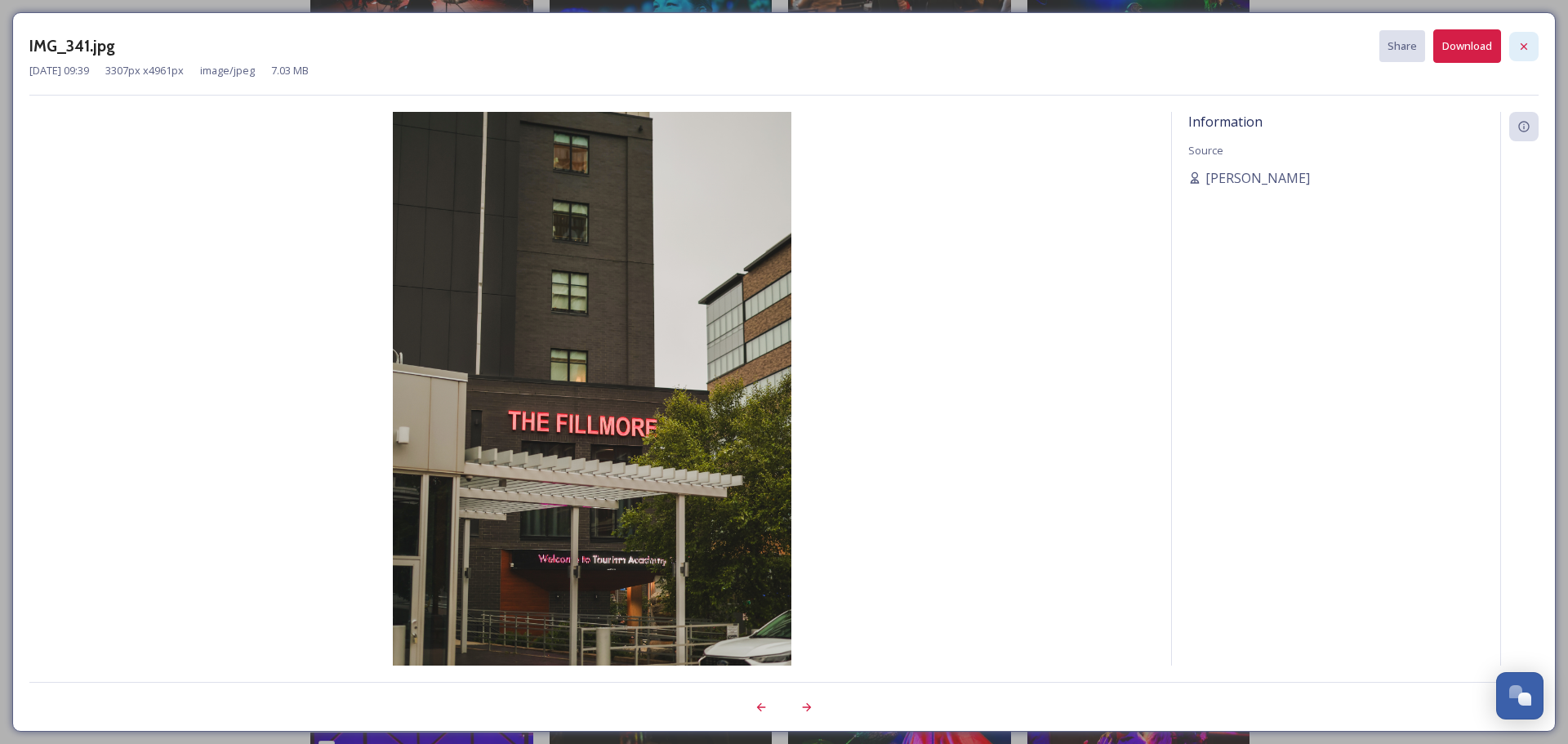
click at [1521, 43] on icon at bounding box center [1524, 47] width 13 height 13
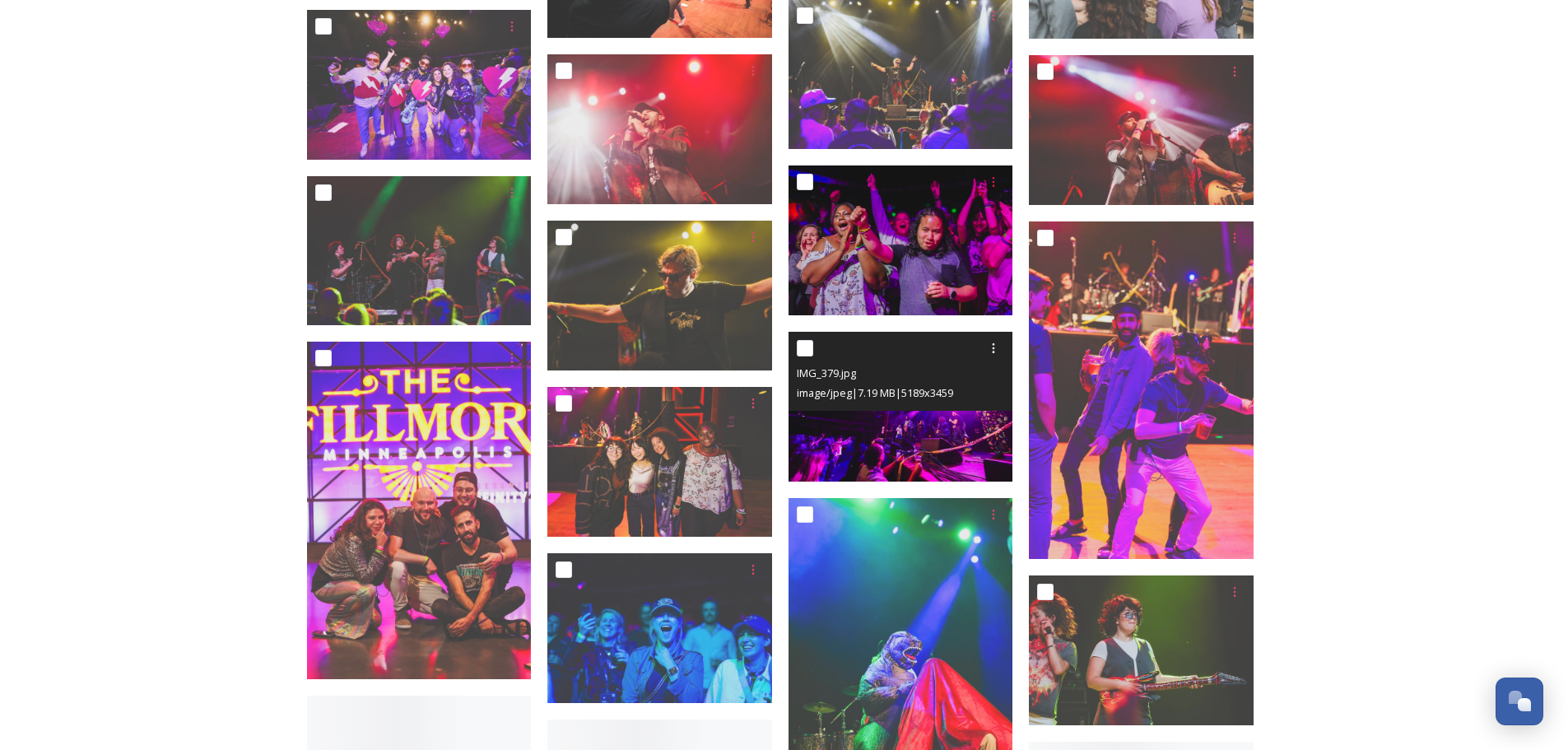
scroll to position [9057, 0]
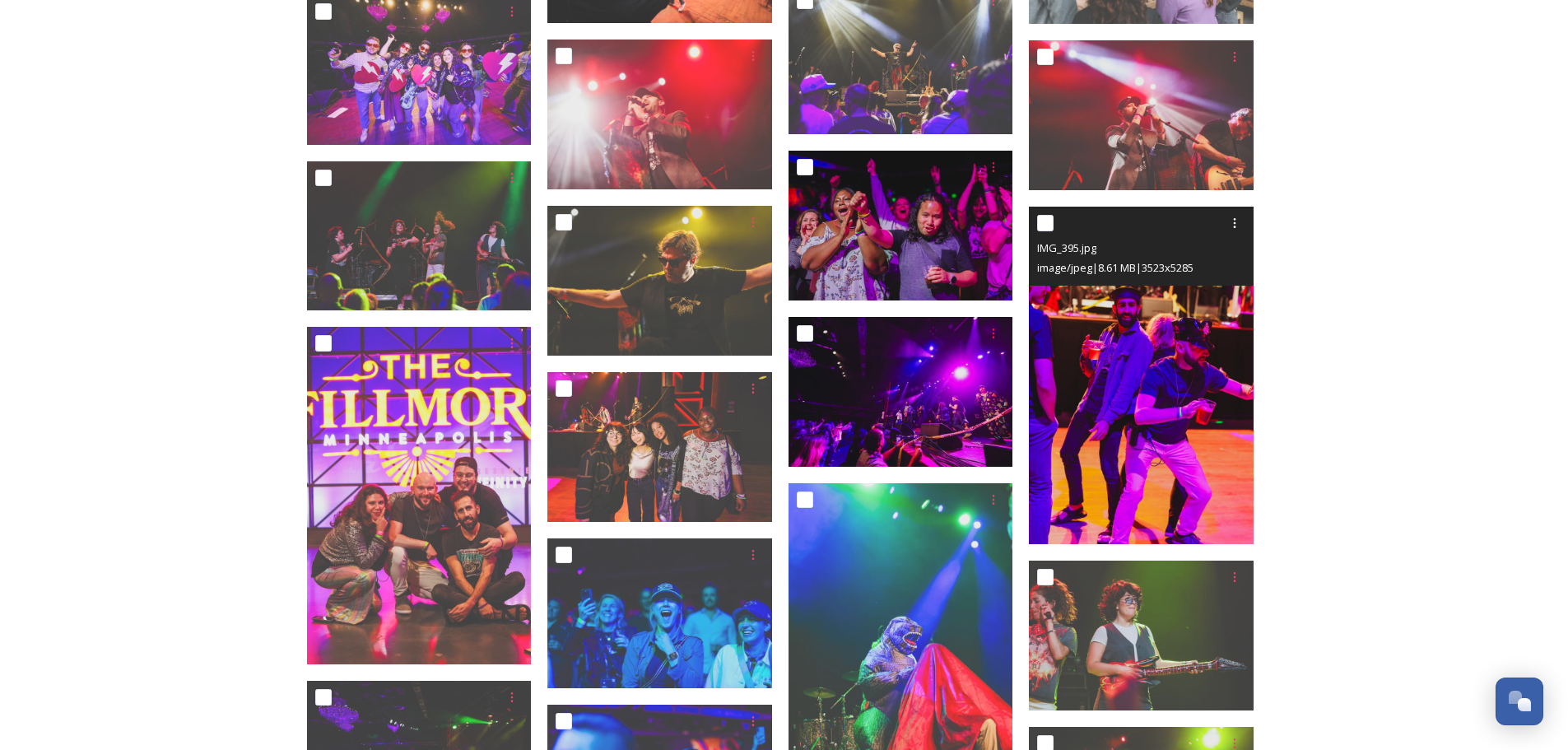
click at [1159, 459] on img at bounding box center [1140, 375] width 224 height 337
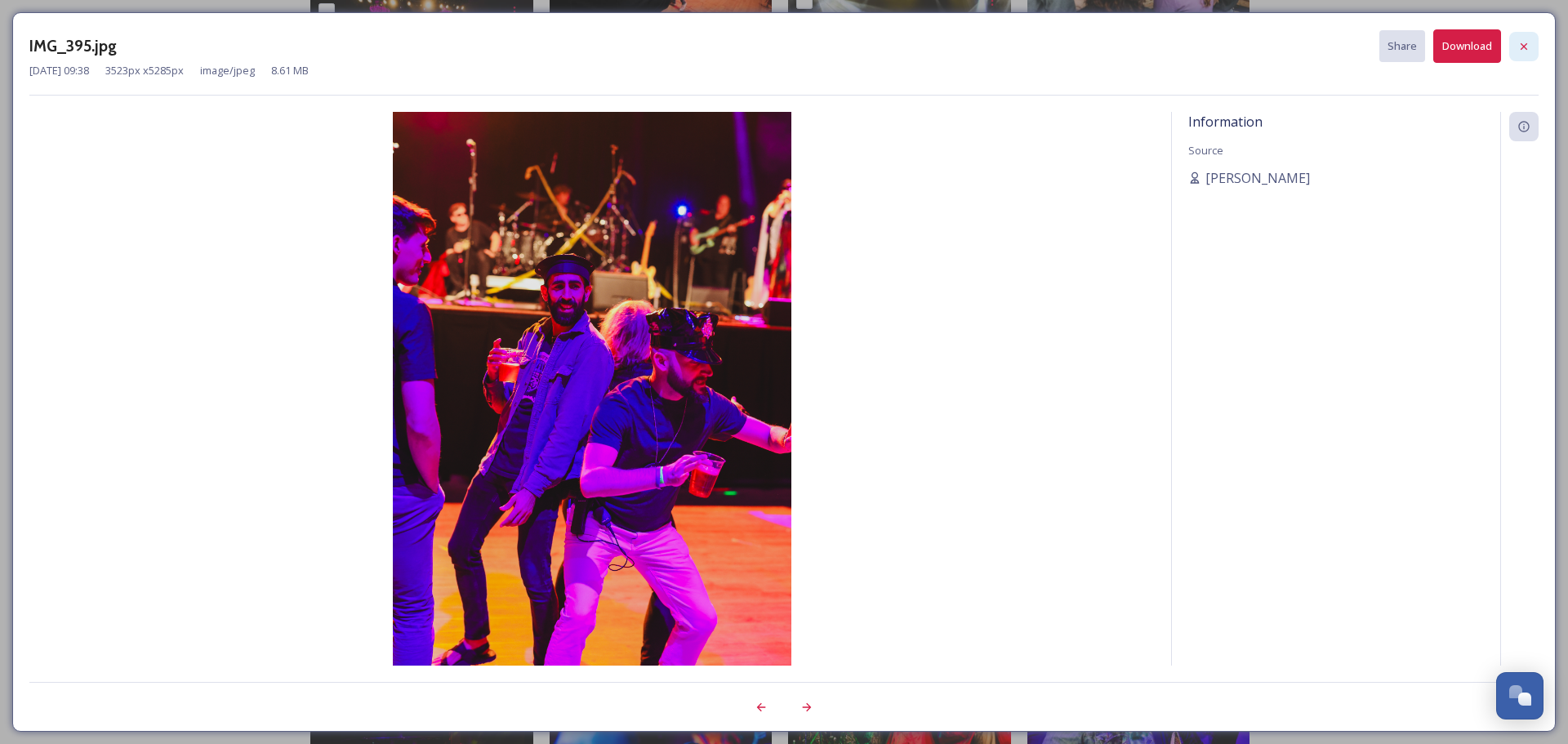
click at [1518, 45] on icon at bounding box center [1524, 47] width 13 height 13
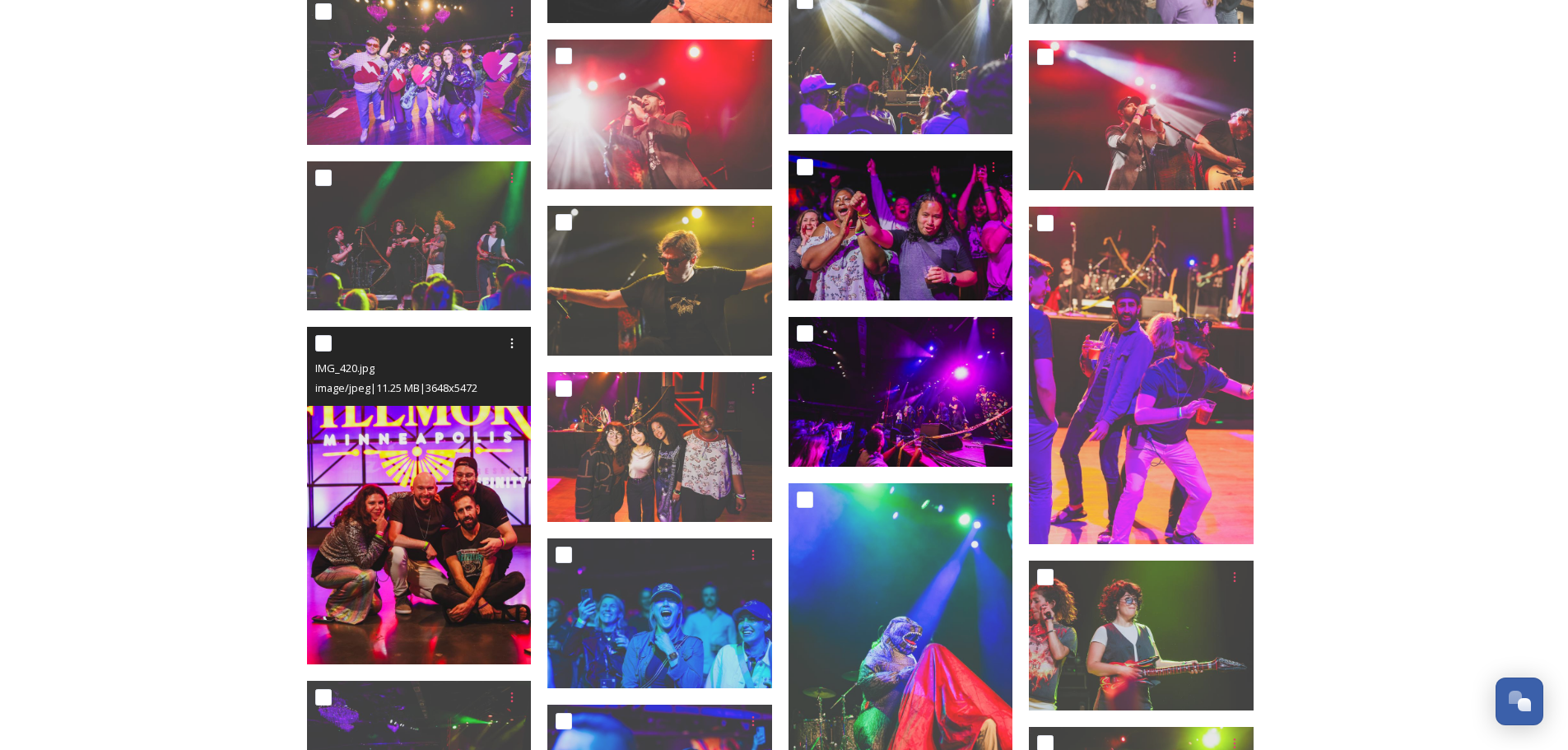
click at [421, 605] on img at bounding box center [418, 496] width 224 height 337
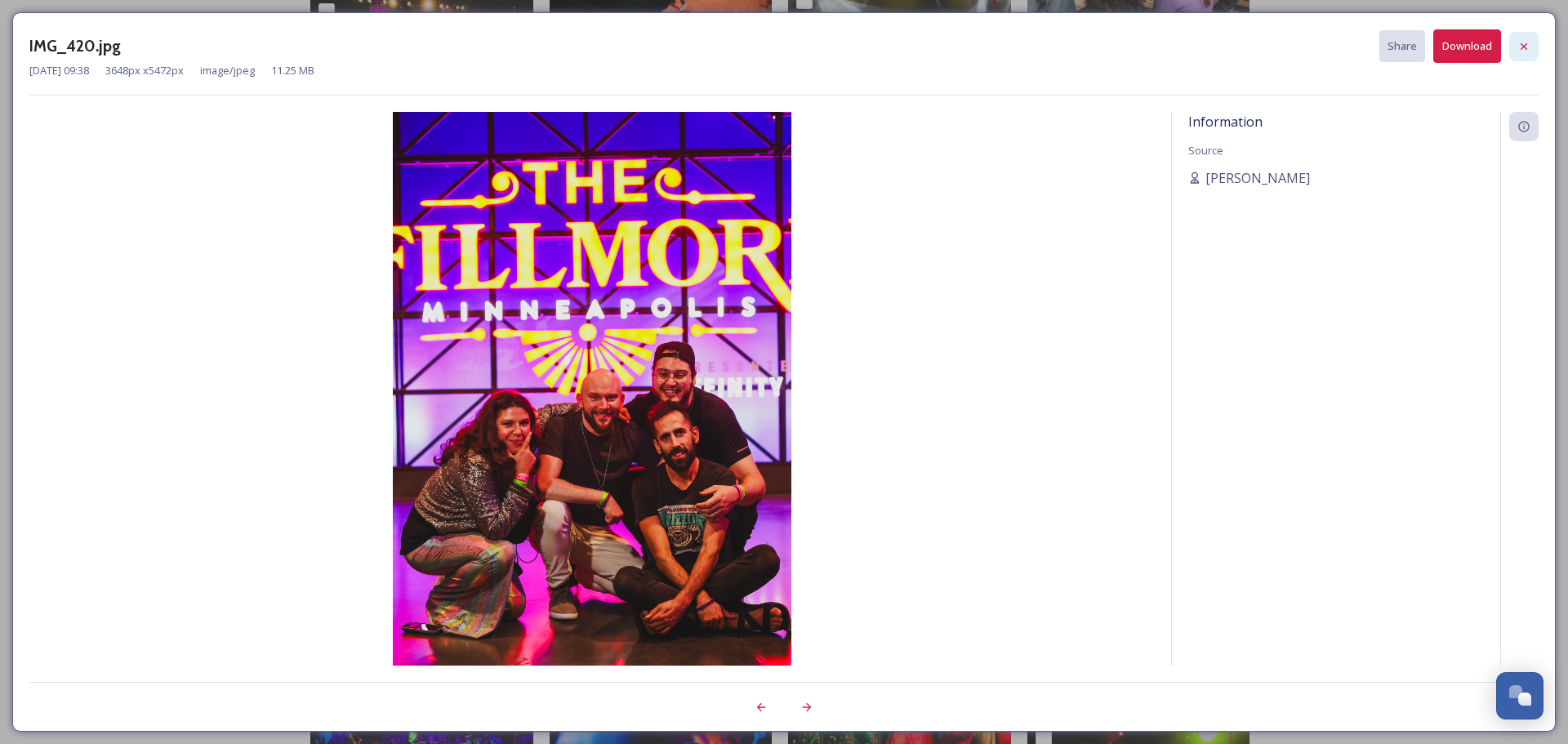
click at [1520, 47] on icon at bounding box center [1524, 47] width 13 height 13
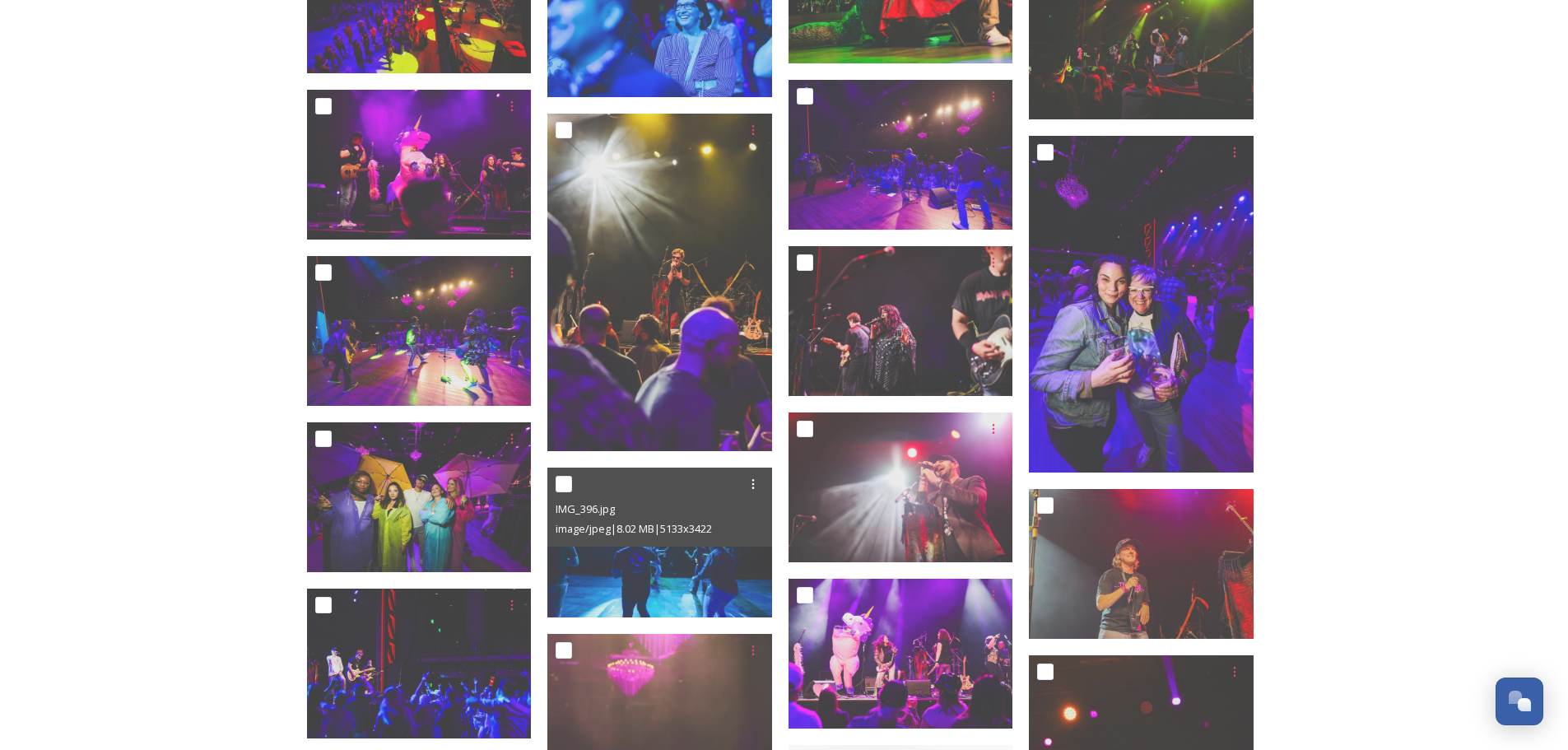
scroll to position [10045, 0]
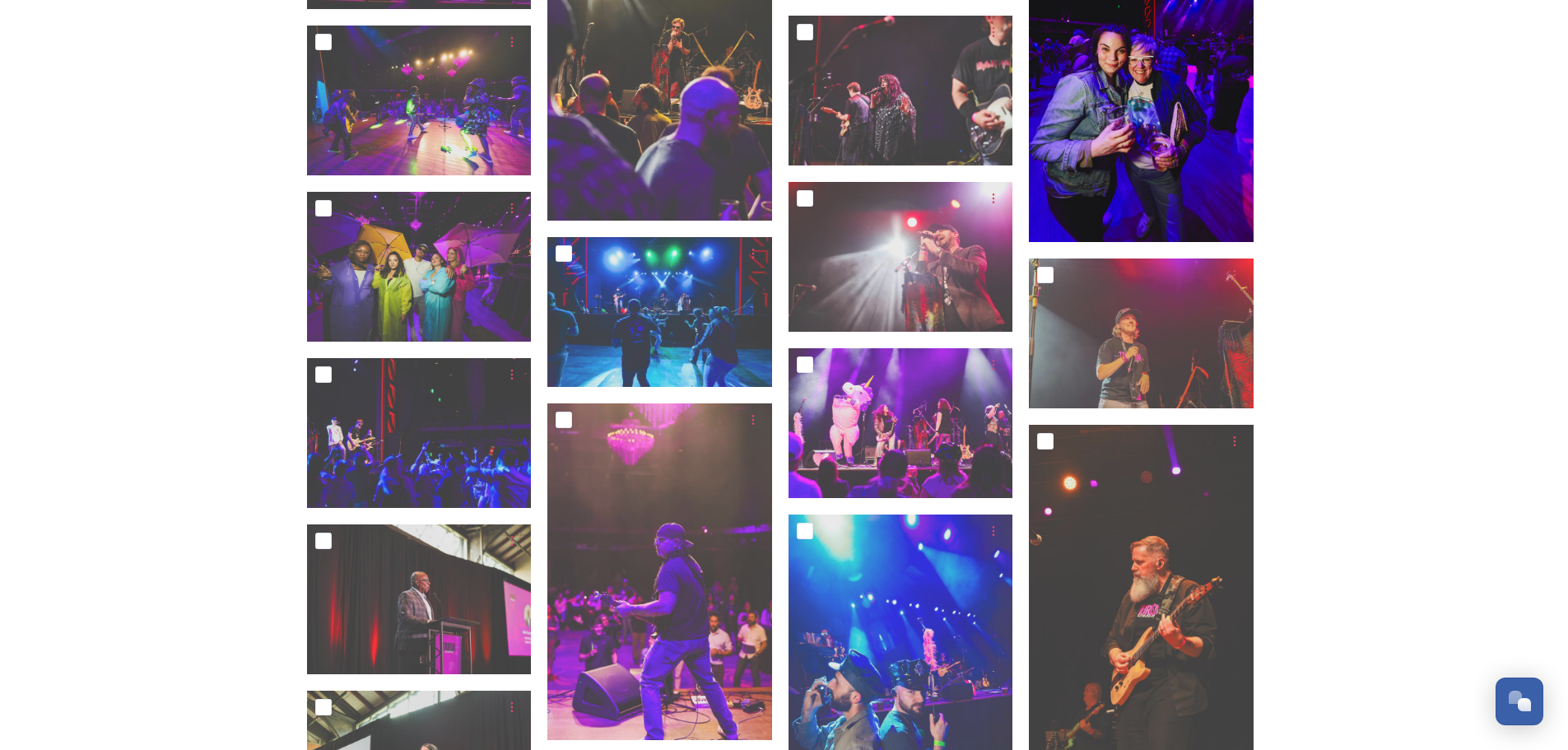
click at [1188, 145] on img at bounding box center [1140, 74] width 224 height 337
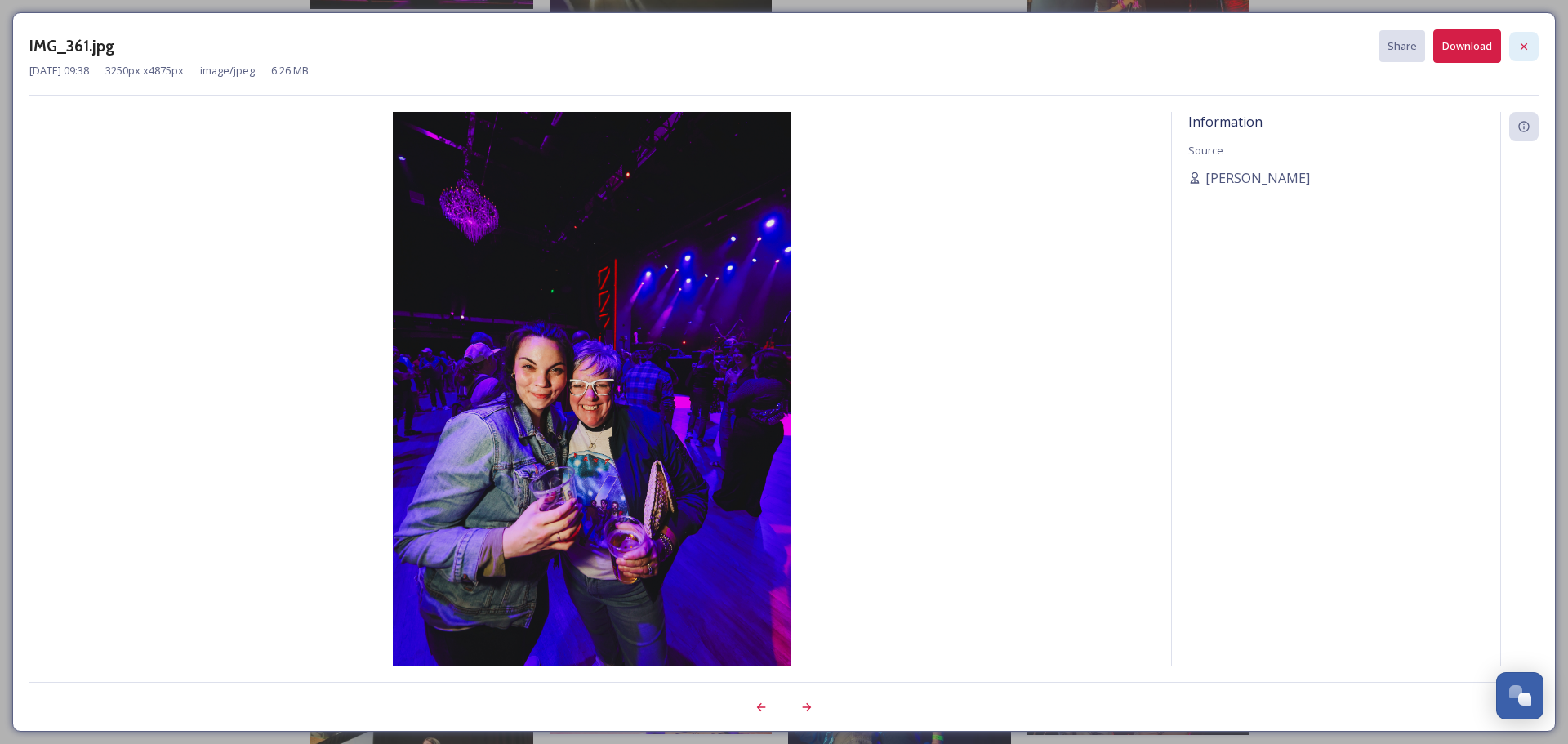
click at [1518, 50] on icon at bounding box center [1524, 47] width 13 height 13
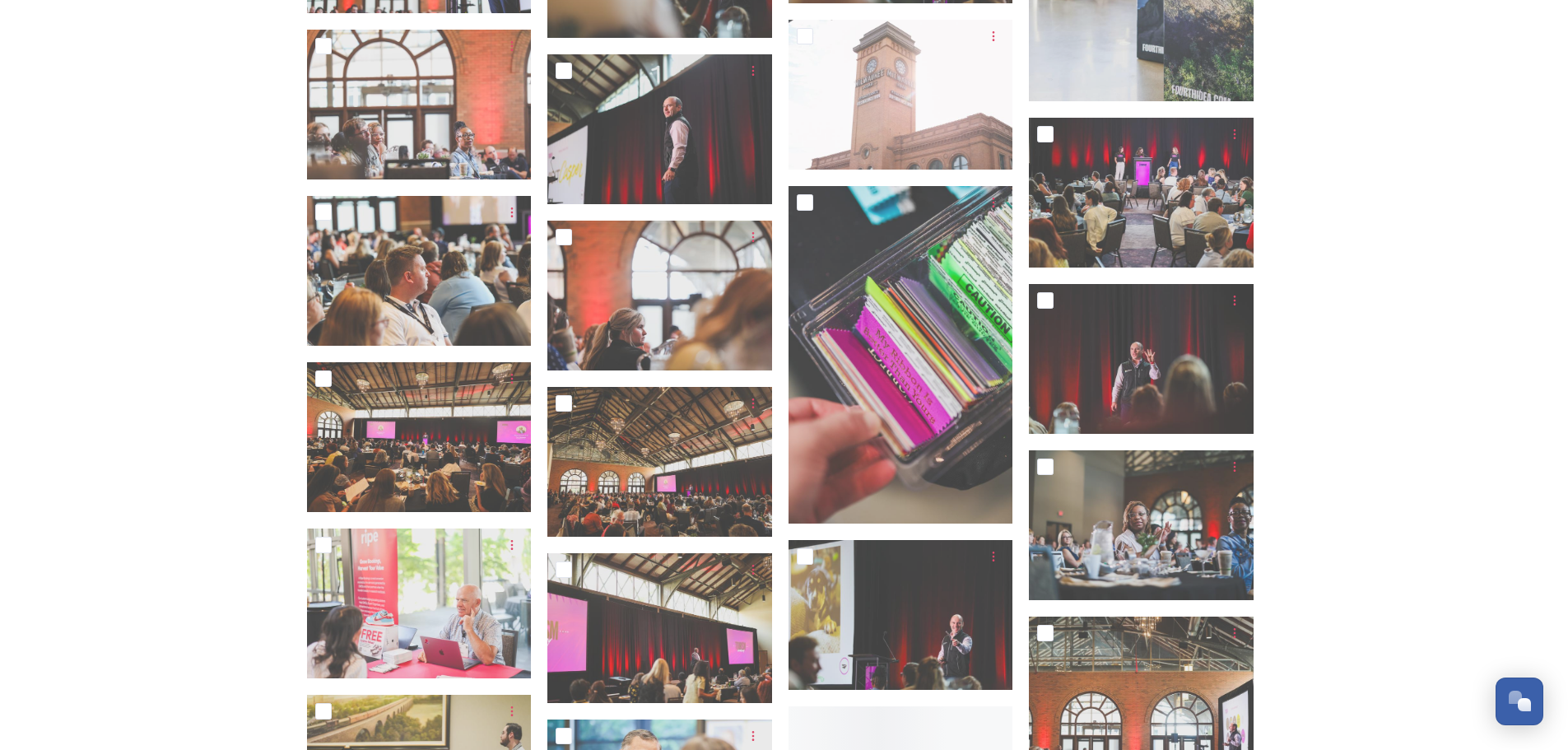
scroll to position [12432, 0]
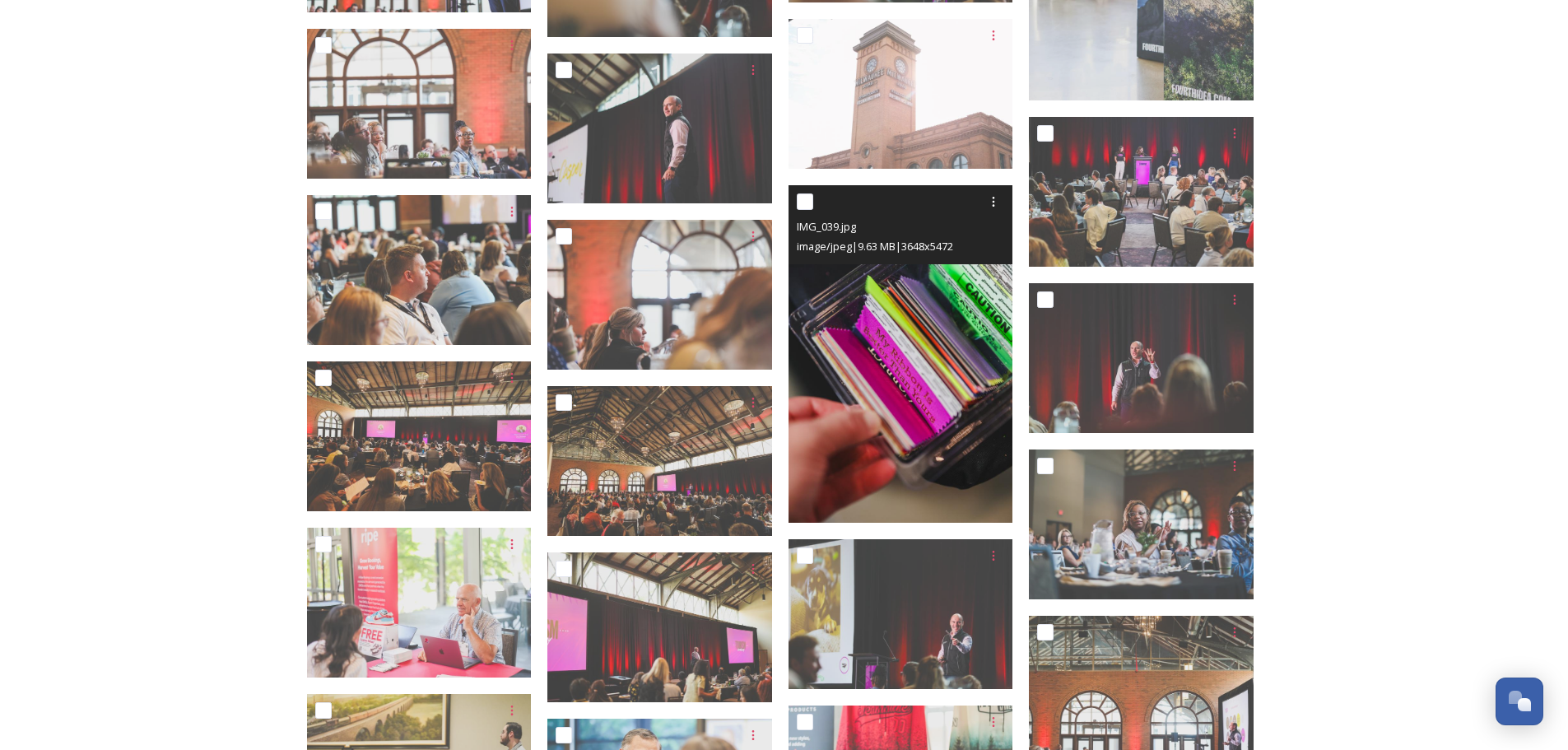
click at [906, 461] on img at bounding box center [900, 354] width 224 height 337
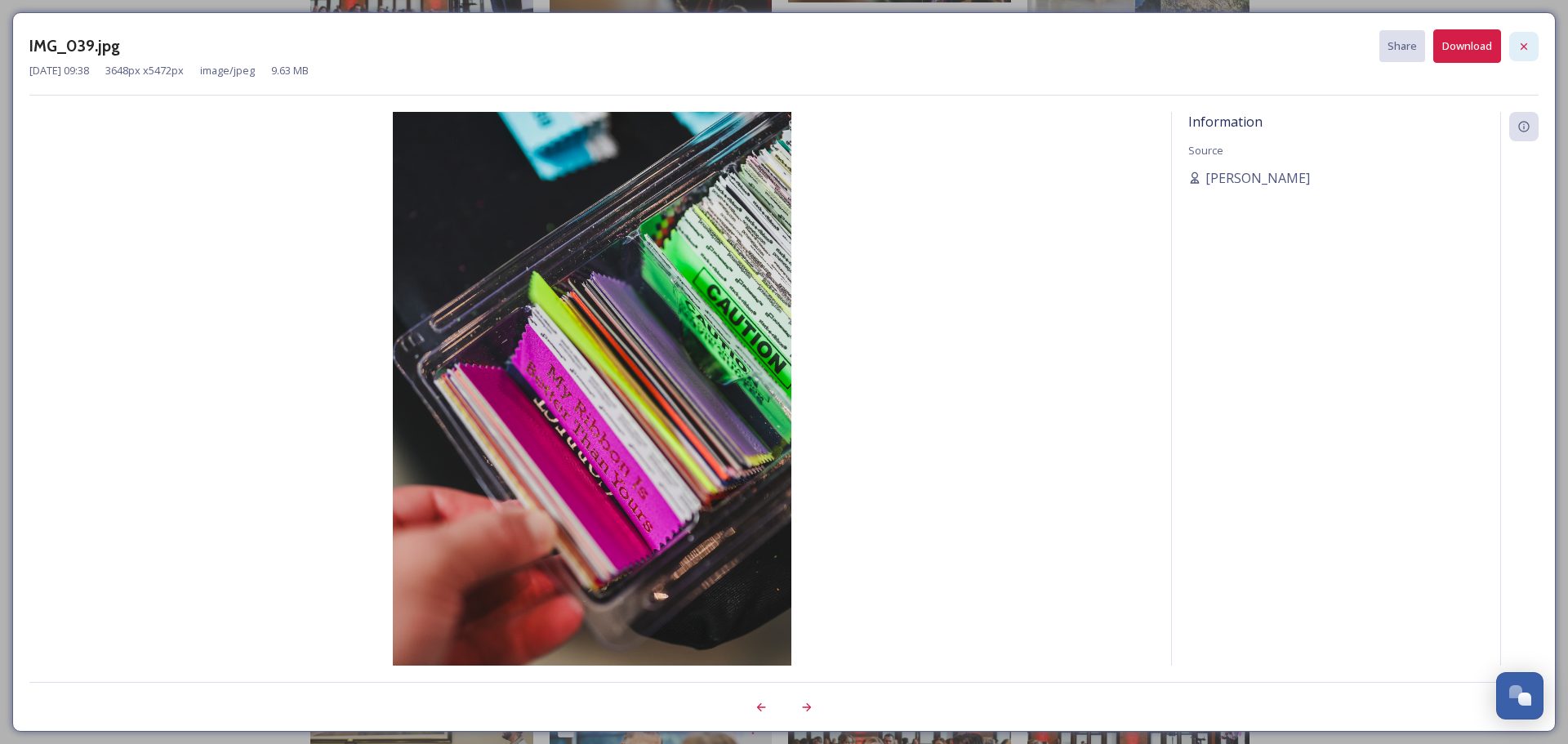
click at [1520, 44] on icon at bounding box center [1524, 47] width 13 height 13
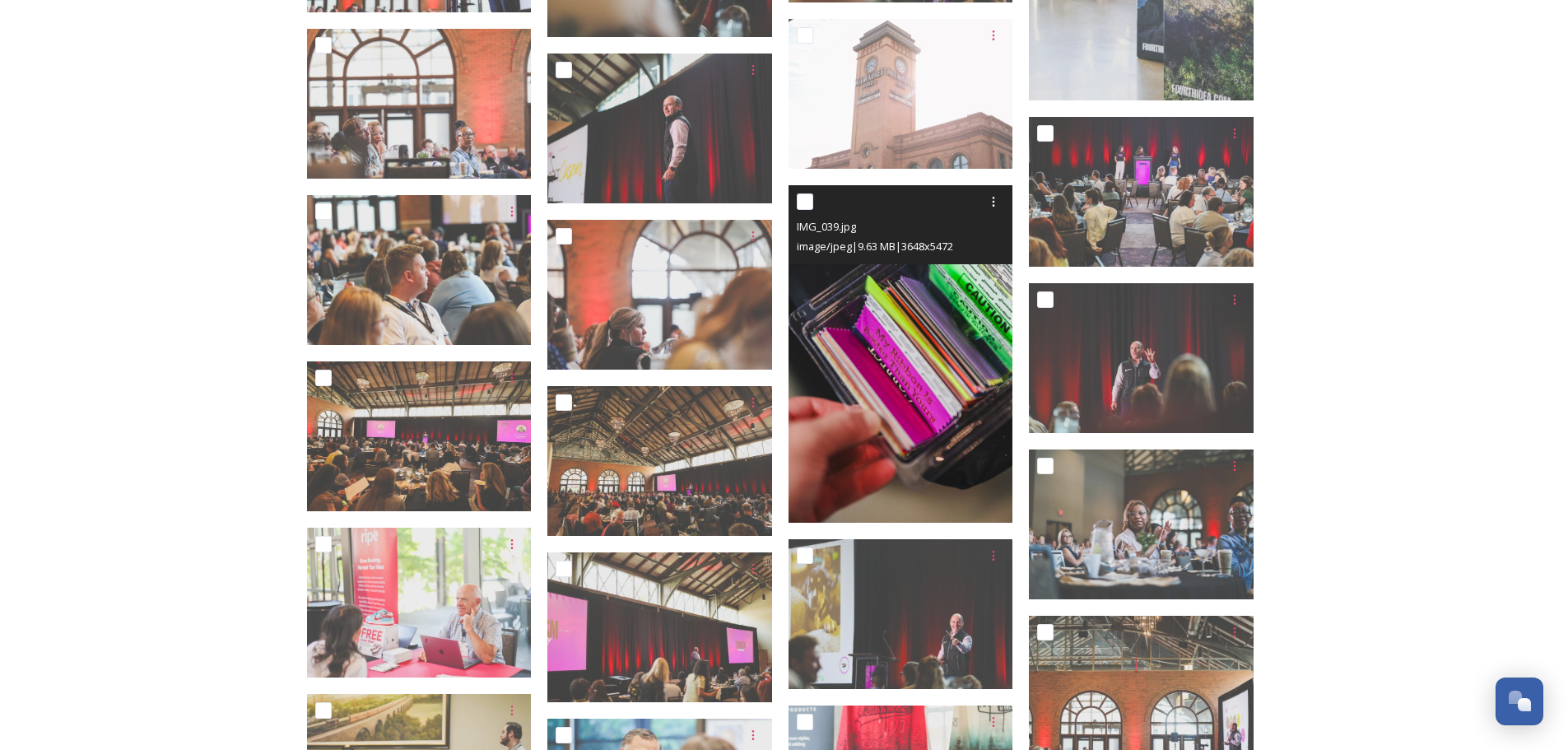
click at [867, 462] on img at bounding box center [900, 354] width 224 height 337
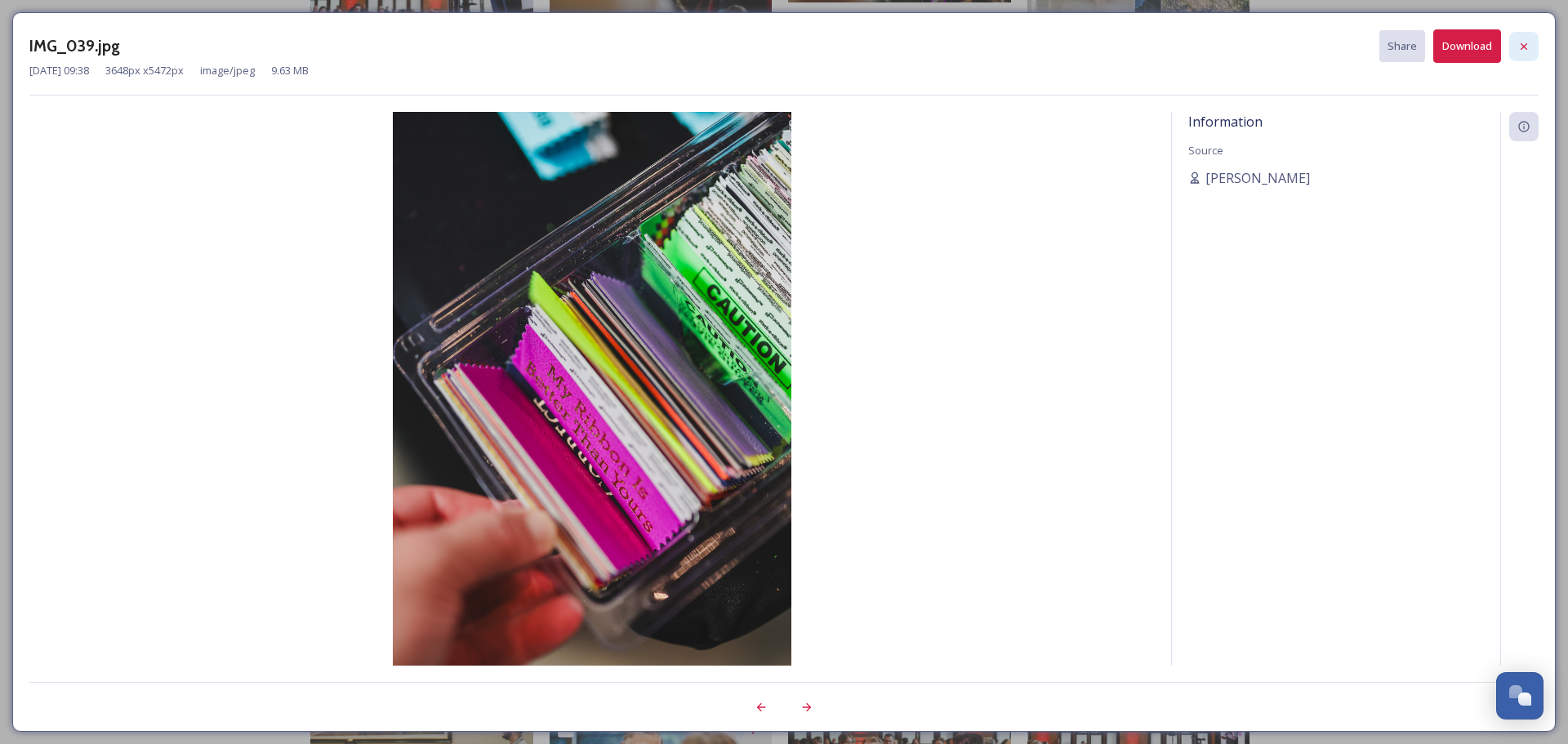
click at [1528, 40] on icon at bounding box center [1524, 47] width 13 height 13
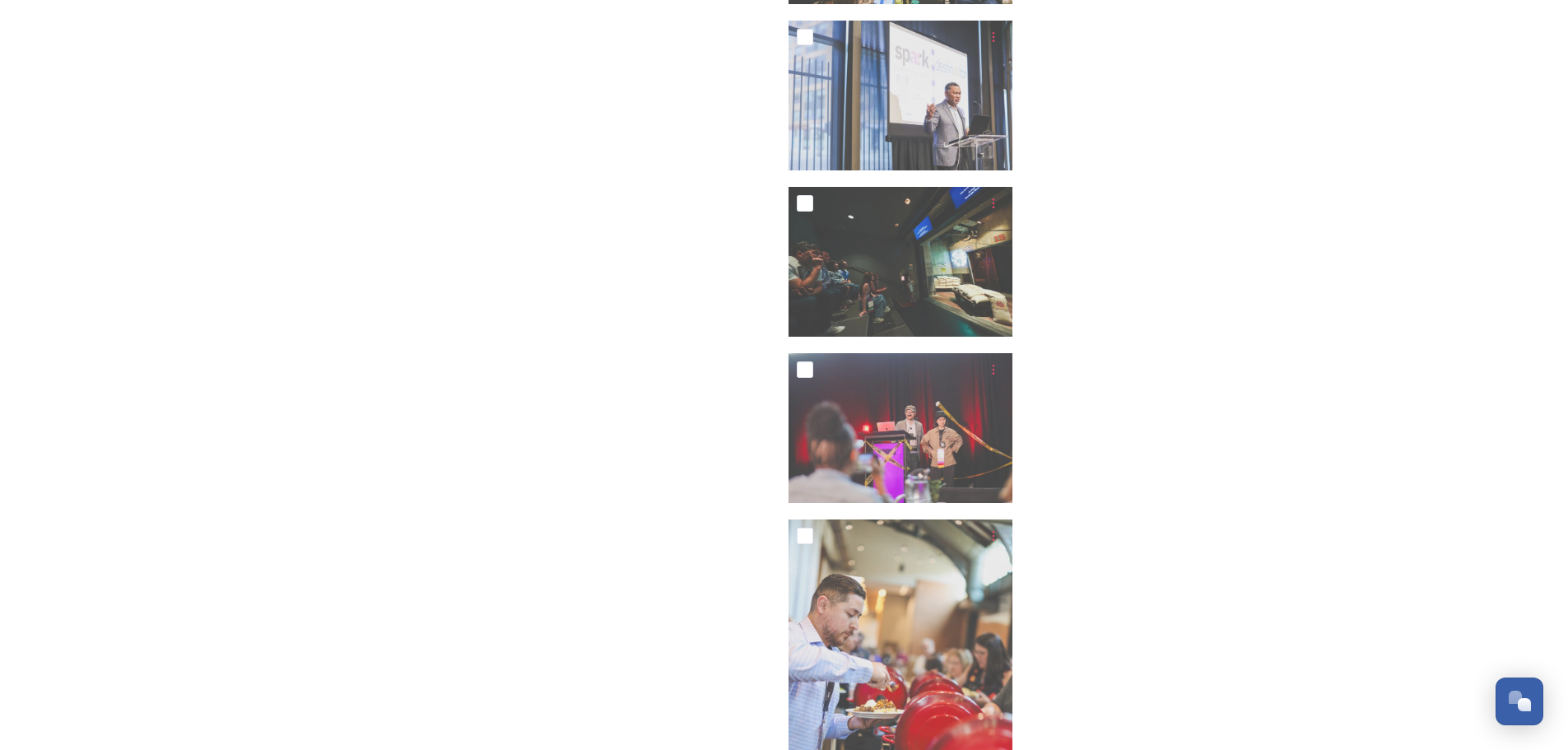
scroll to position [19329, 0]
